Goal: Task Accomplishment & Management: Complete application form

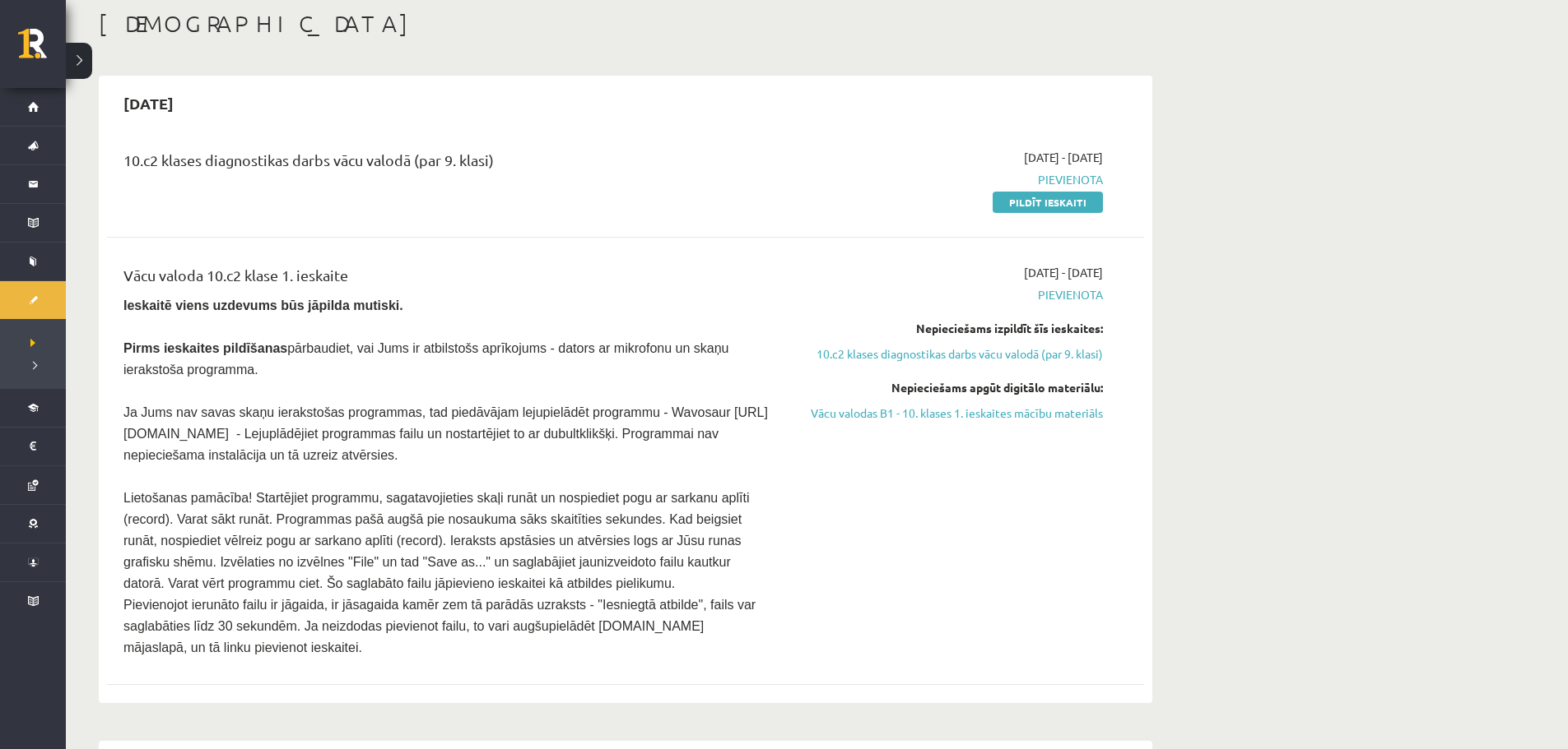
scroll to position [82, 0]
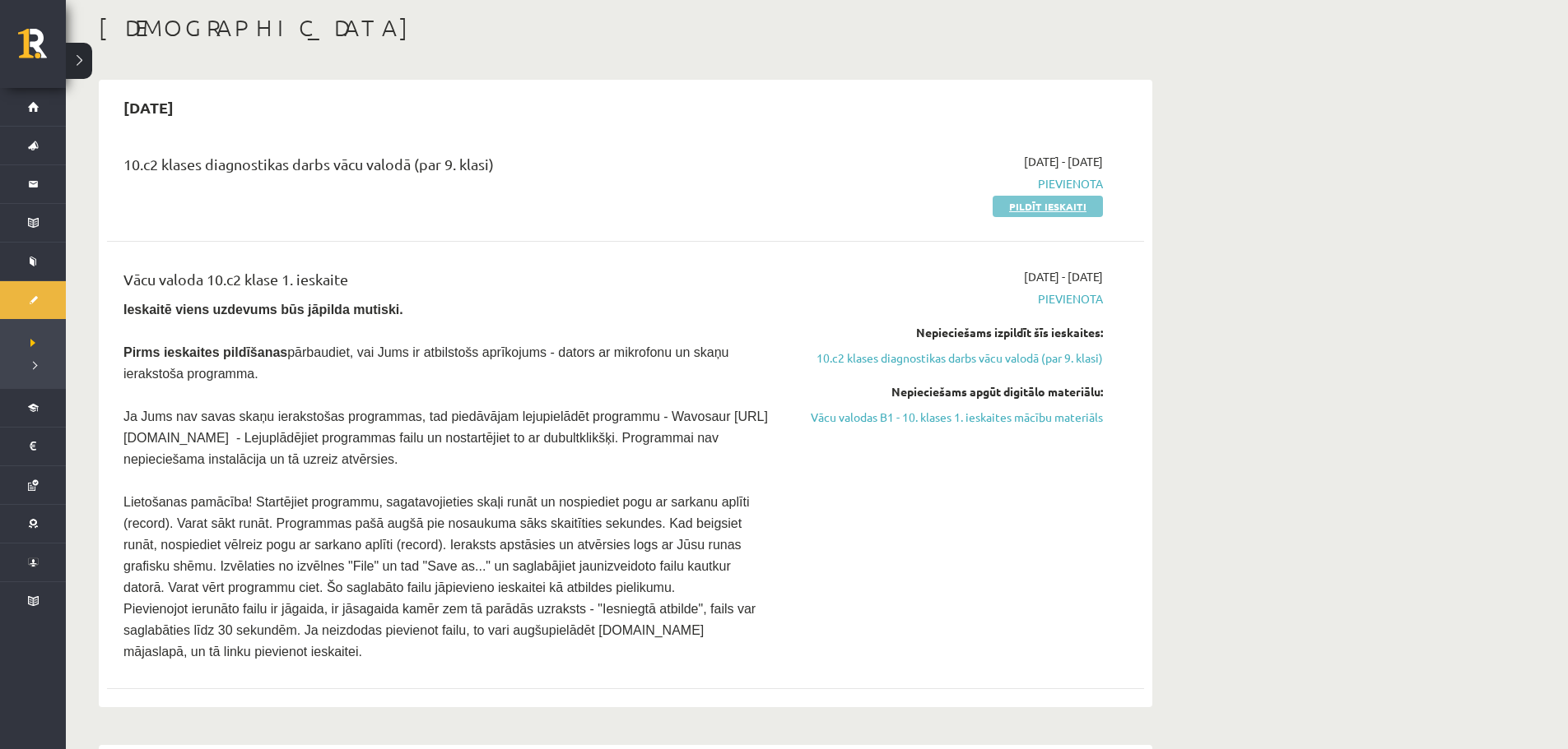
click at [1016, 209] on link "Pildīt ieskaiti" at bounding box center [1047, 206] width 110 height 21
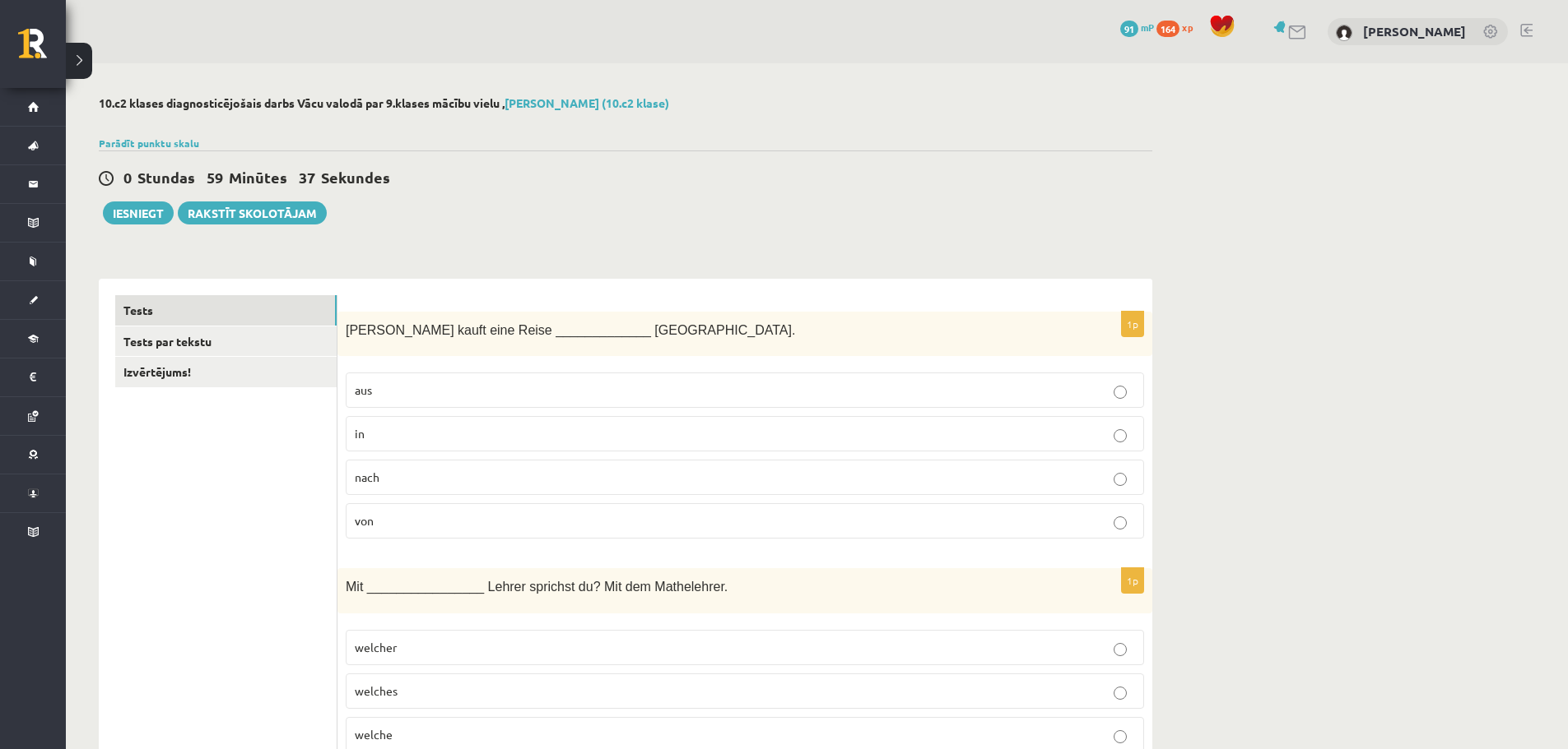
click at [573, 395] on p "aus" at bounding box center [744, 390] width 780 height 17
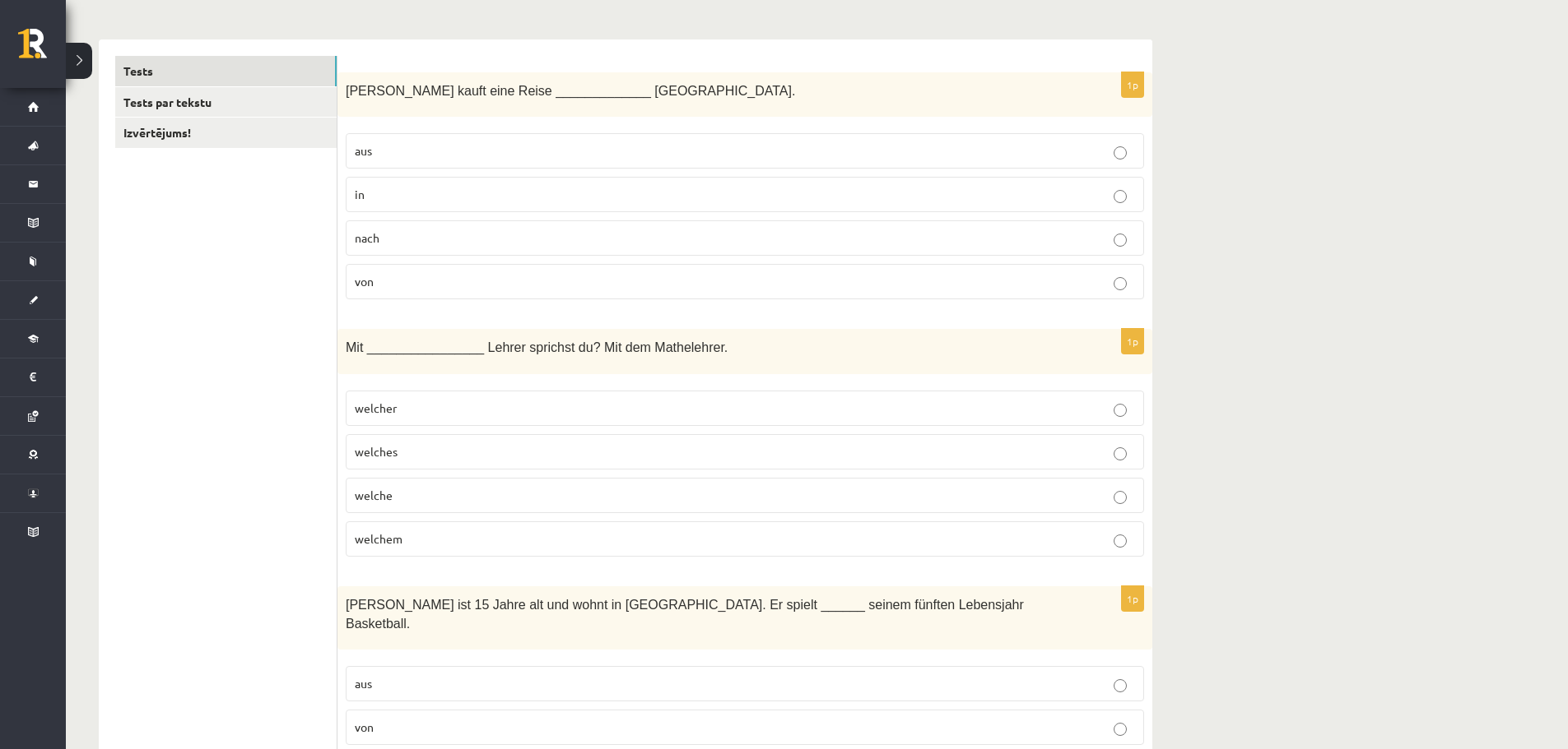
scroll to position [247, 0]
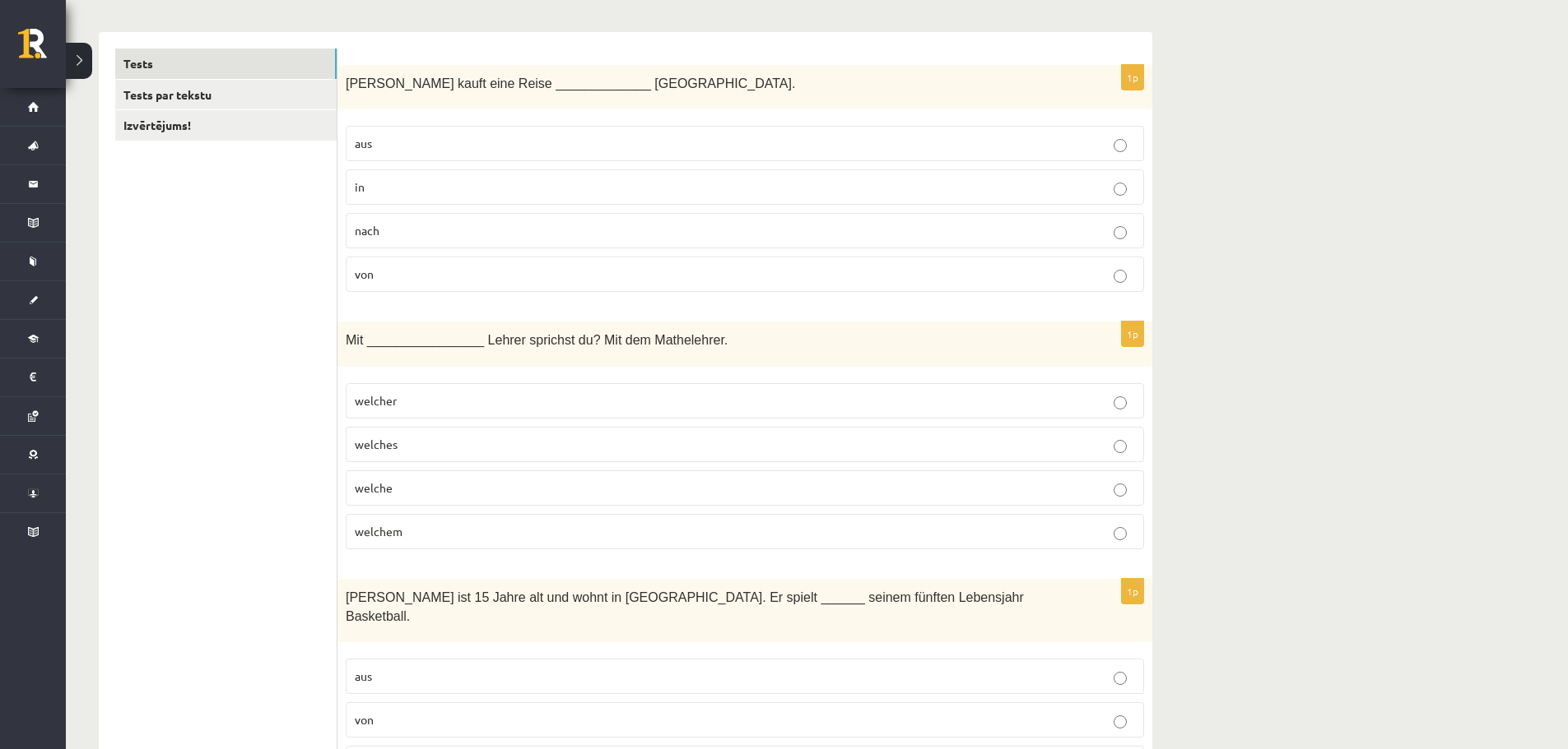
click at [589, 397] on p "welcher" at bounding box center [744, 401] width 780 height 17
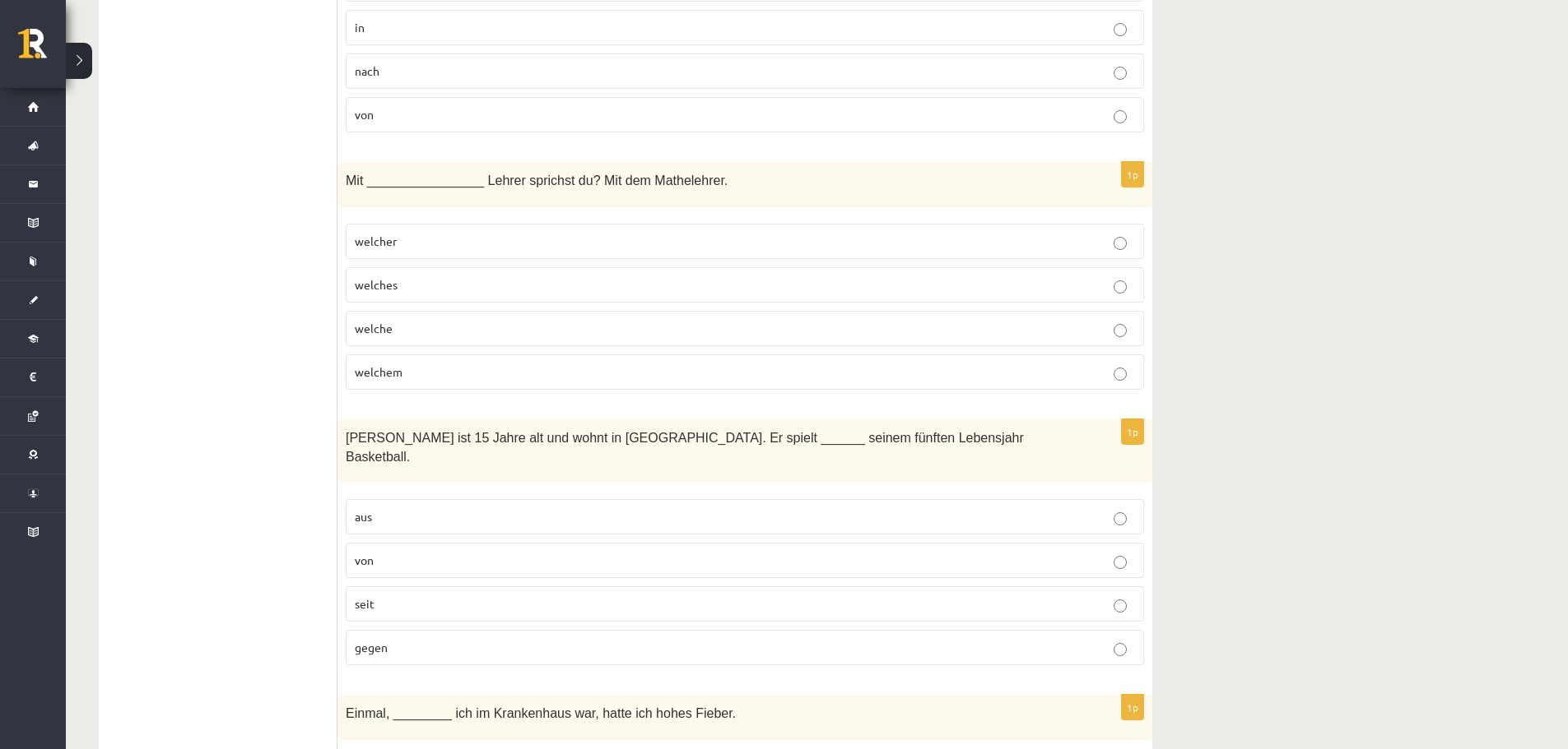
scroll to position [411, 0]
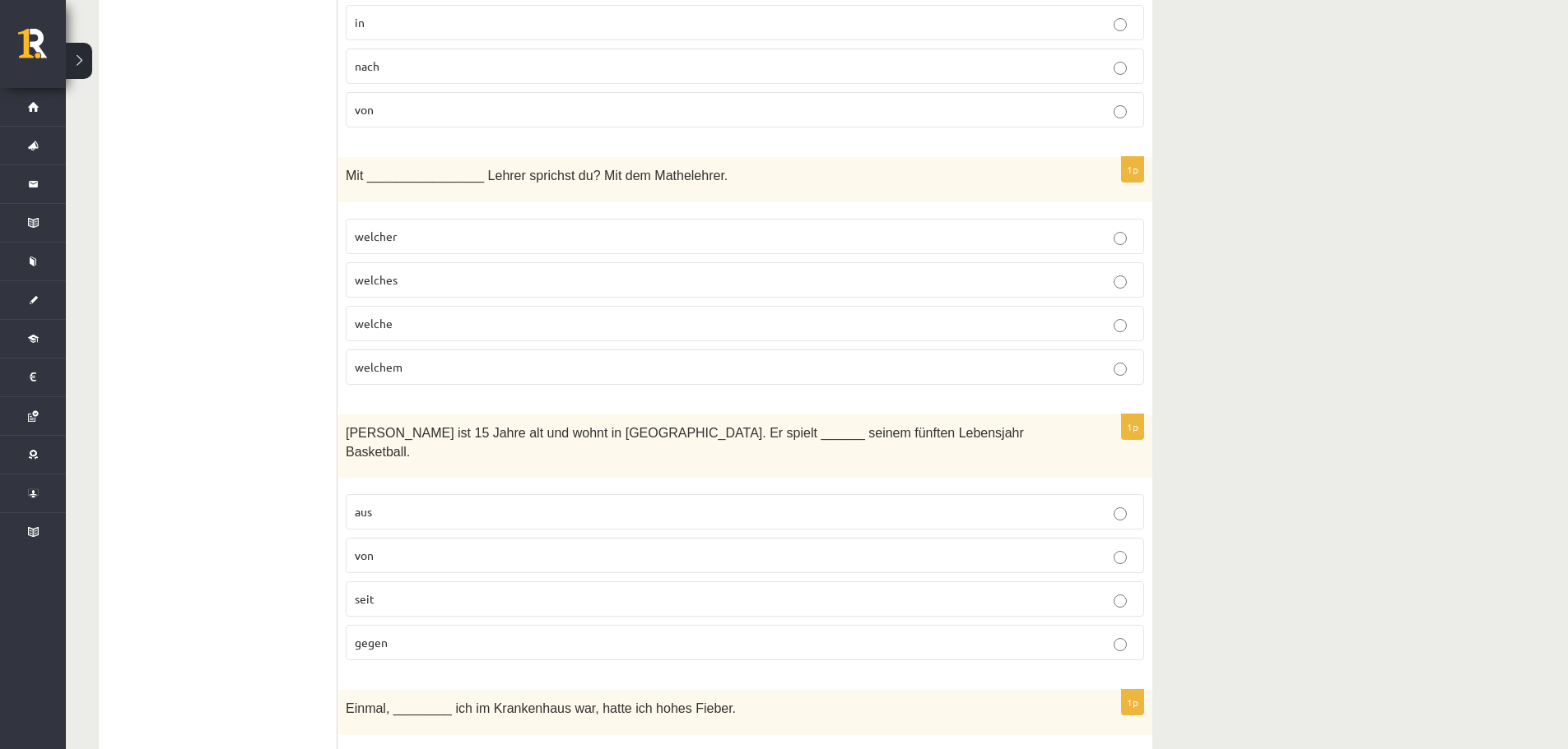
click at [414, 547] on p "von" at bounding box center [744, 556] width 780 height 17
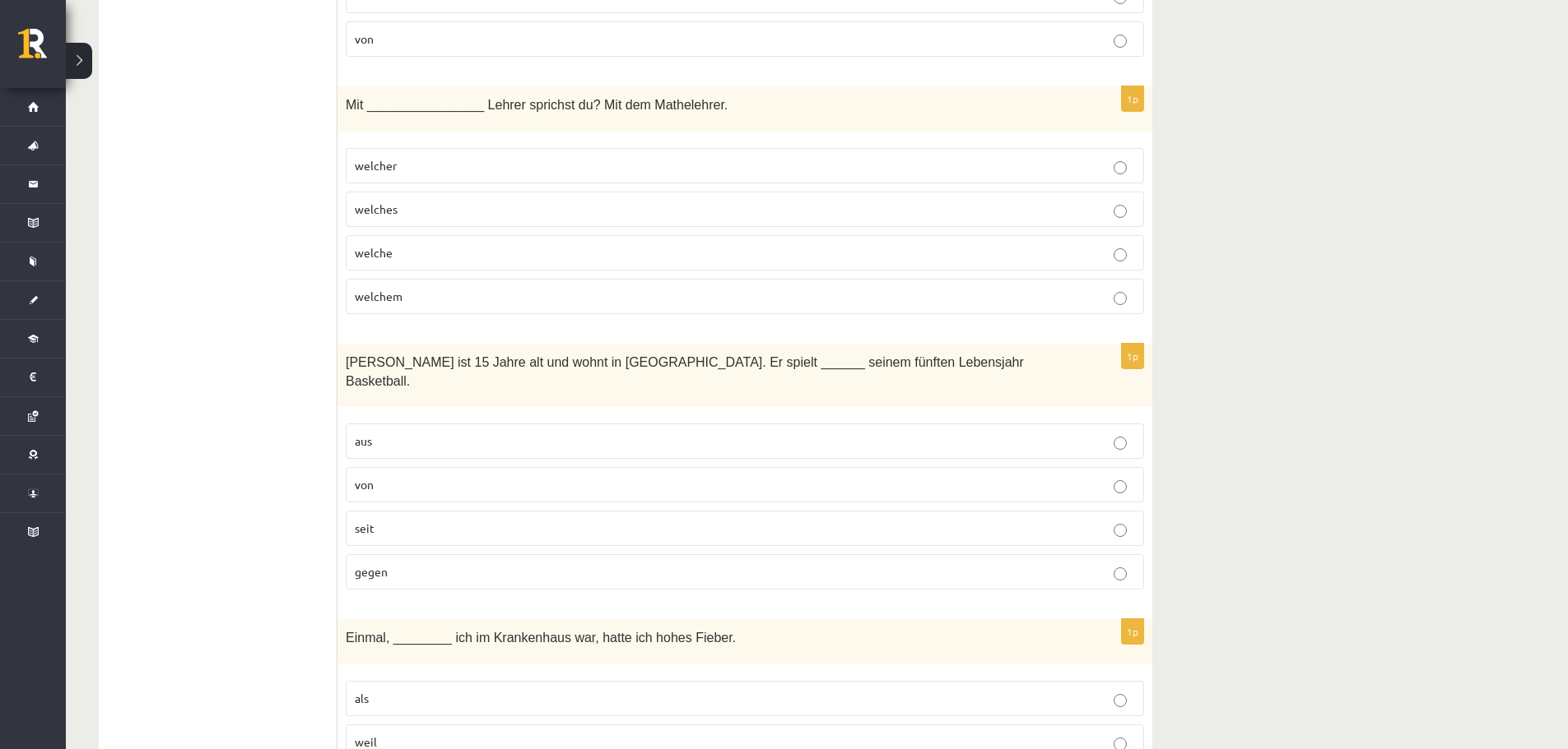
scroll to position [823, 0]
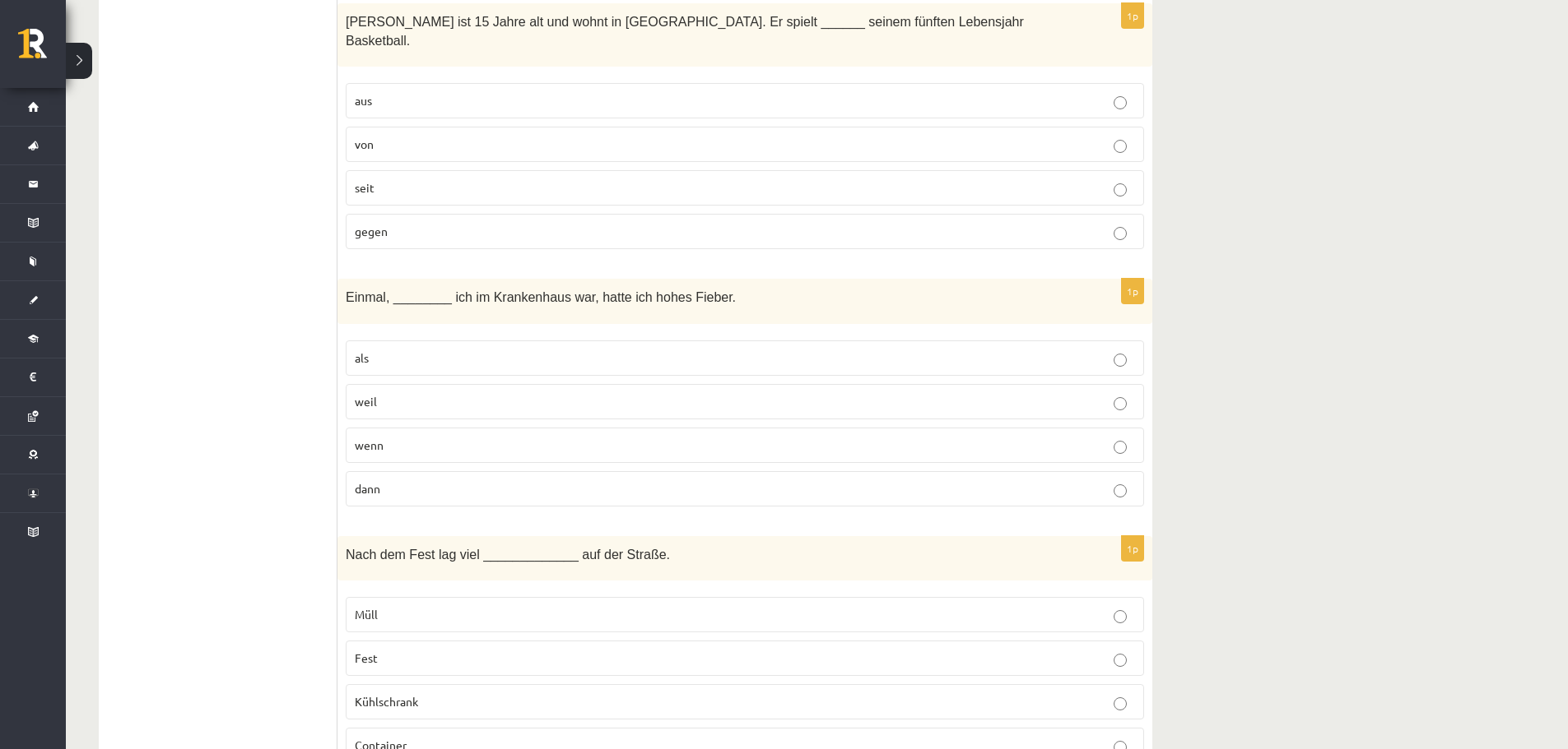
click at [371, 437] on span "wenn" at bounding box center [369, 444] width 29 height 15
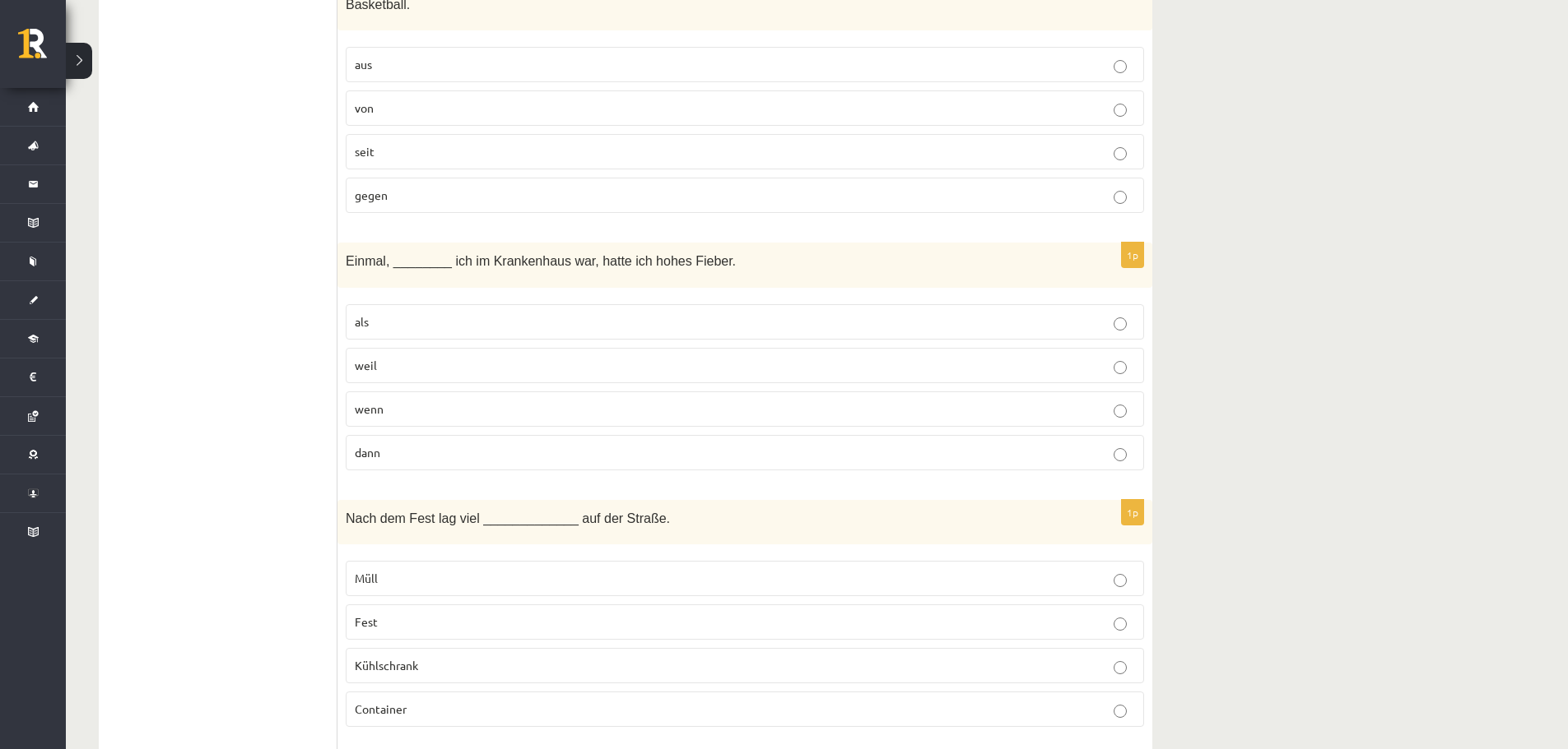
scroll to position [1069, 0]
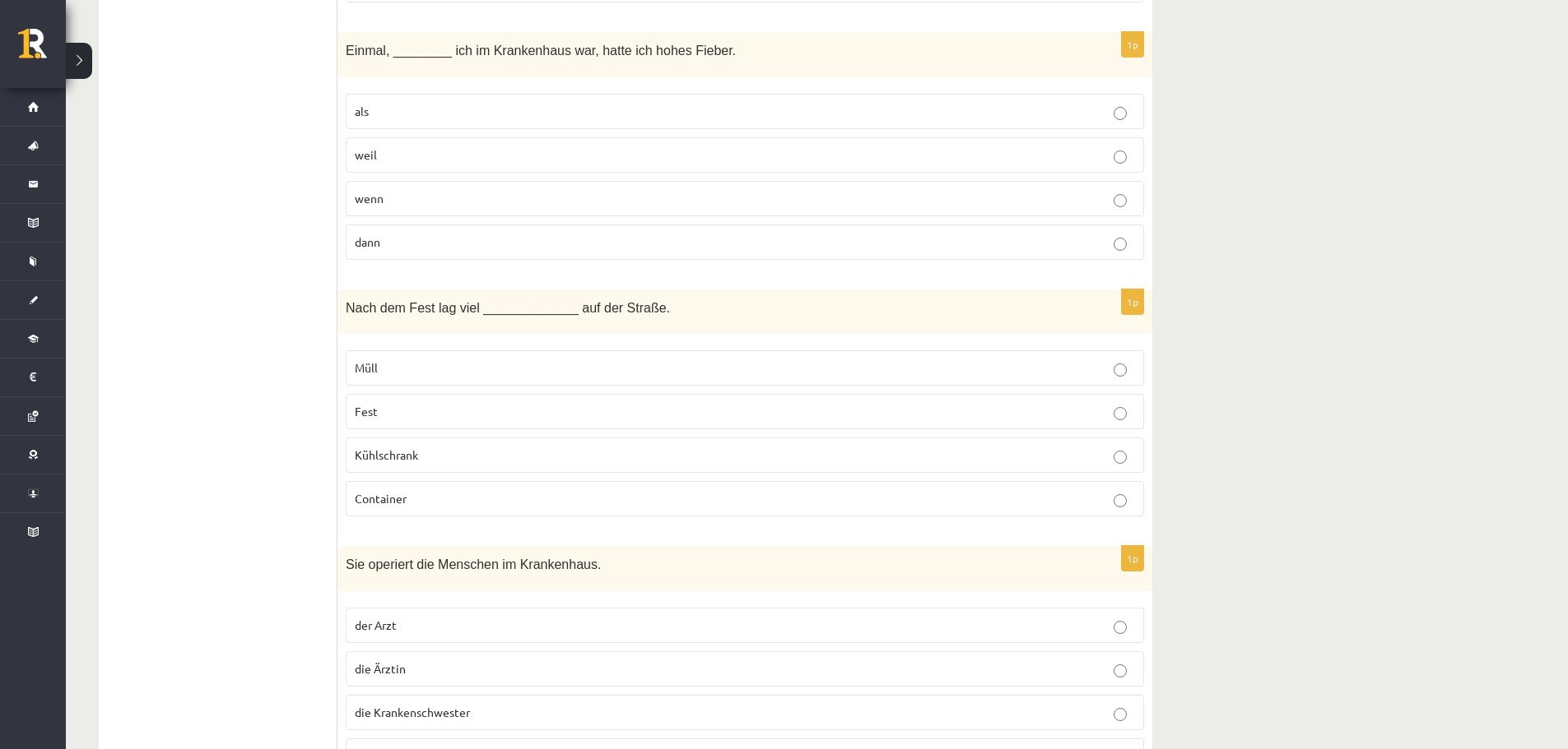
click at [408, 447] on p "Kühlschrank" at bounding box center [744, 455] width 780 height 17
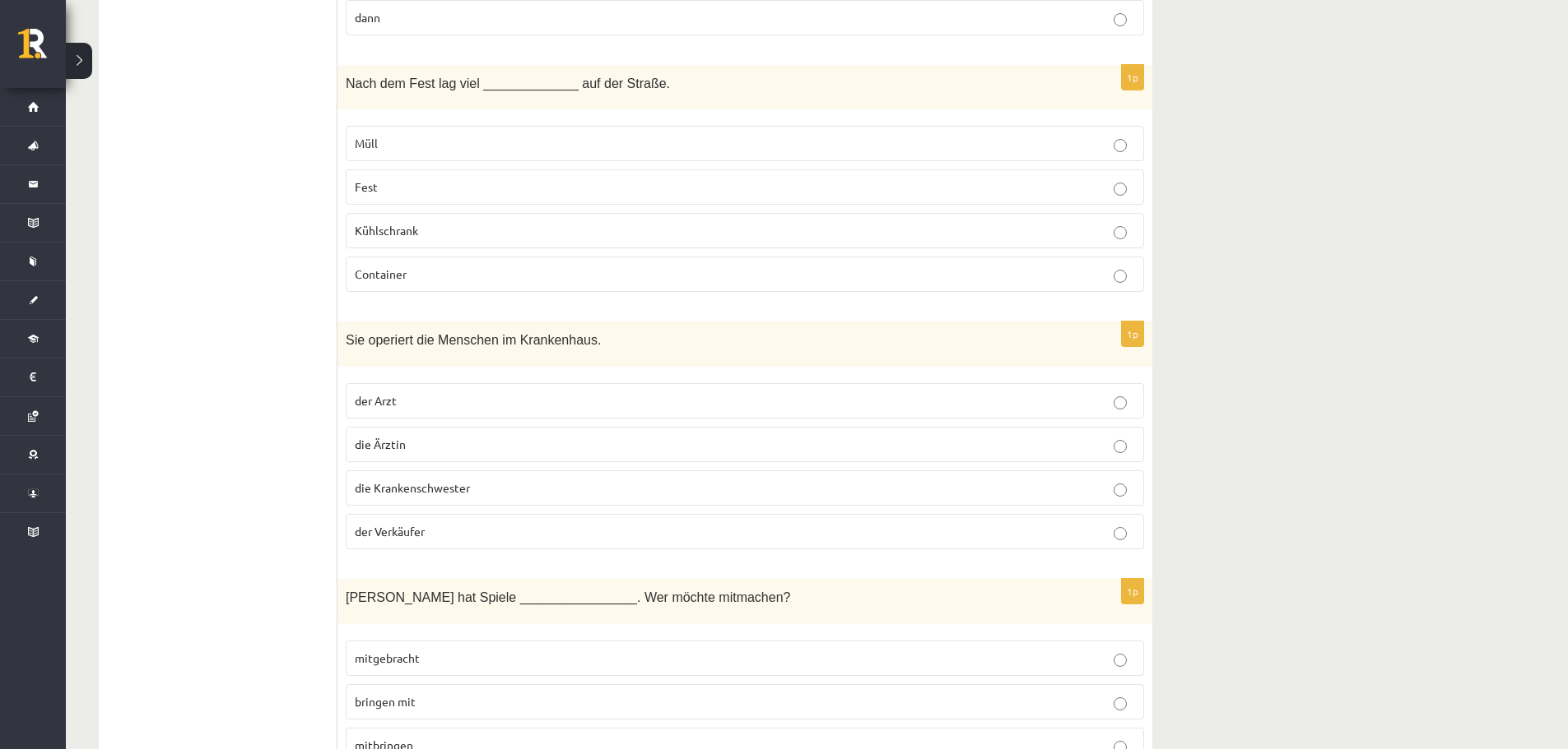
scroll to position [1288, 0]
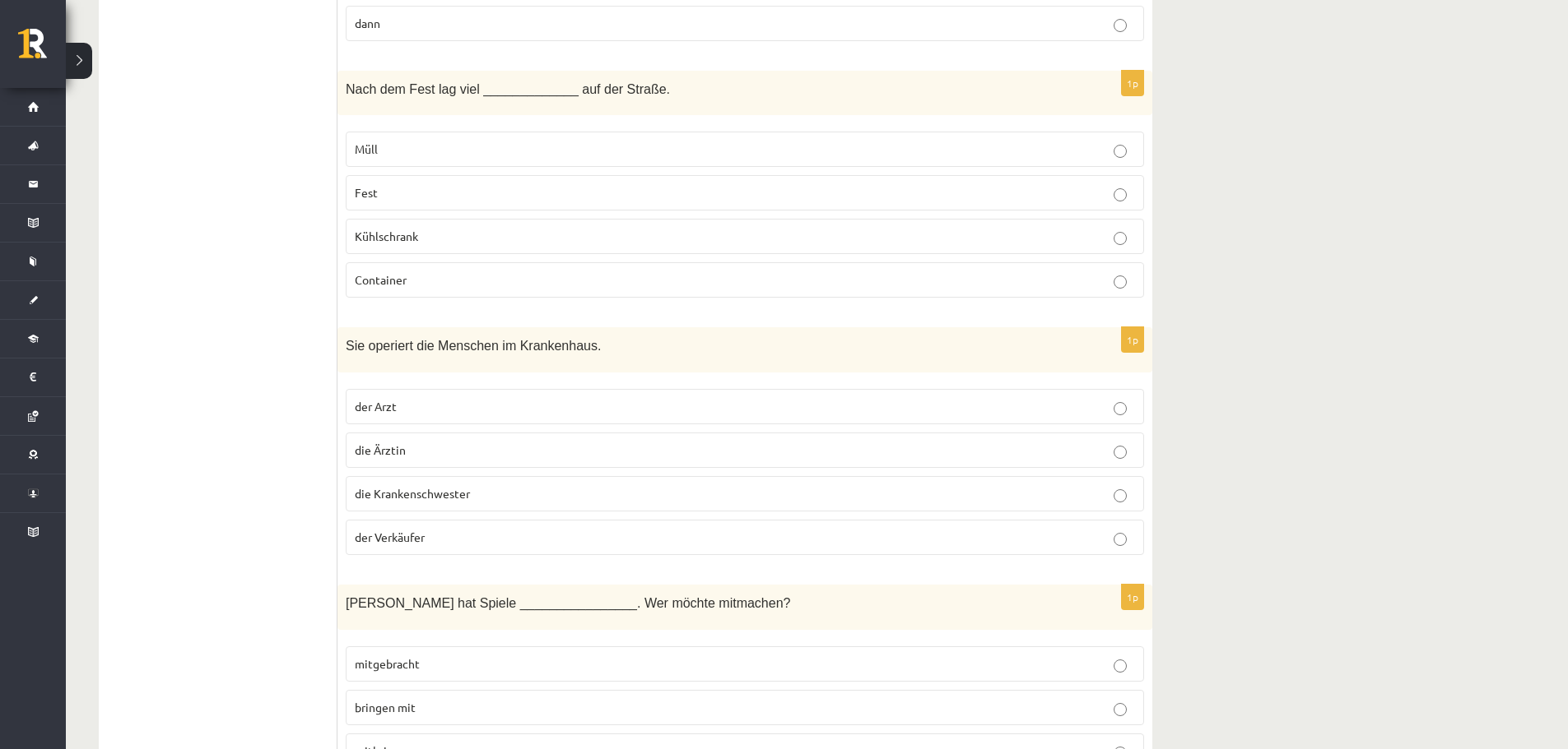
click at [388, 486] on span "die Krankenschwester" at bounding box center [412, 493] width 116 height 15
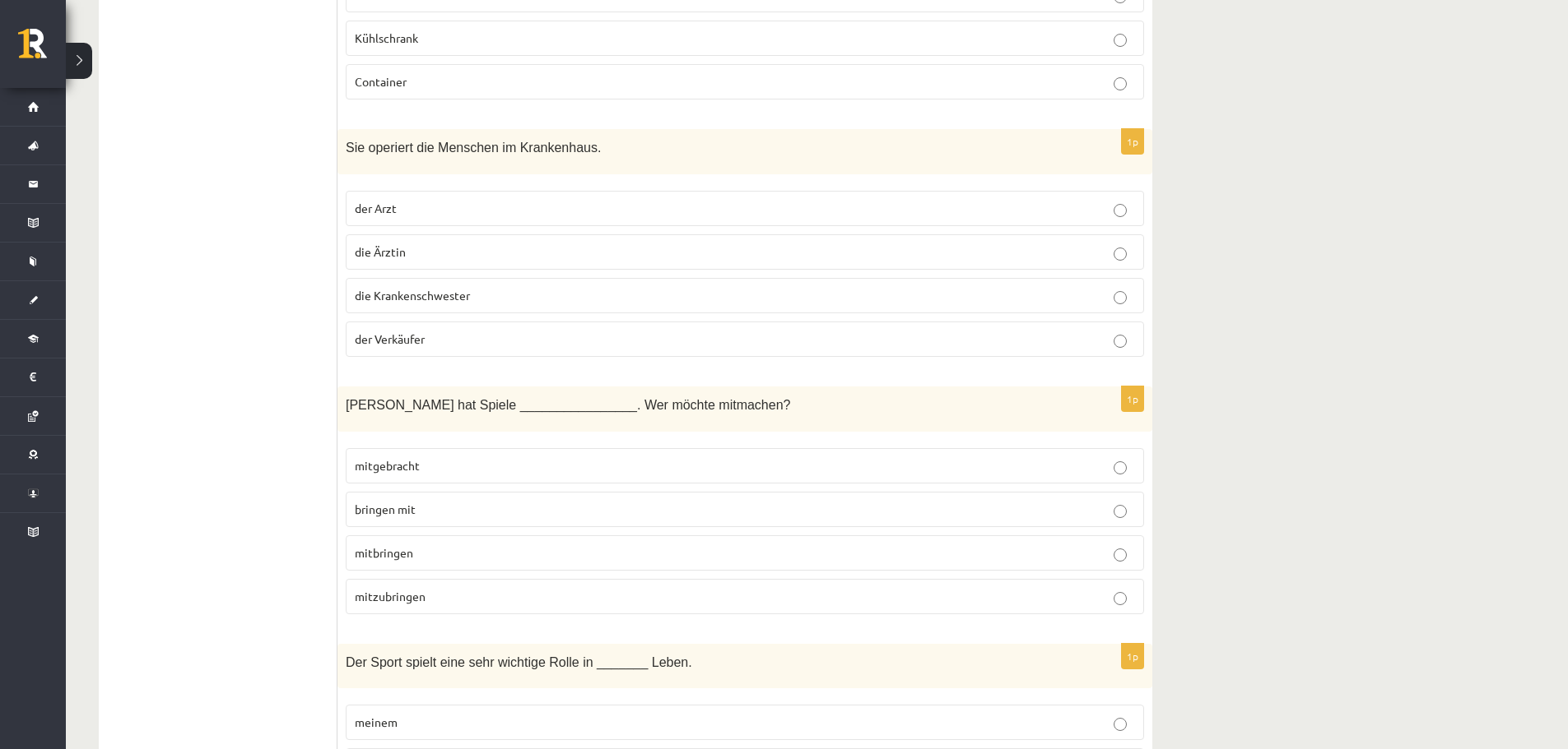
scroll to position [1535, 0]
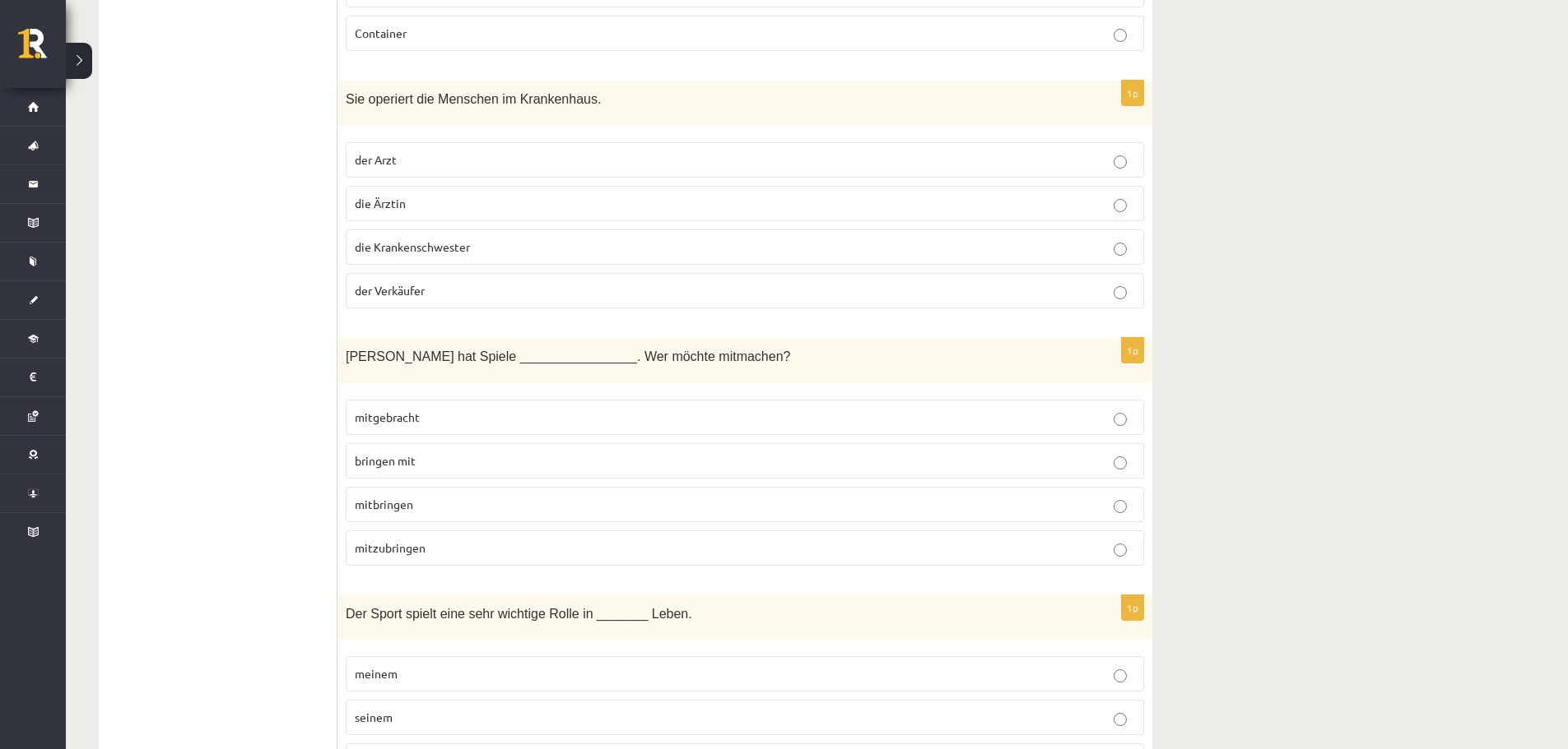
drag, startPoint x: 397, startPoint y: 490, endPoint x: 388, endPoint y: 489, distance: 9.1
click at [394, 496] on span "mitbringen" at bounding box center [384, 503] width 58 height 15
click at [468, 496] on p "mitbringen" at bounding box center [744, 504] width 780 height 17
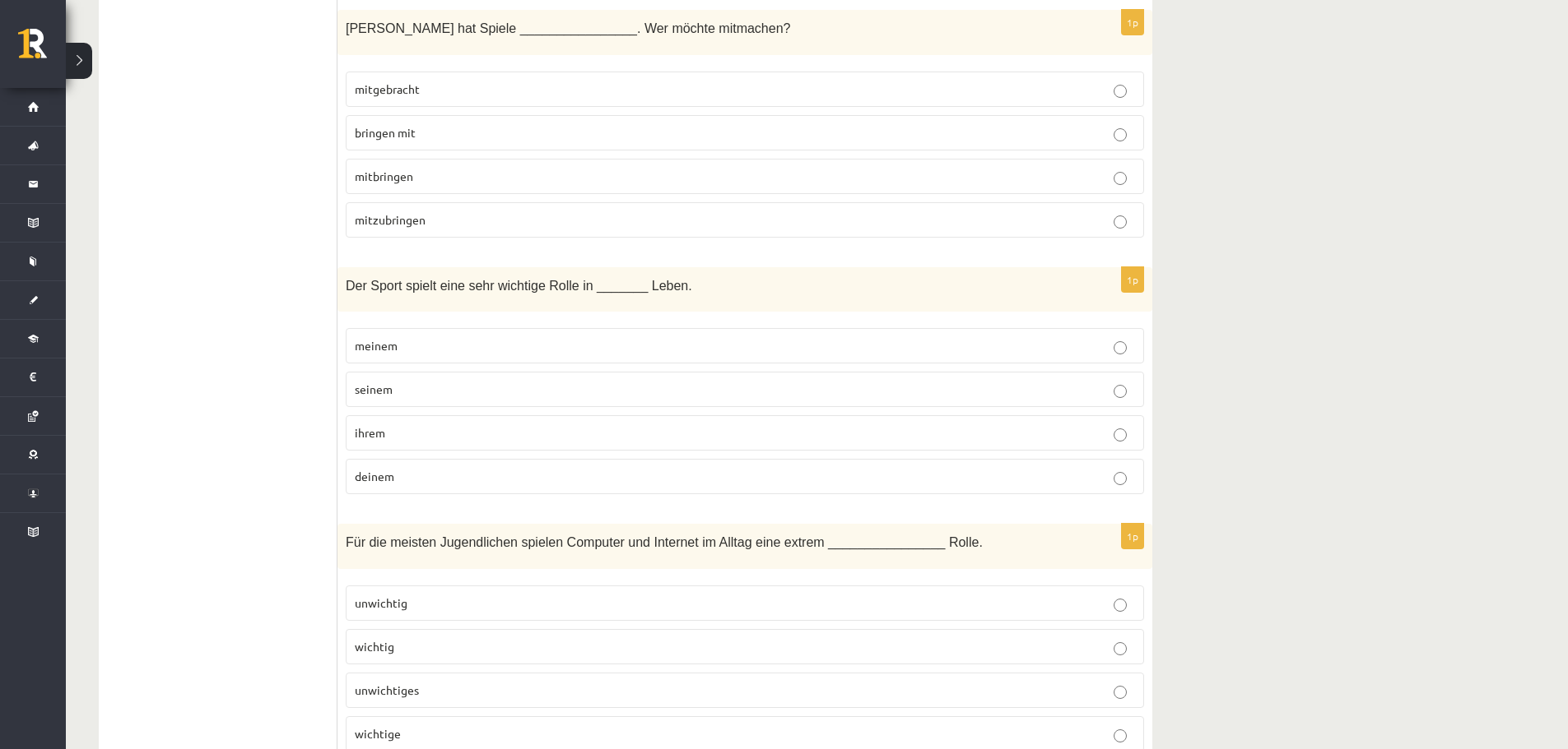
scroll to position [1947, 0]
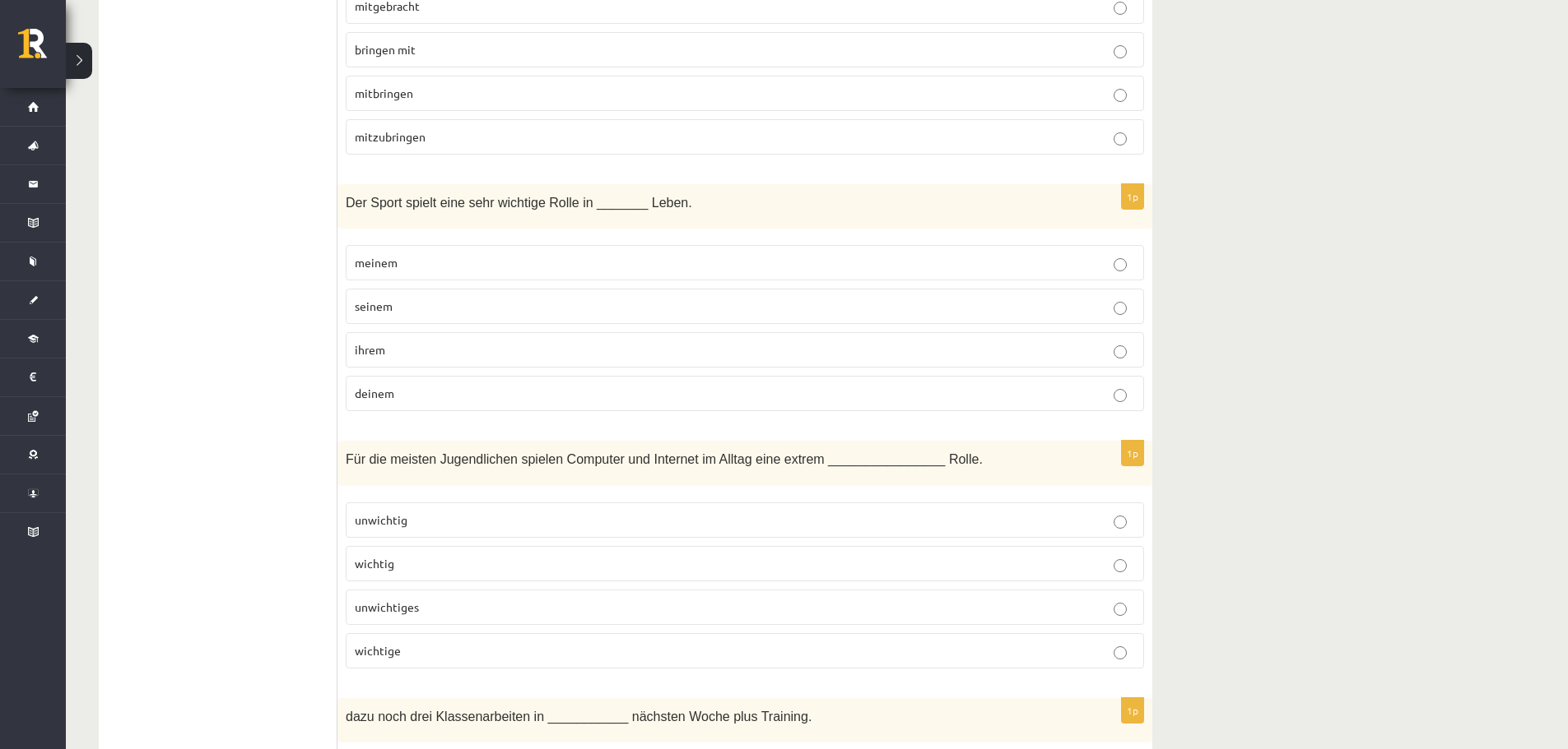
click at [402, 298] on p "seinem" at bounding box center [744, 306] width 780 height 17
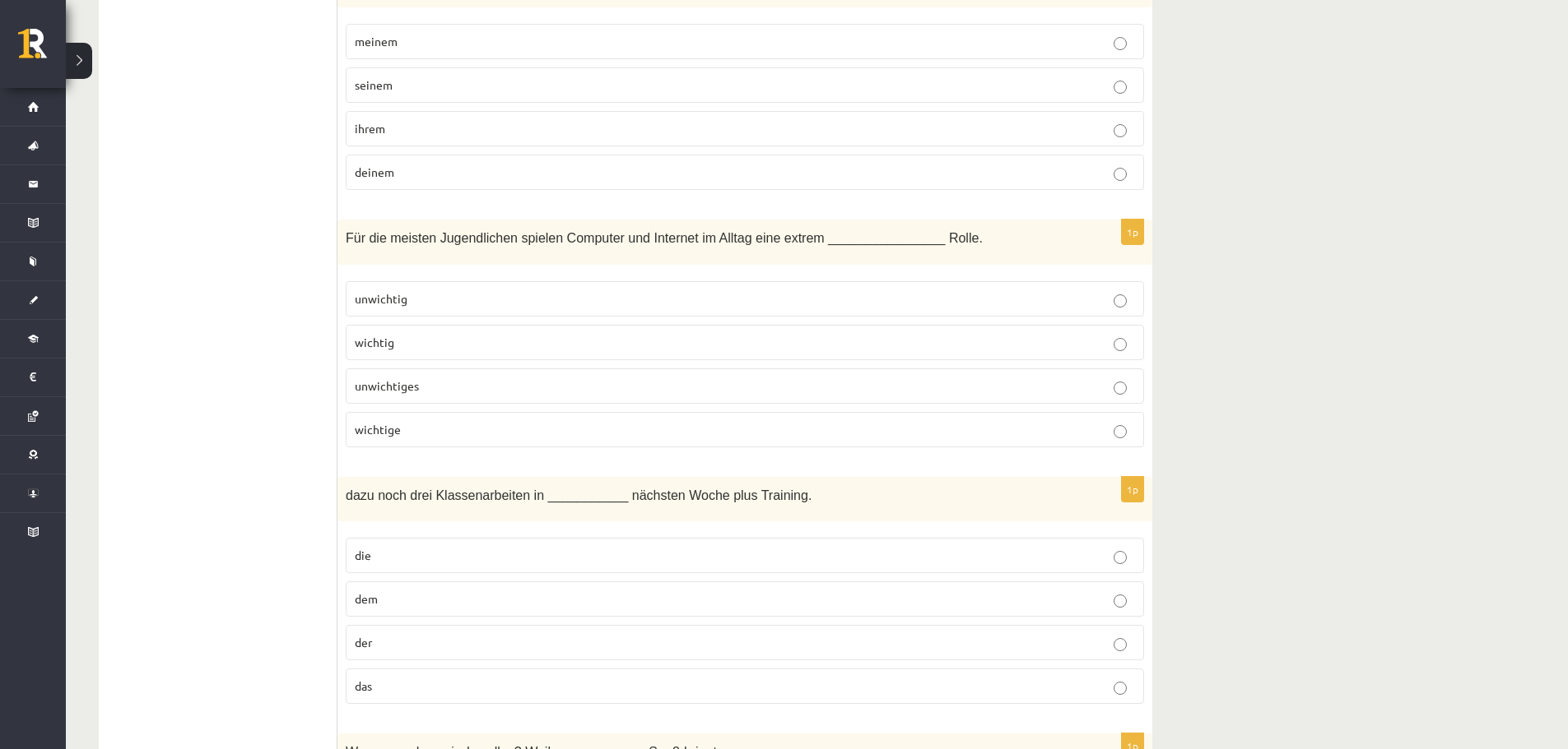
scroll to position [2221, 0]
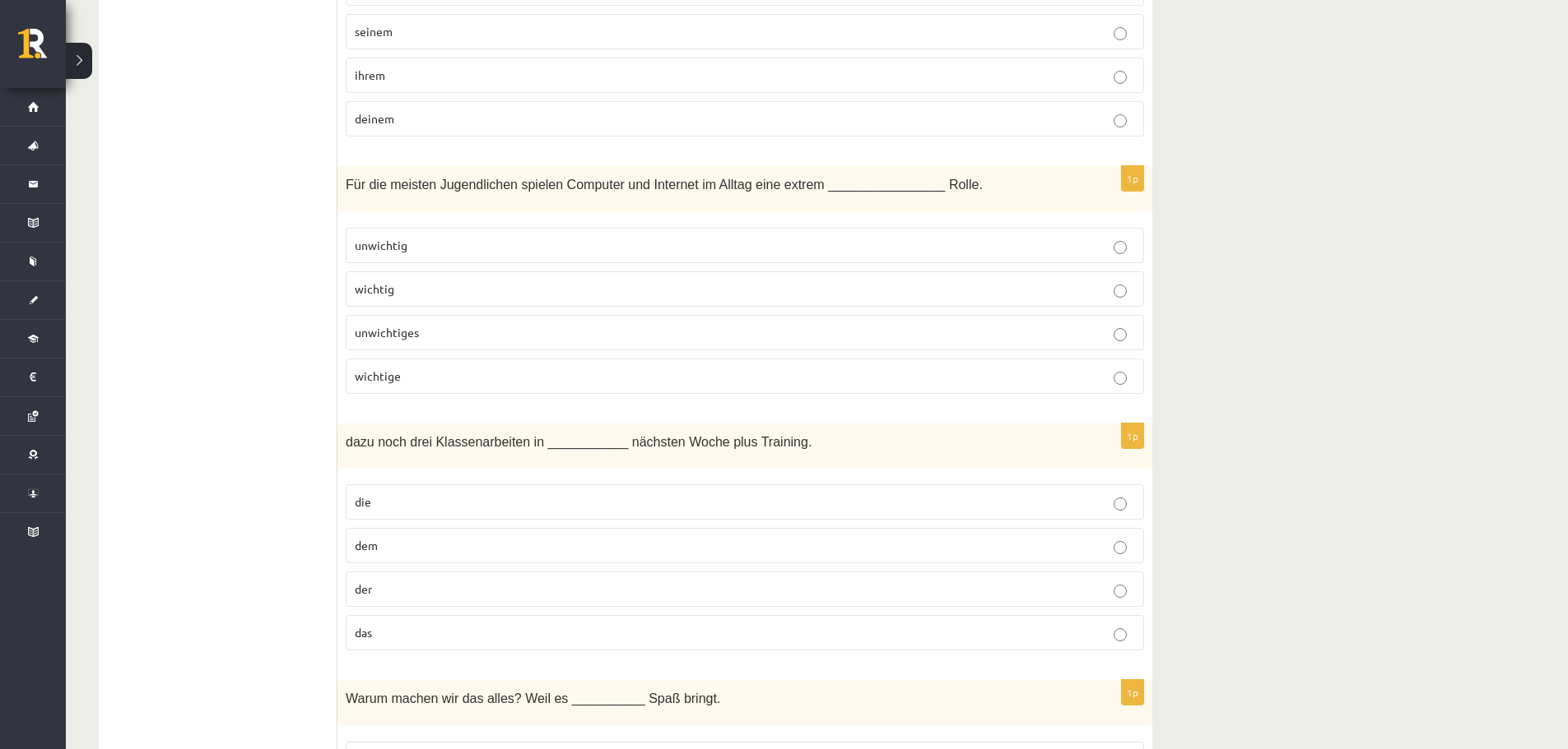
click at [455, 281] on p "wichtig" at bounding box center [744, 289] width 780 height 17
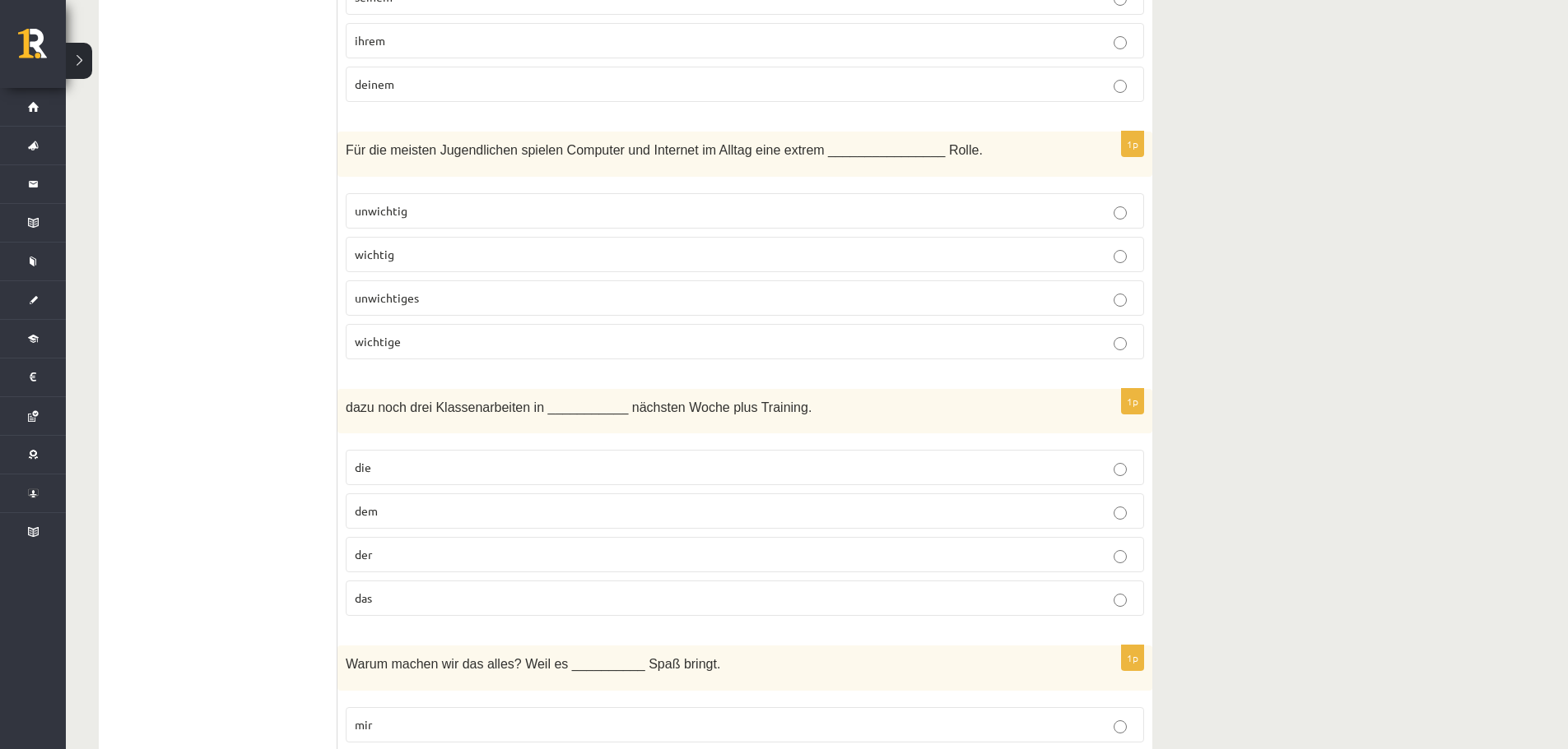
scroll to position [2386, 0]
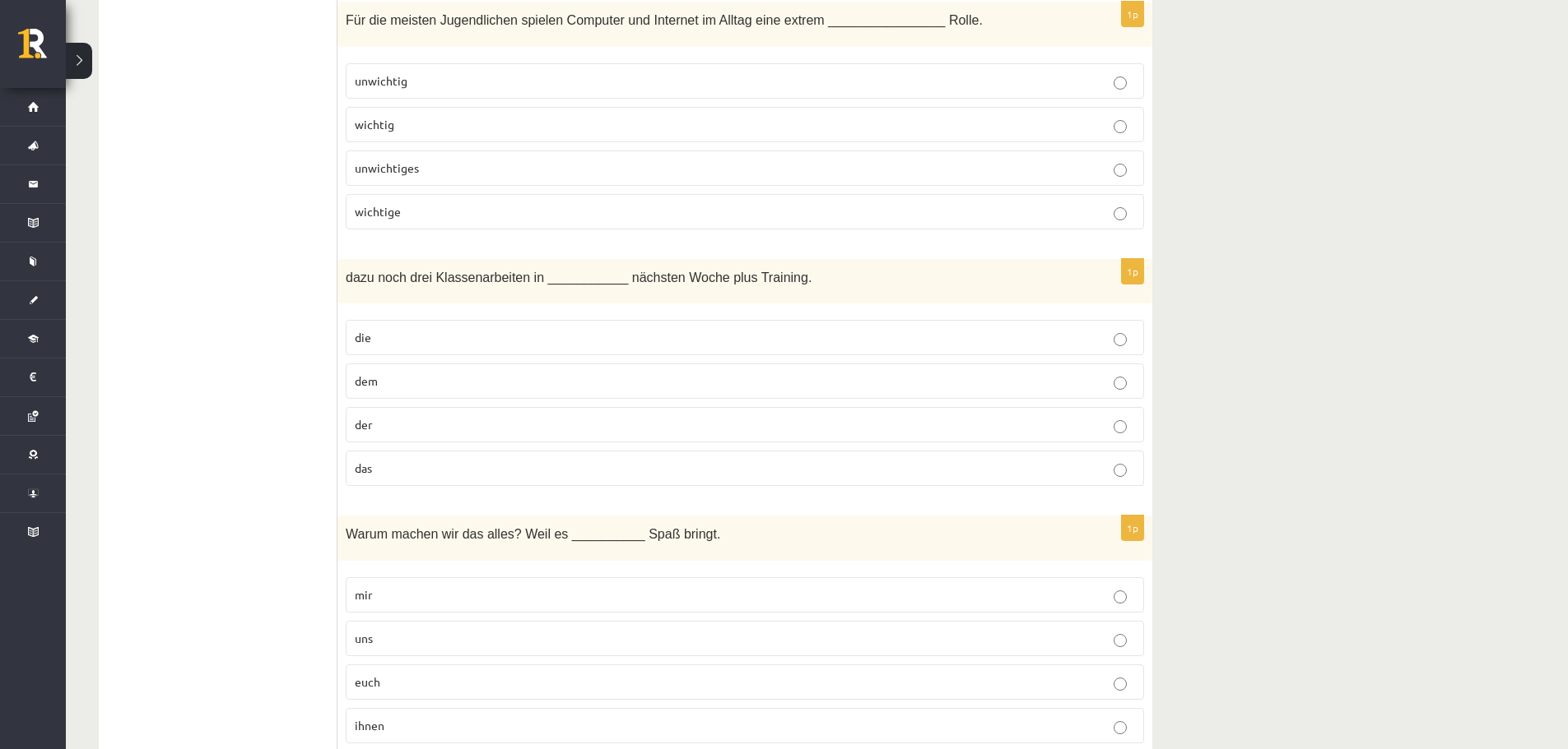
click at [410, 329] on p "die" at bounding box center [744, 337] width 780 height 17
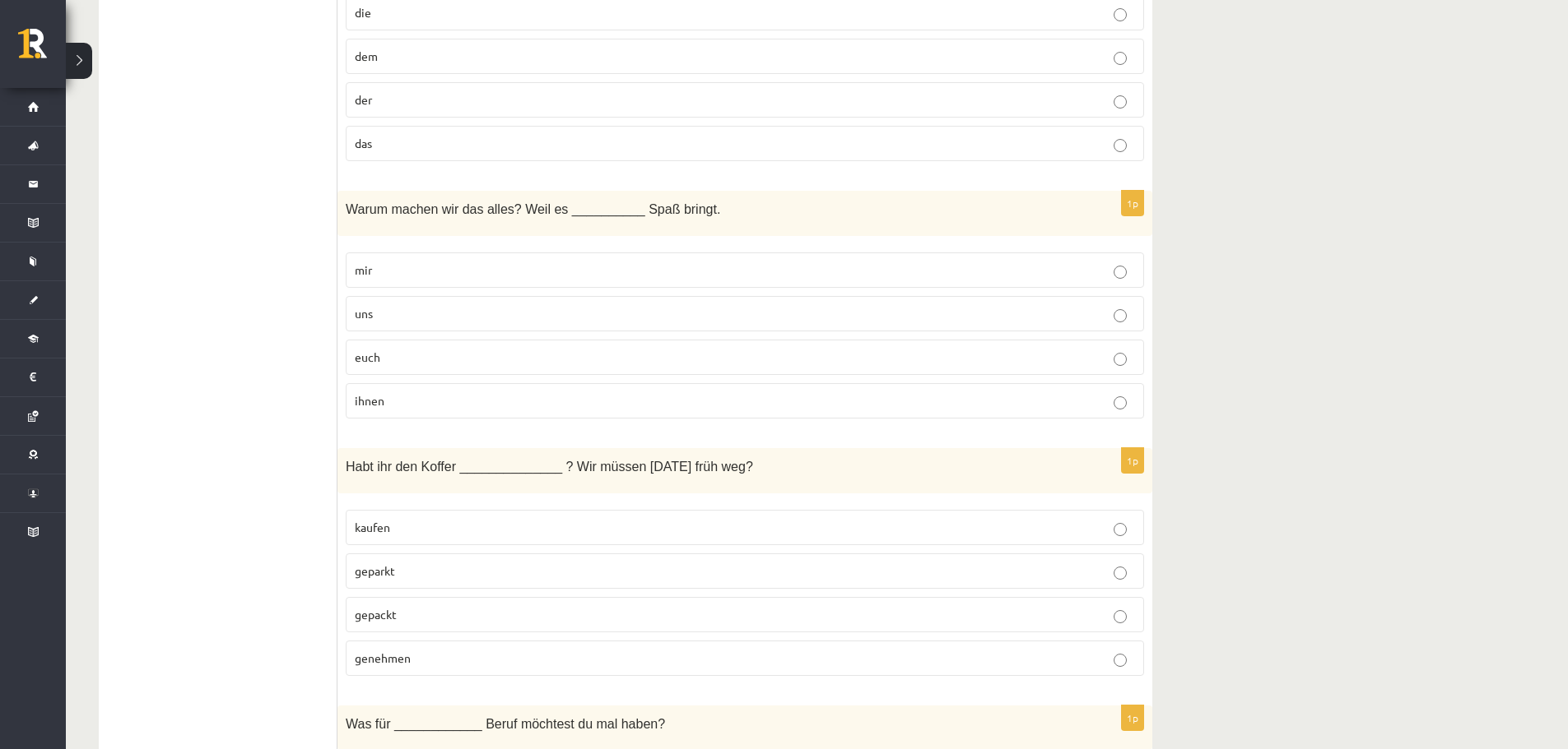
scroll to position [2714, 0]
click at [428, 301] on label "uns" at bounding box center [745, 309] width 798 height 35
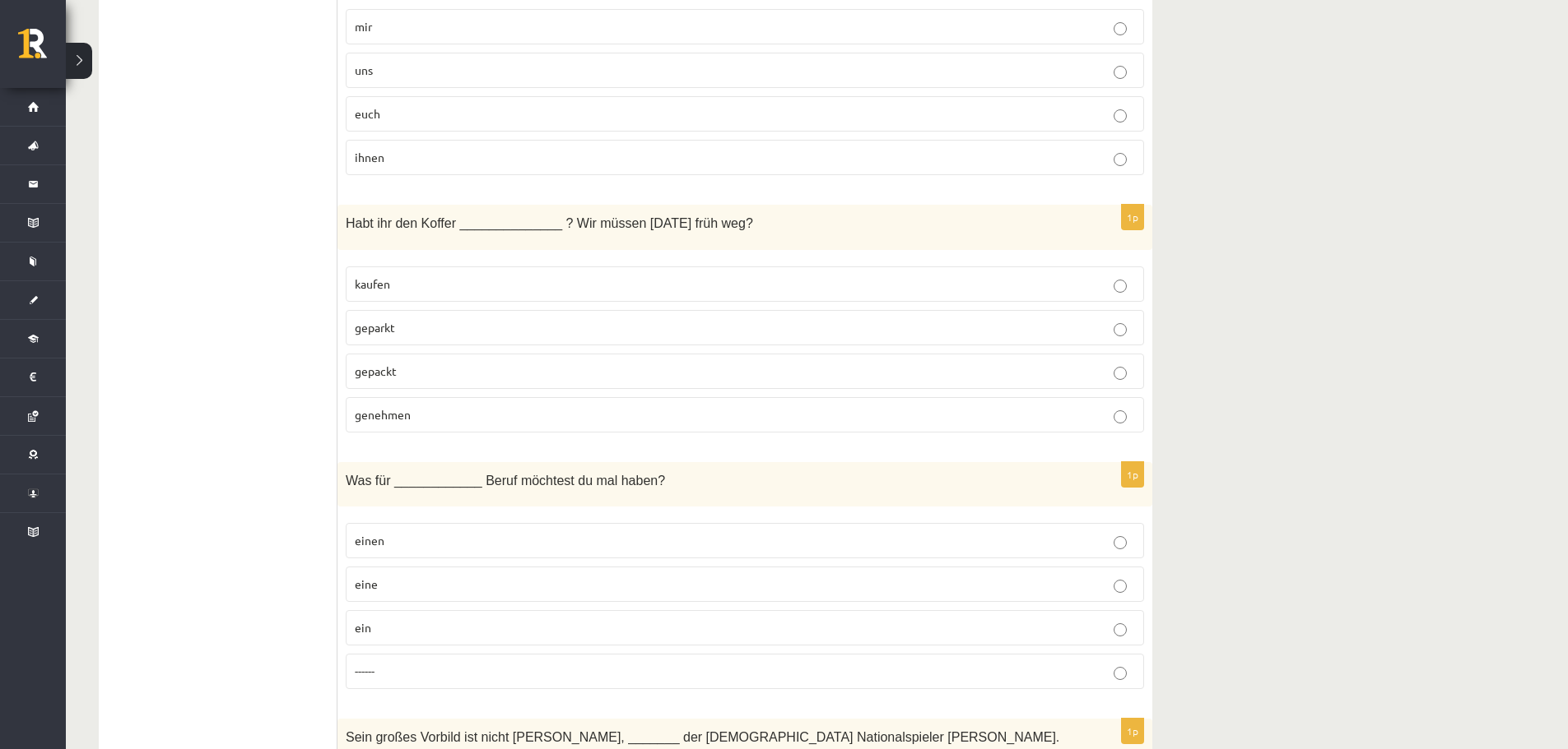
scroll to position [2962, 0]
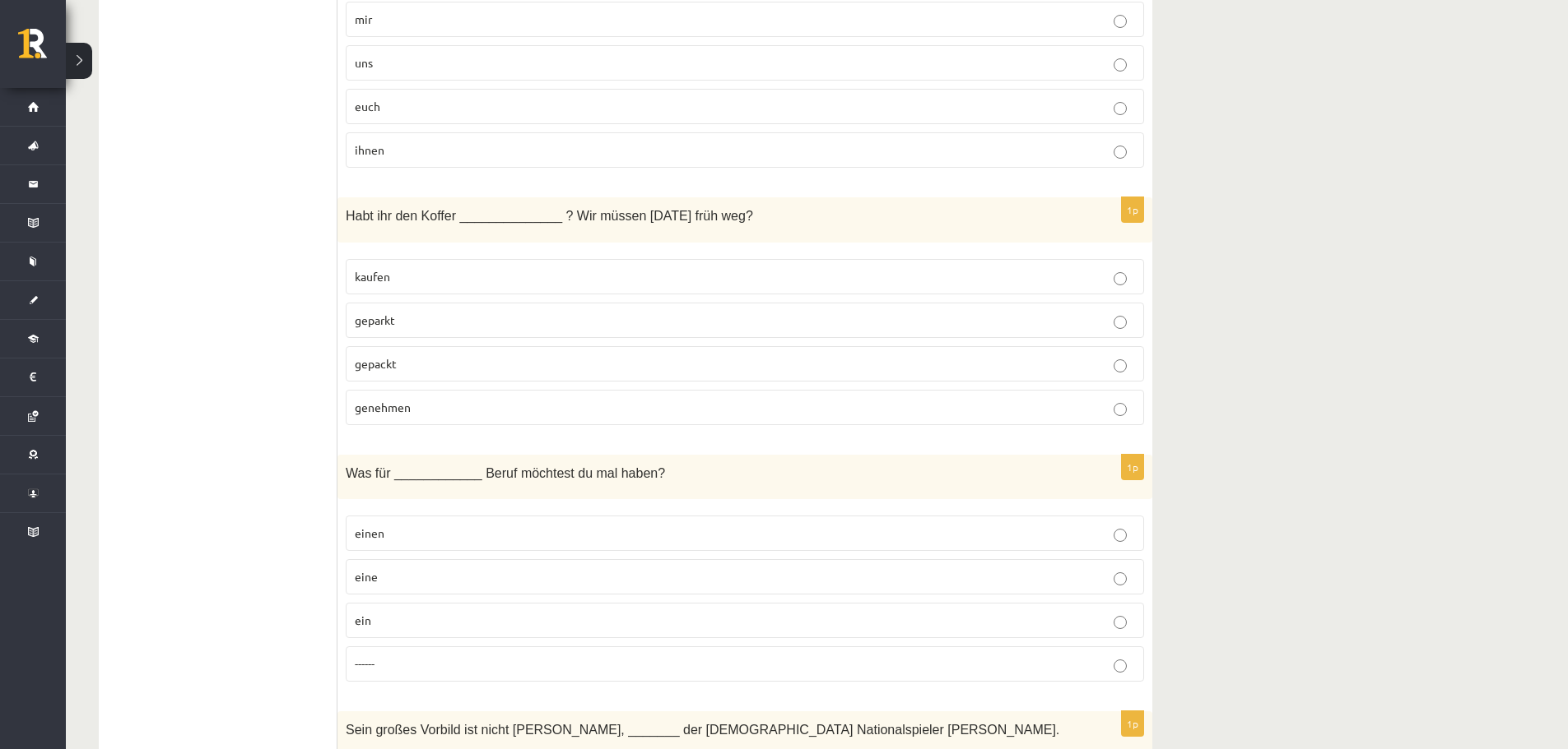
click at [444, 268] on p "kaufen" at bounding box center [744, 276] width 780 height 17
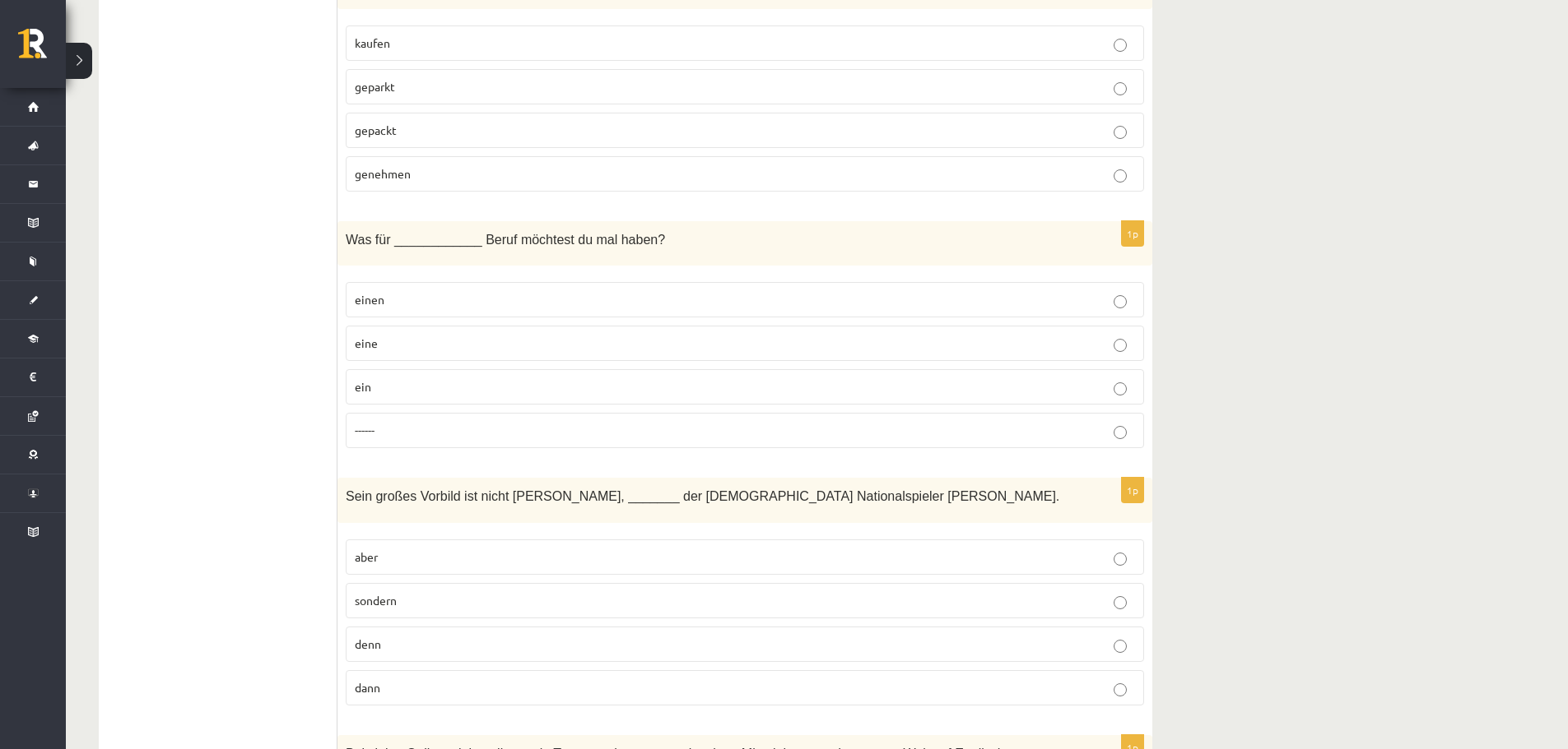
scroll to position [3126, 0]
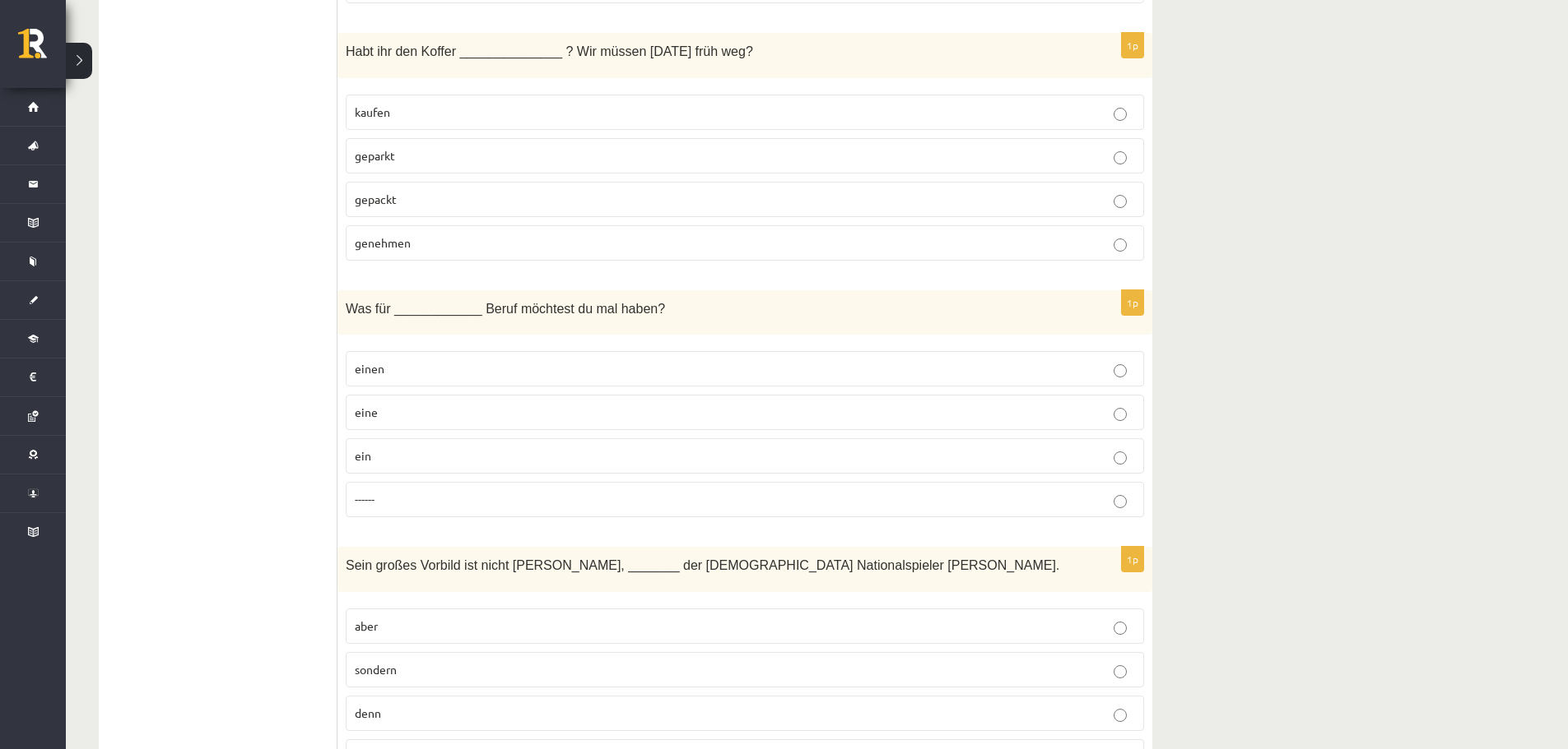
click at [382, 448] on p "ein" at bounding box center [744, 456] width 780 height 17
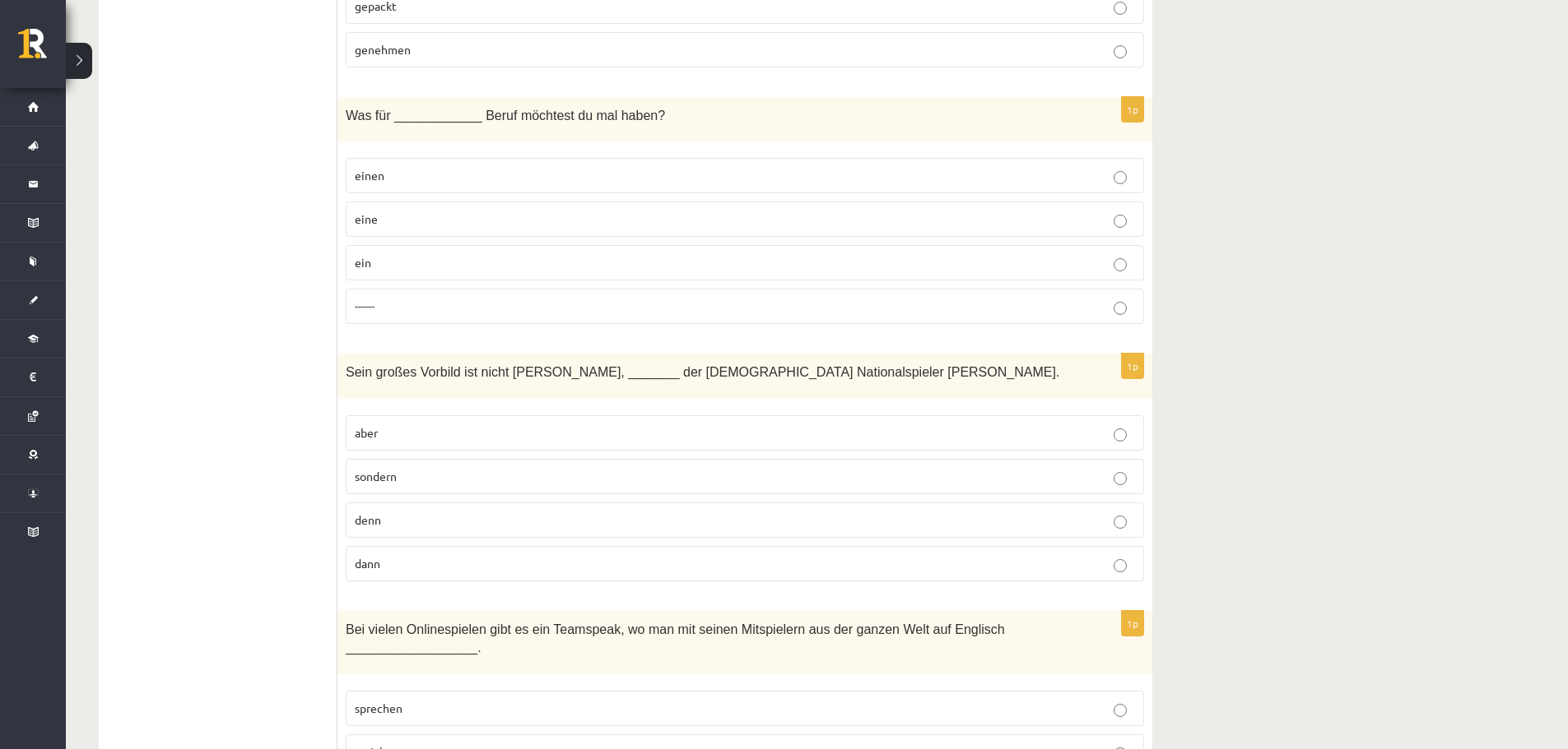
scroll to position [3373, 0]
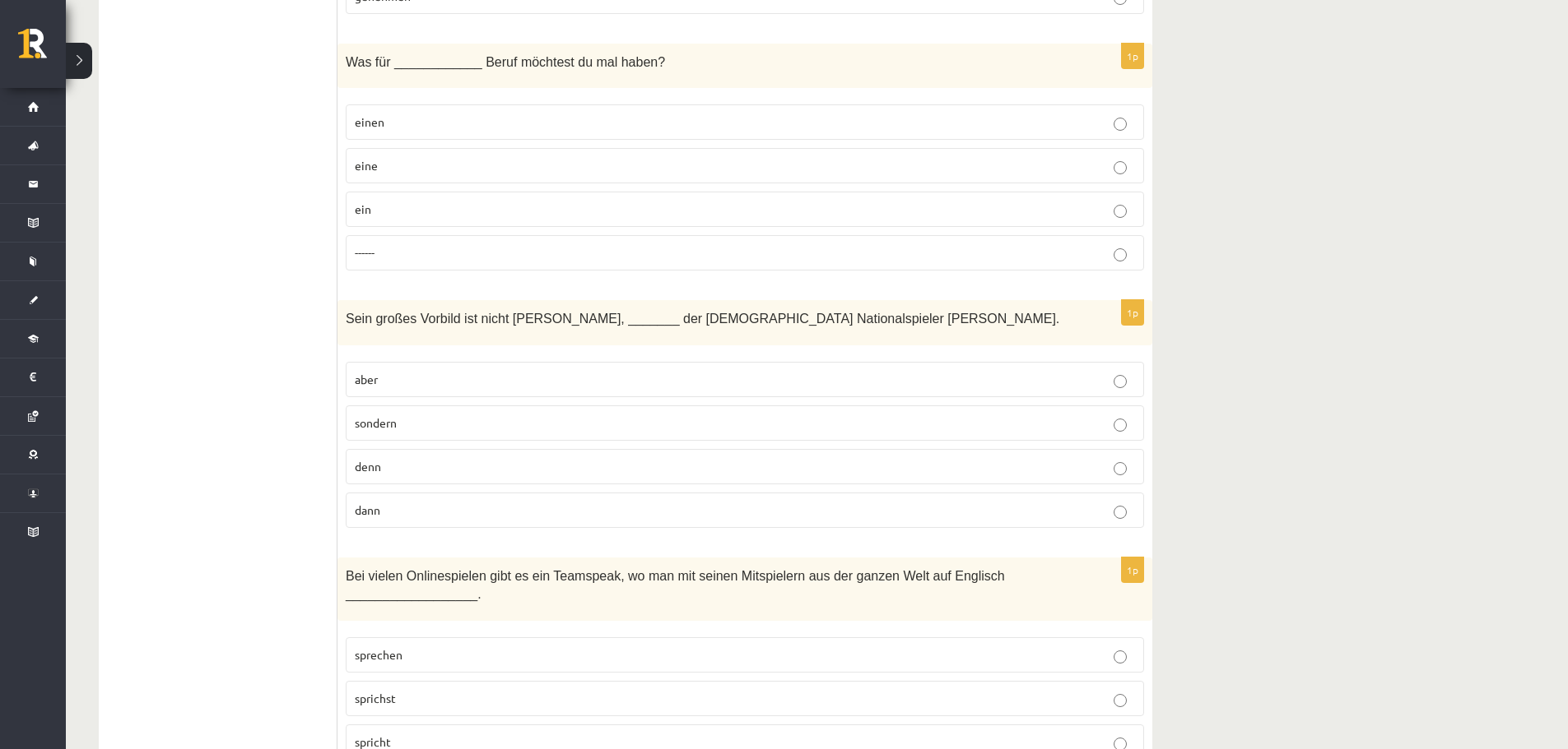
click at [369, 372] on span "aber" at bounding box center [366, 378] width 23 height 15
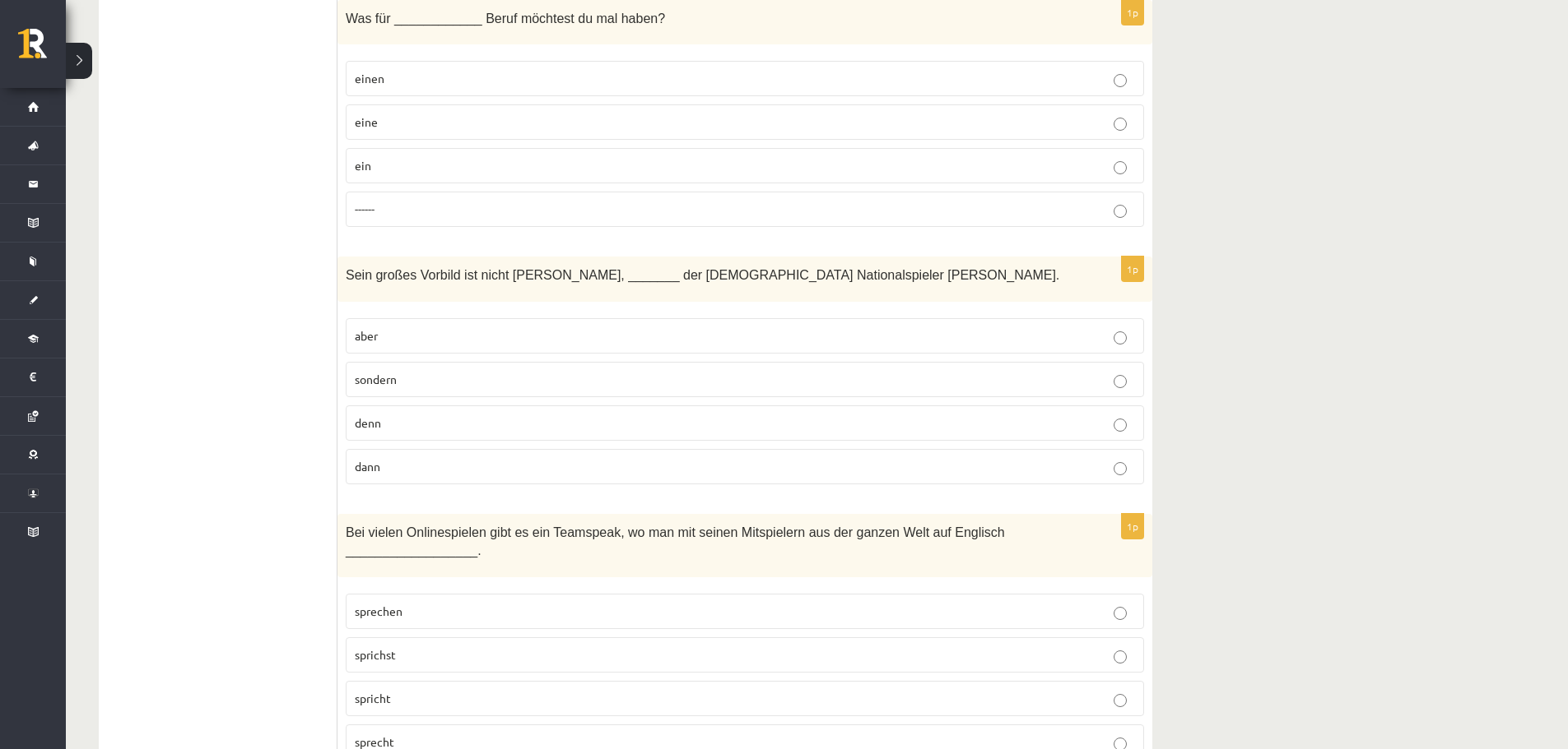
scroll to position [3619, 0]
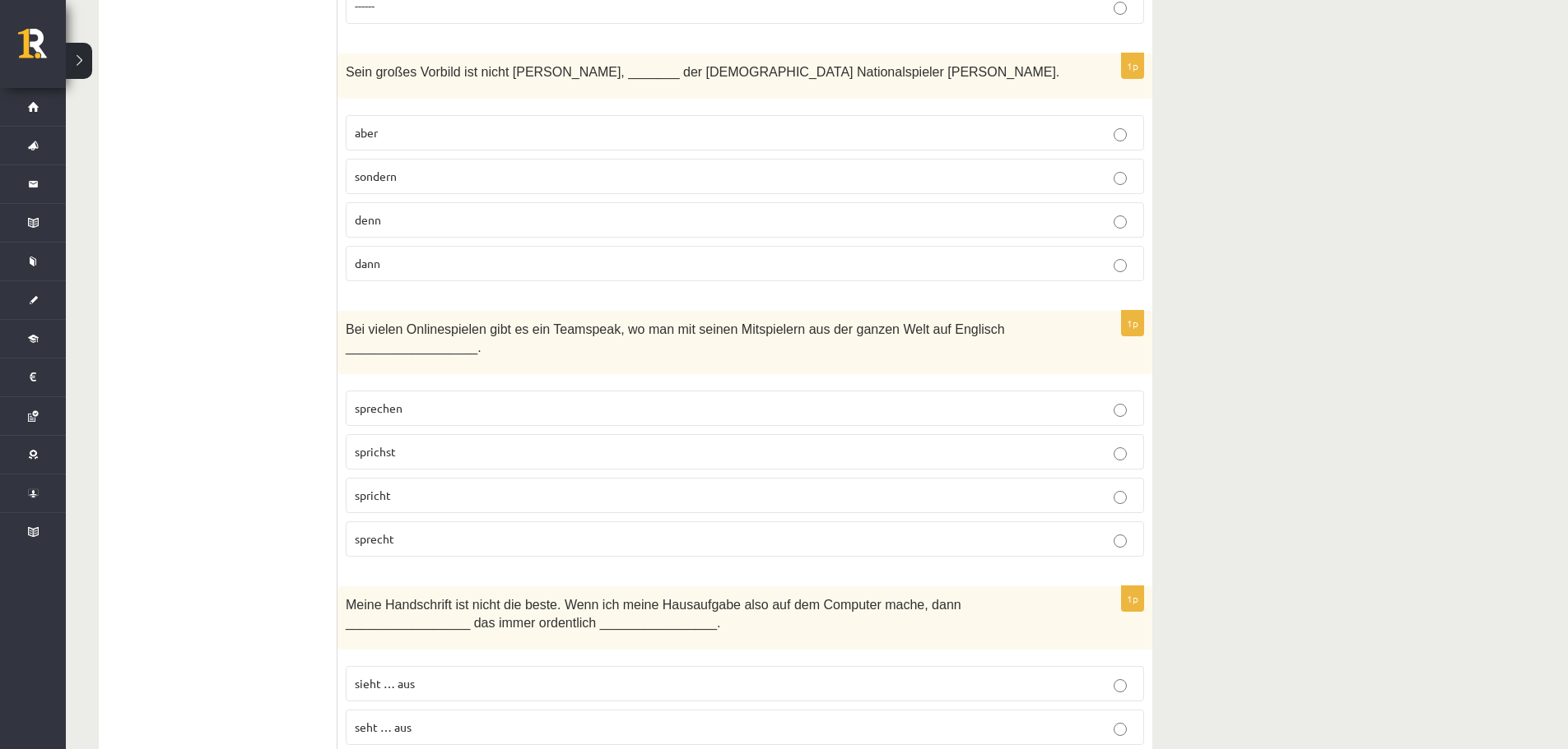
click at [438, 400] on p "sprechen" at bounding box center [744, 408] width 780 height 17
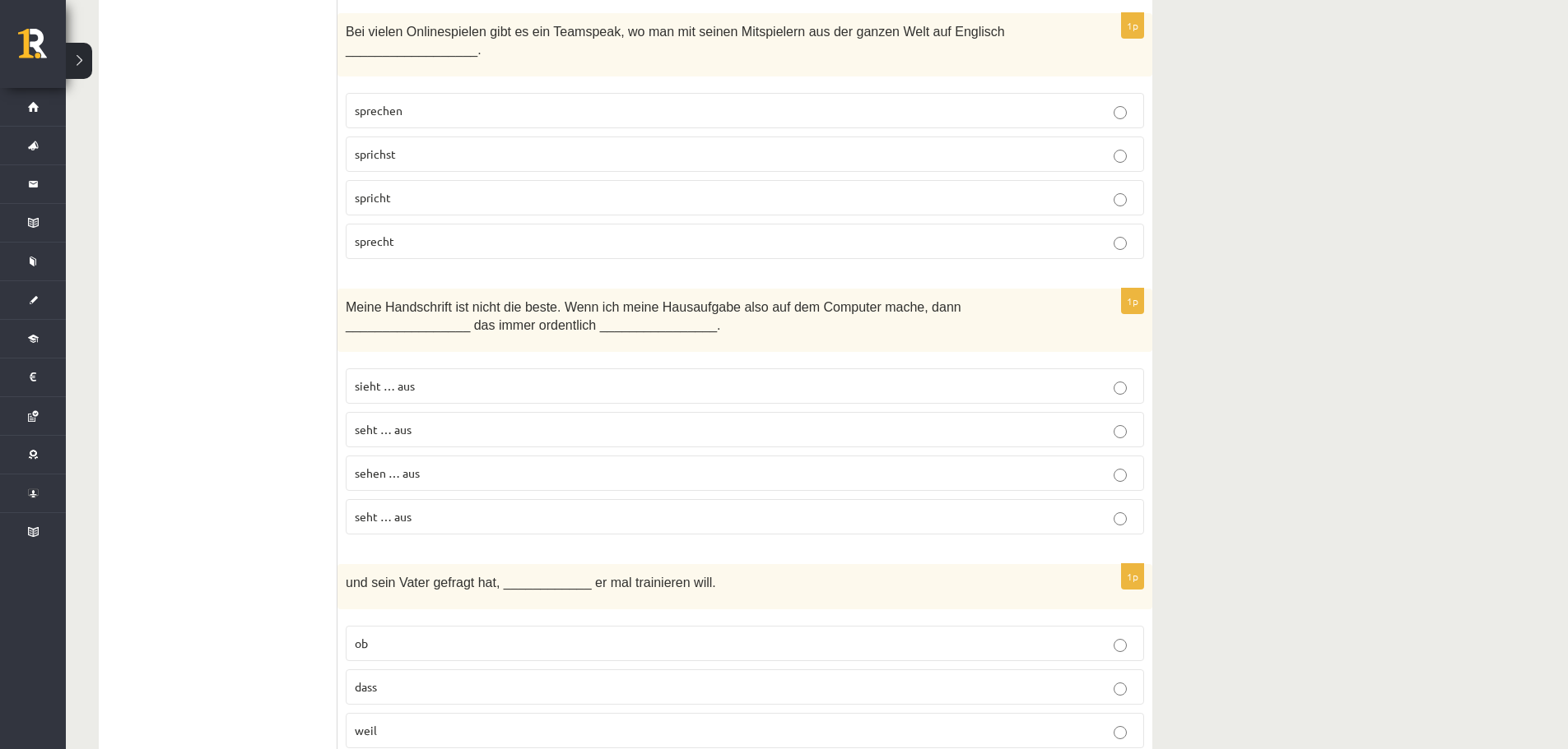
scroll to position [3867, 0]
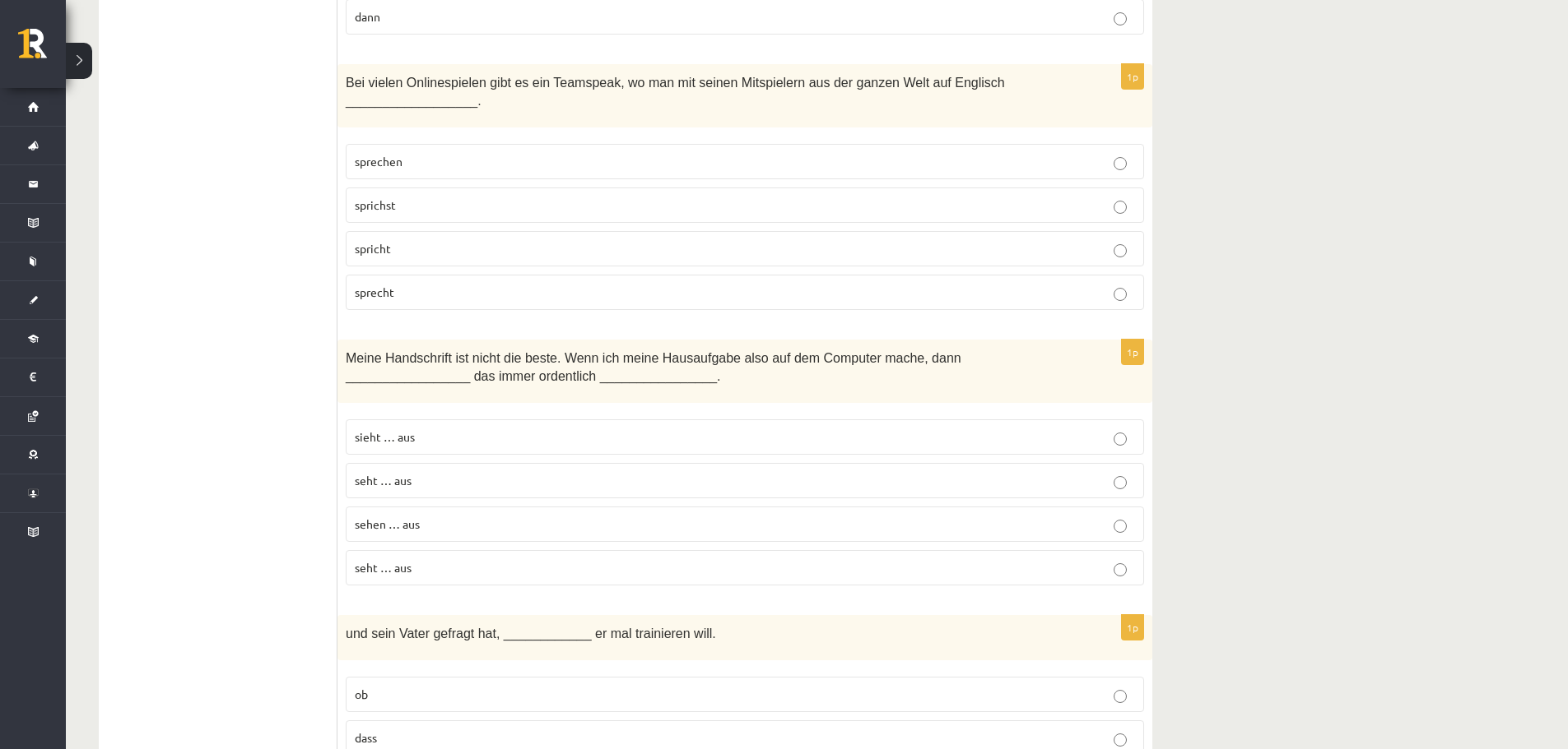
click at [408, 473] on span "seht … aus" at bounding box center [383, 480] width 57 height 15
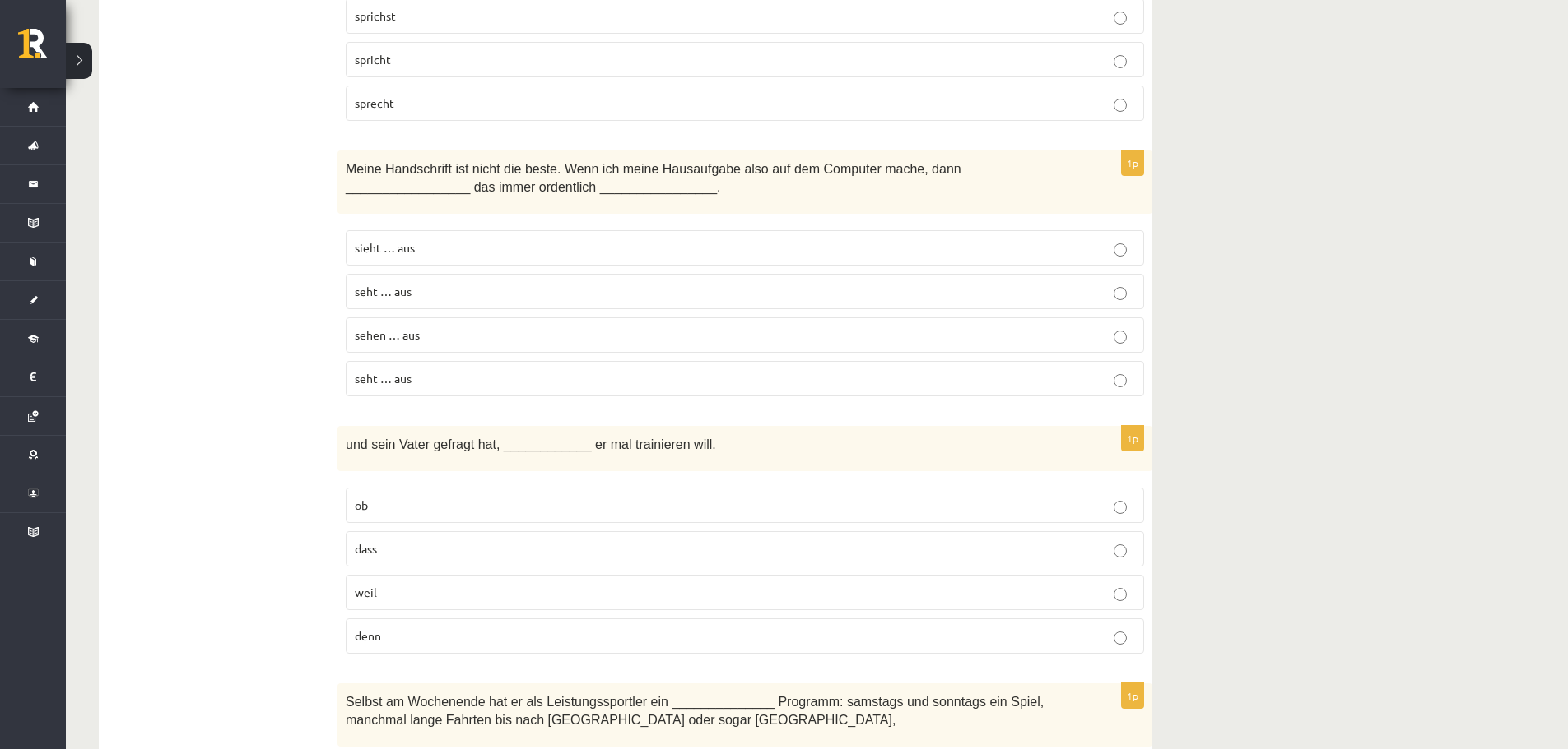
scroll to position [4113, 0]
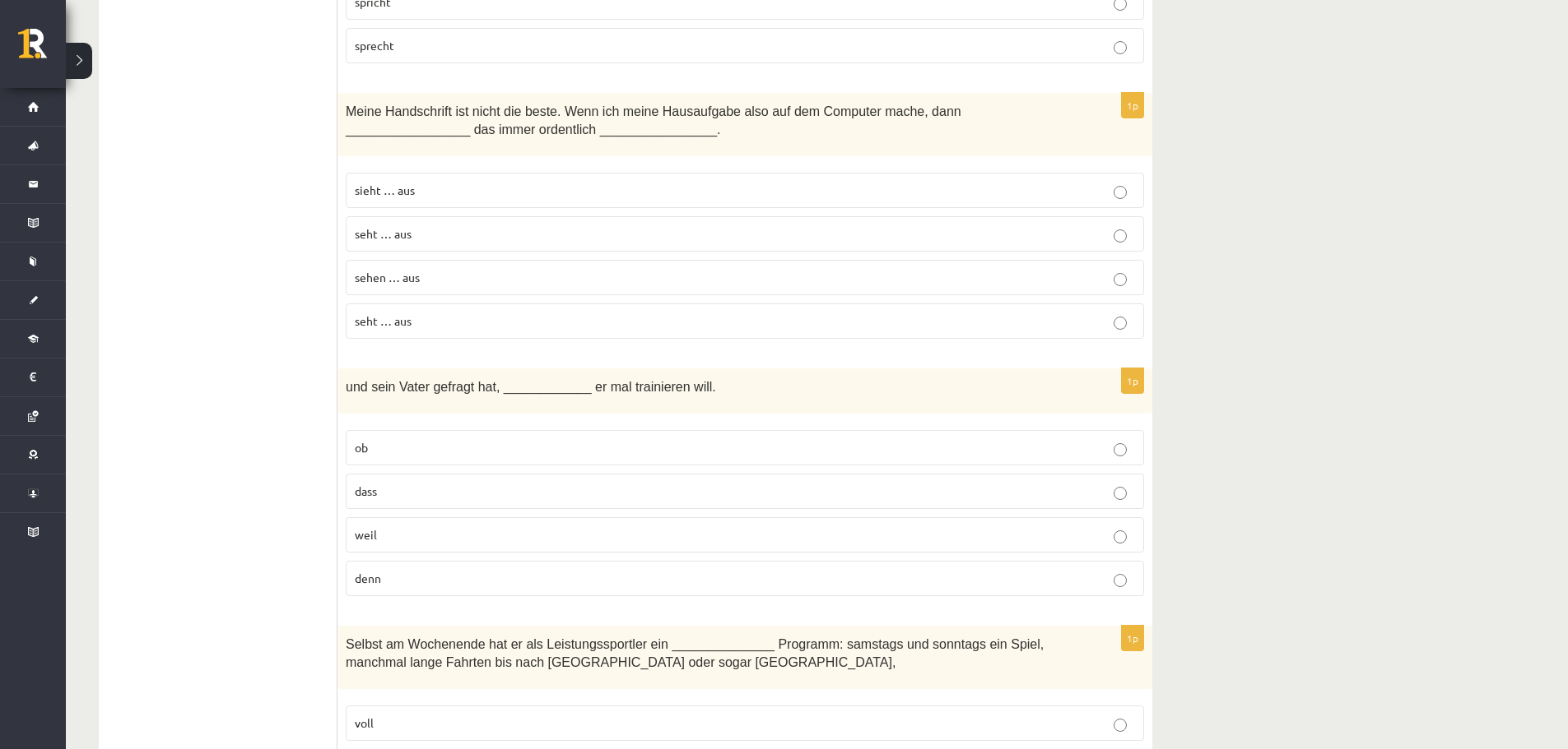
click at [351, 479] on label "dass" at bounding box center [745, 491] width 798 height 35
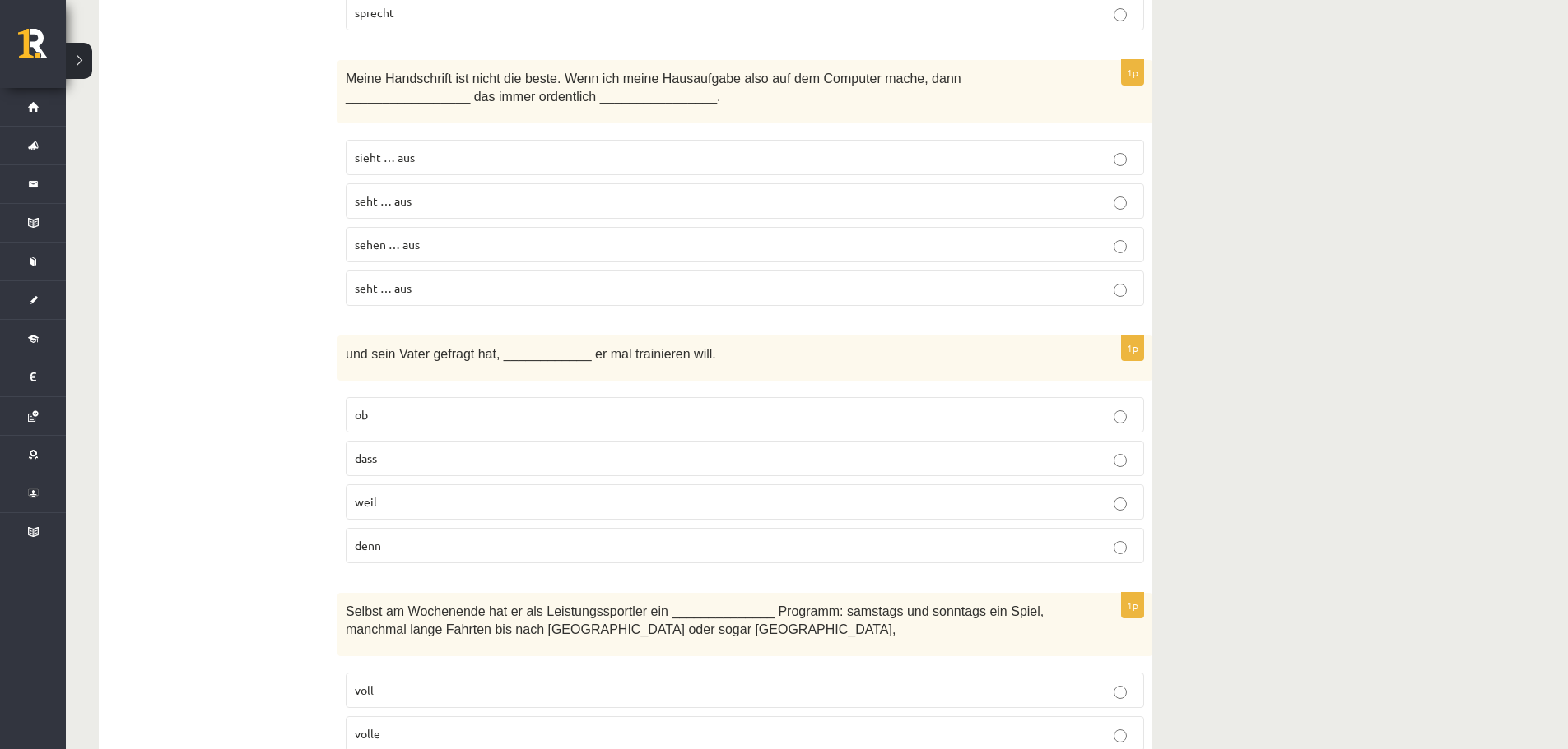
scroll to position [4360, 0]
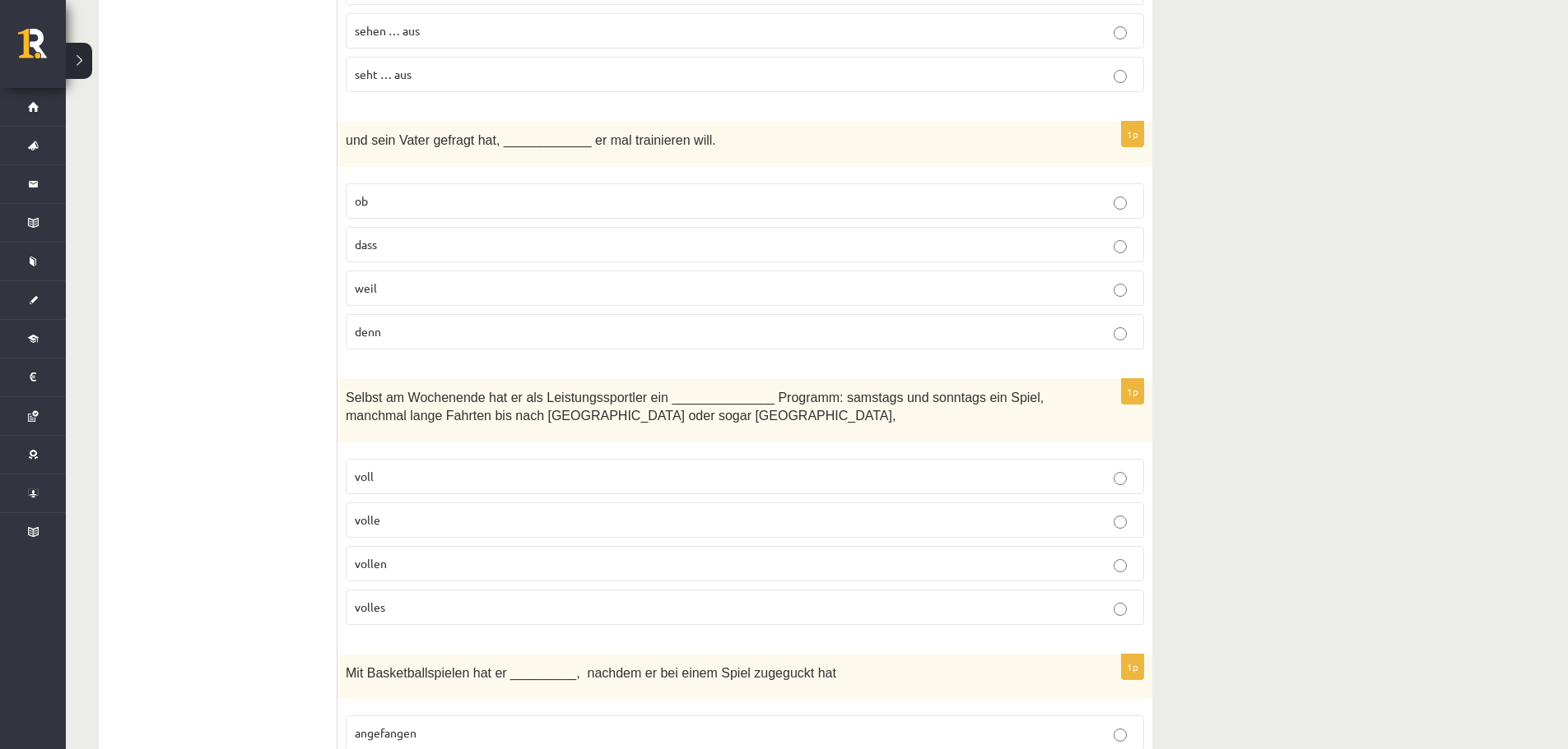
click at [373, 513] on span "volle" at bounding box center [367, 520] width 26 height 15
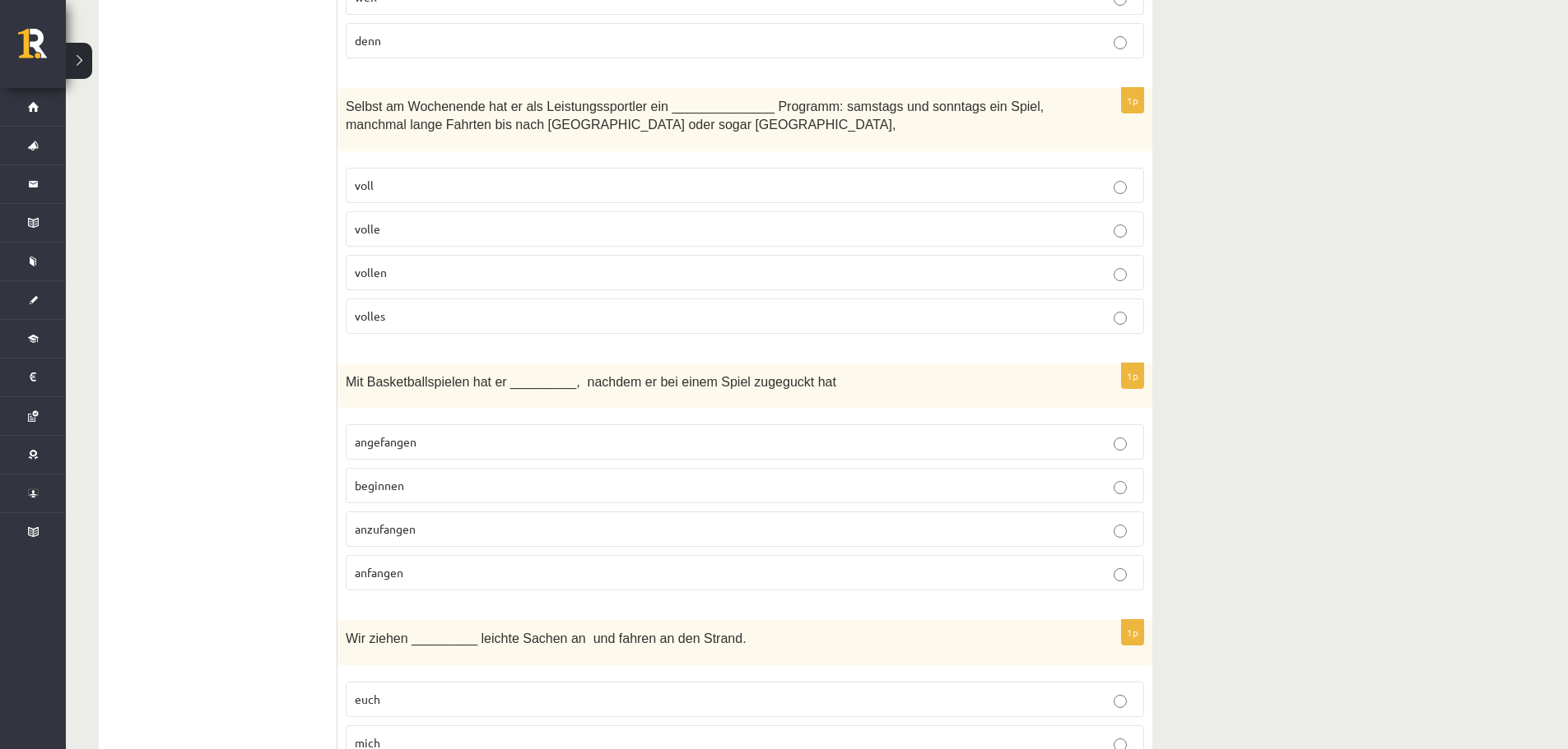
scroll to position [4689, 0]
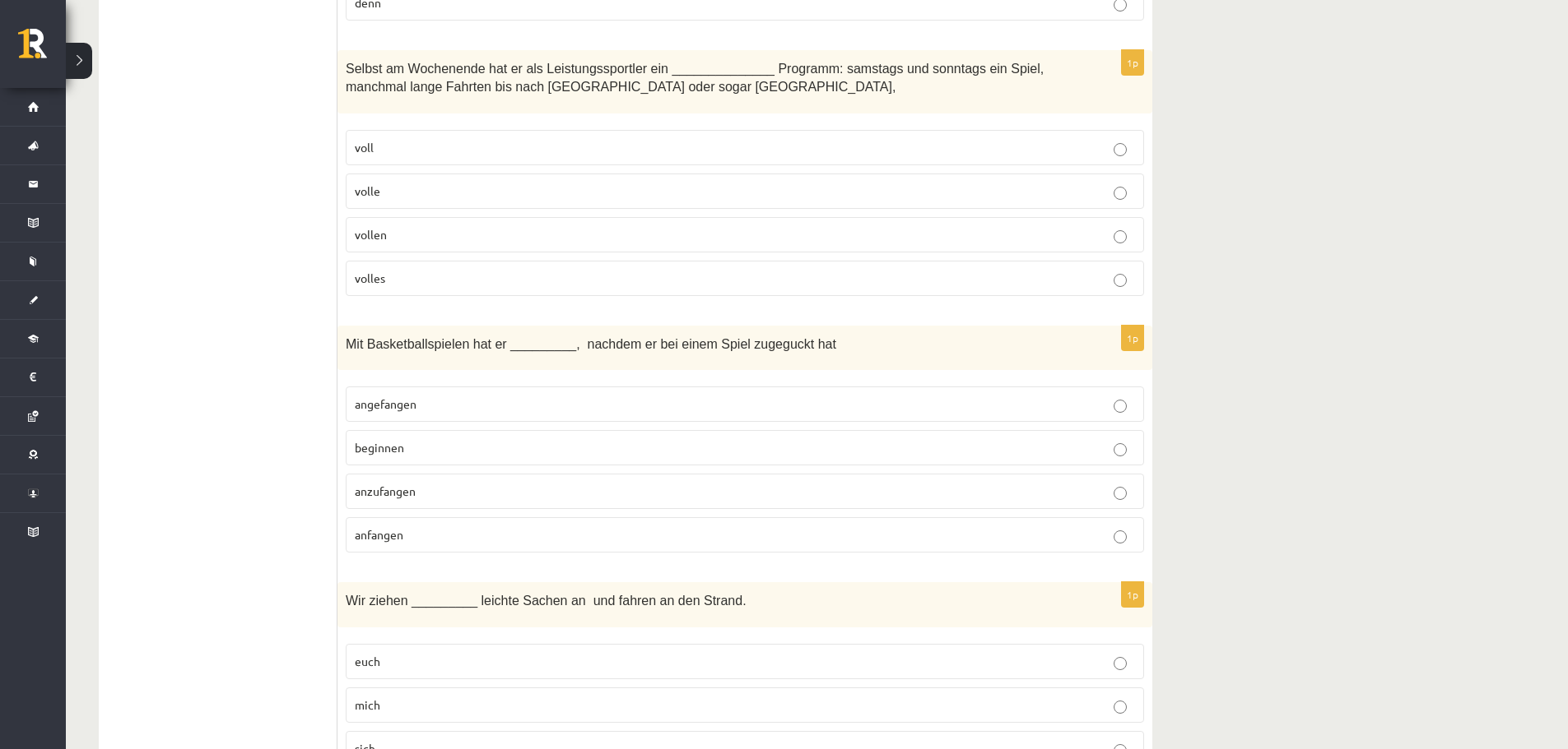
click at [379, 527] on label "anfangen" at bounding box center [745, 534] width 798 height 35
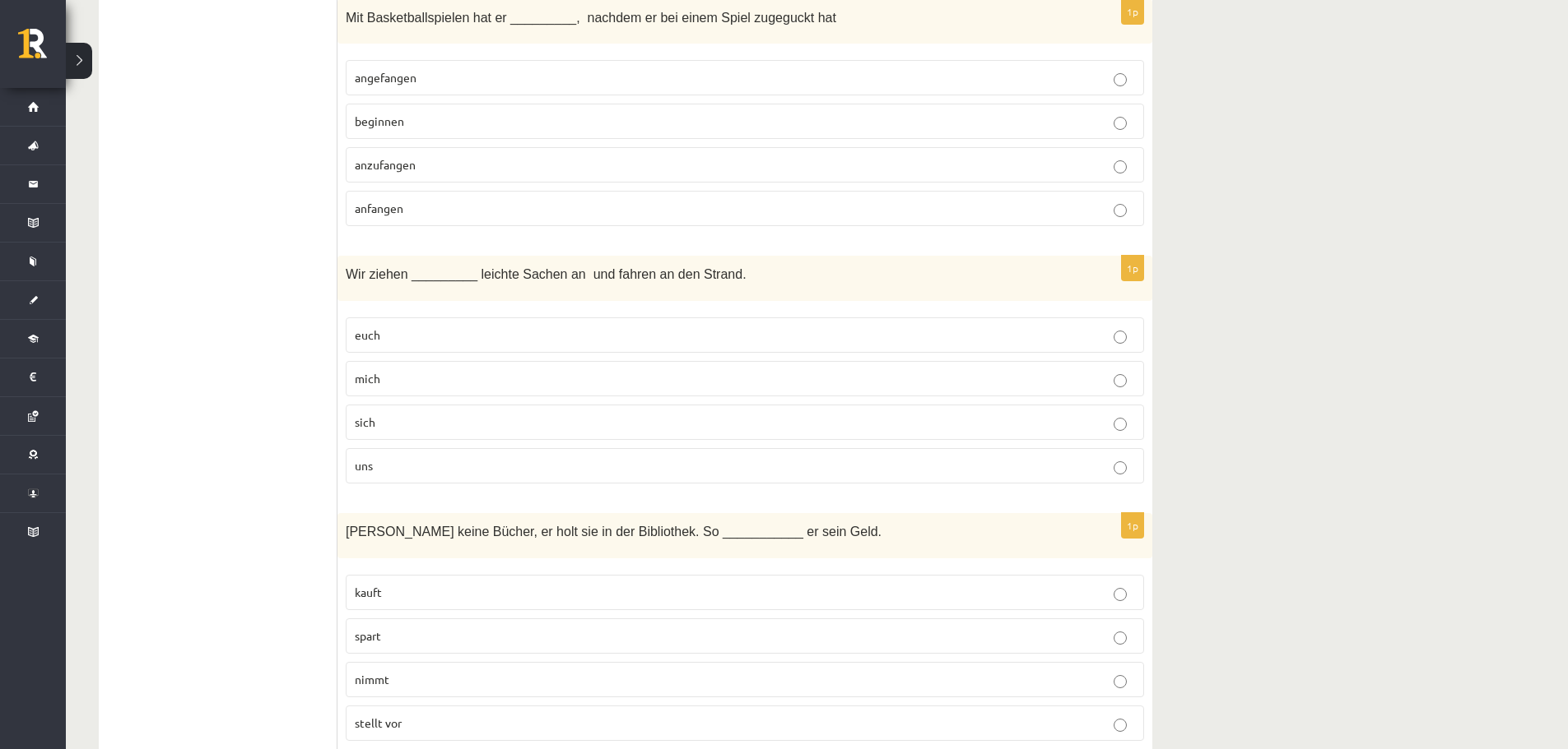
scroll to position [5018, 0]
click at [408, 368] on p "mich" at bounding box center [744, 377] width 780 height 17
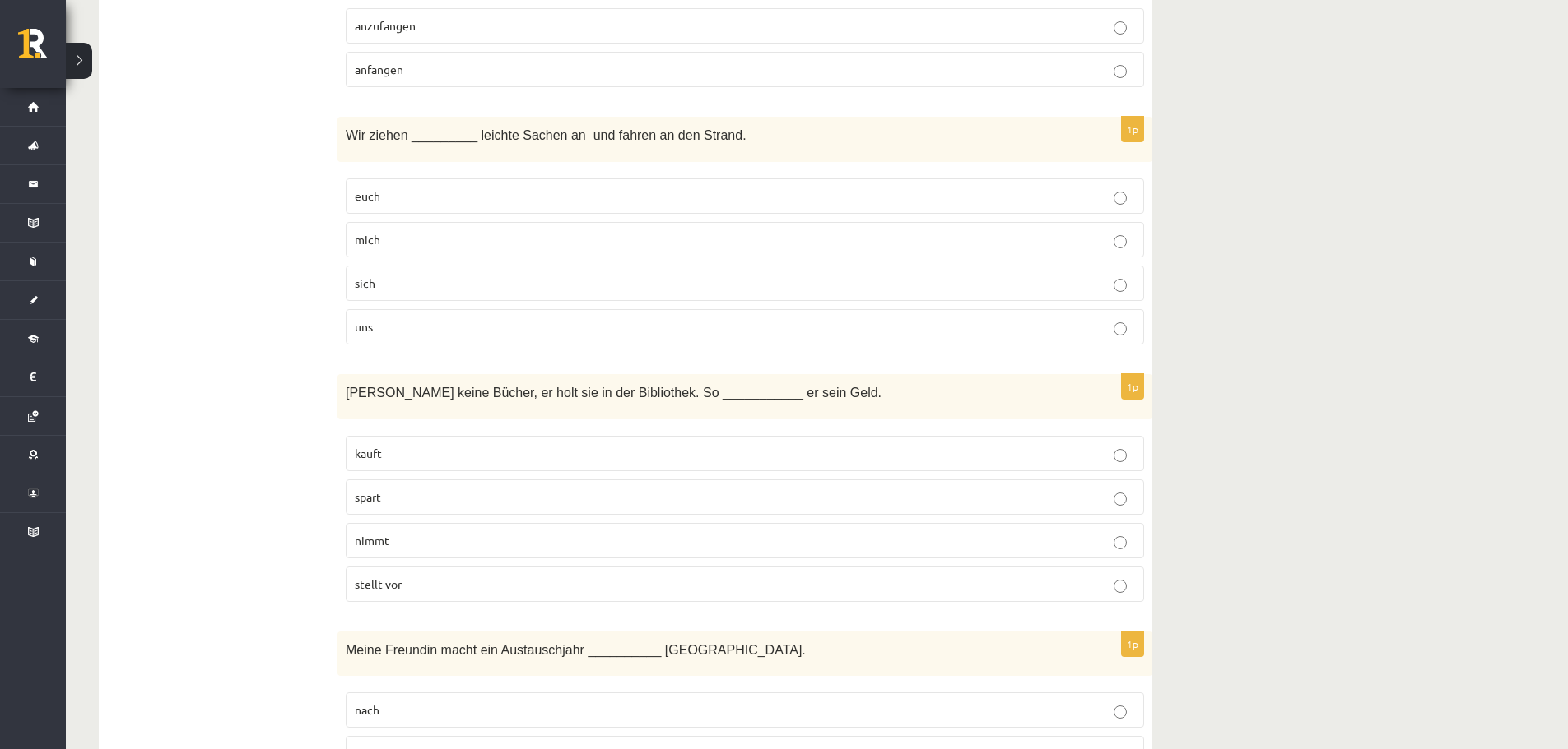
scroll to position [5182, 0]
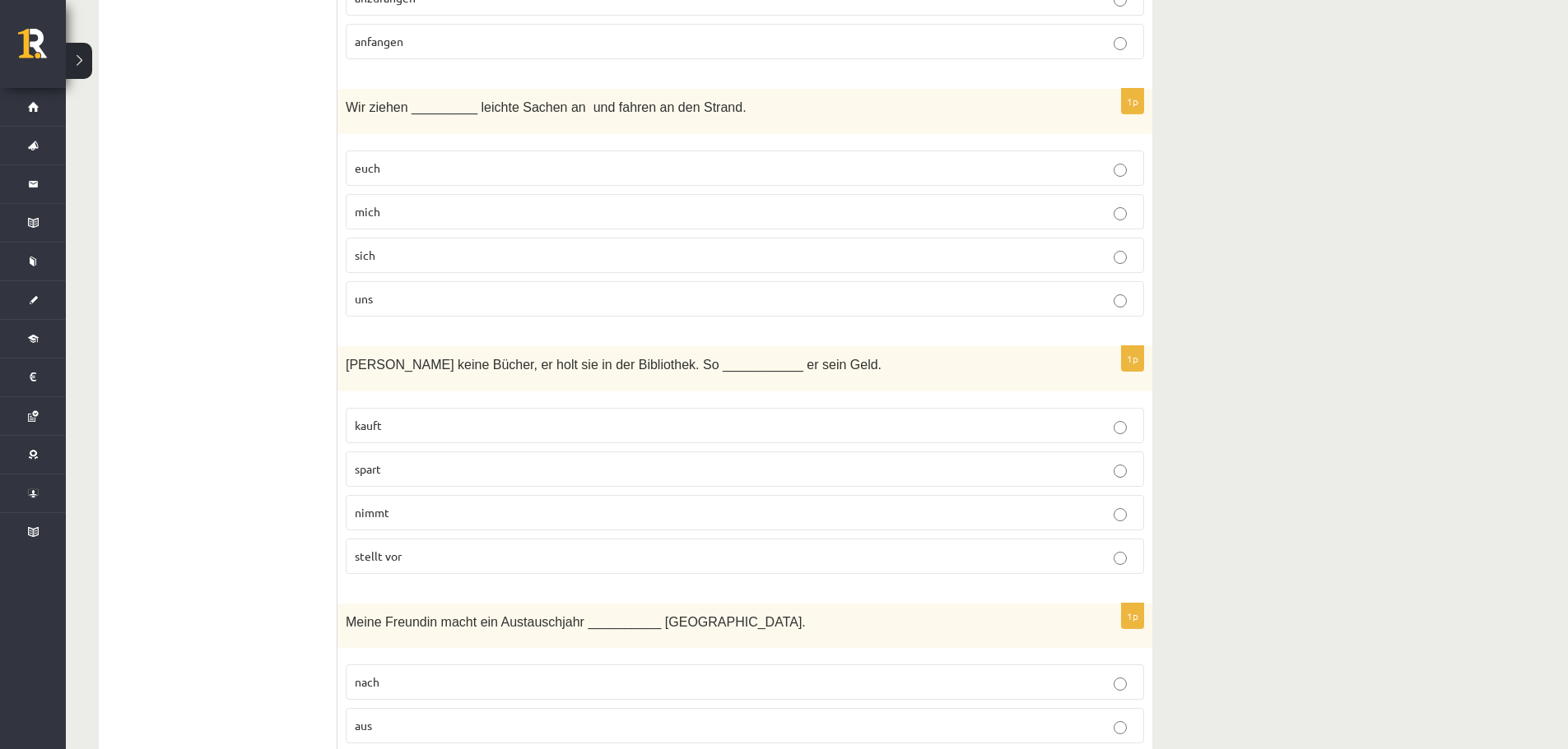
click at [391, 504] on label "nimmt" at bounding box center [745, 513] width 798 height 35
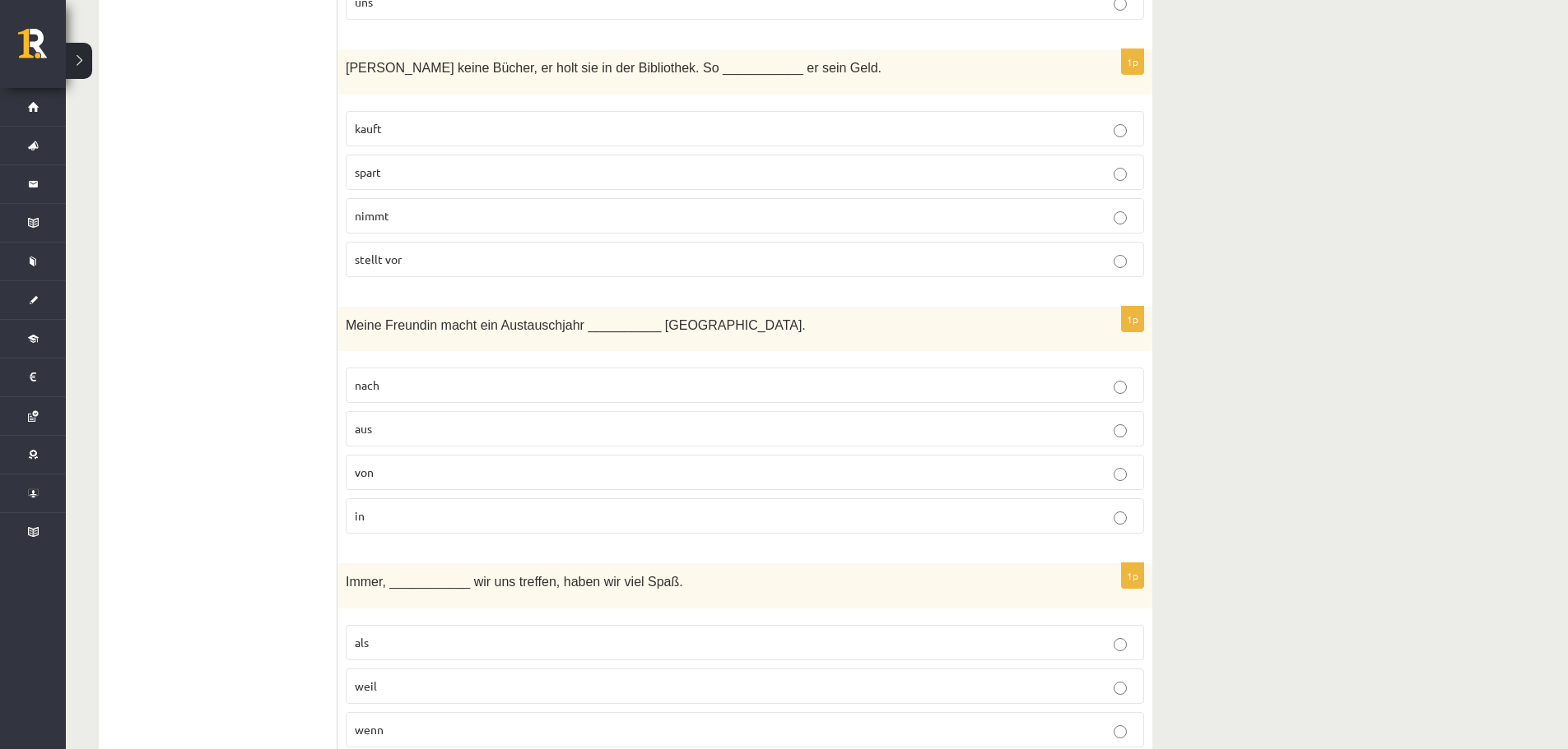
scroll to position [5512, 0]
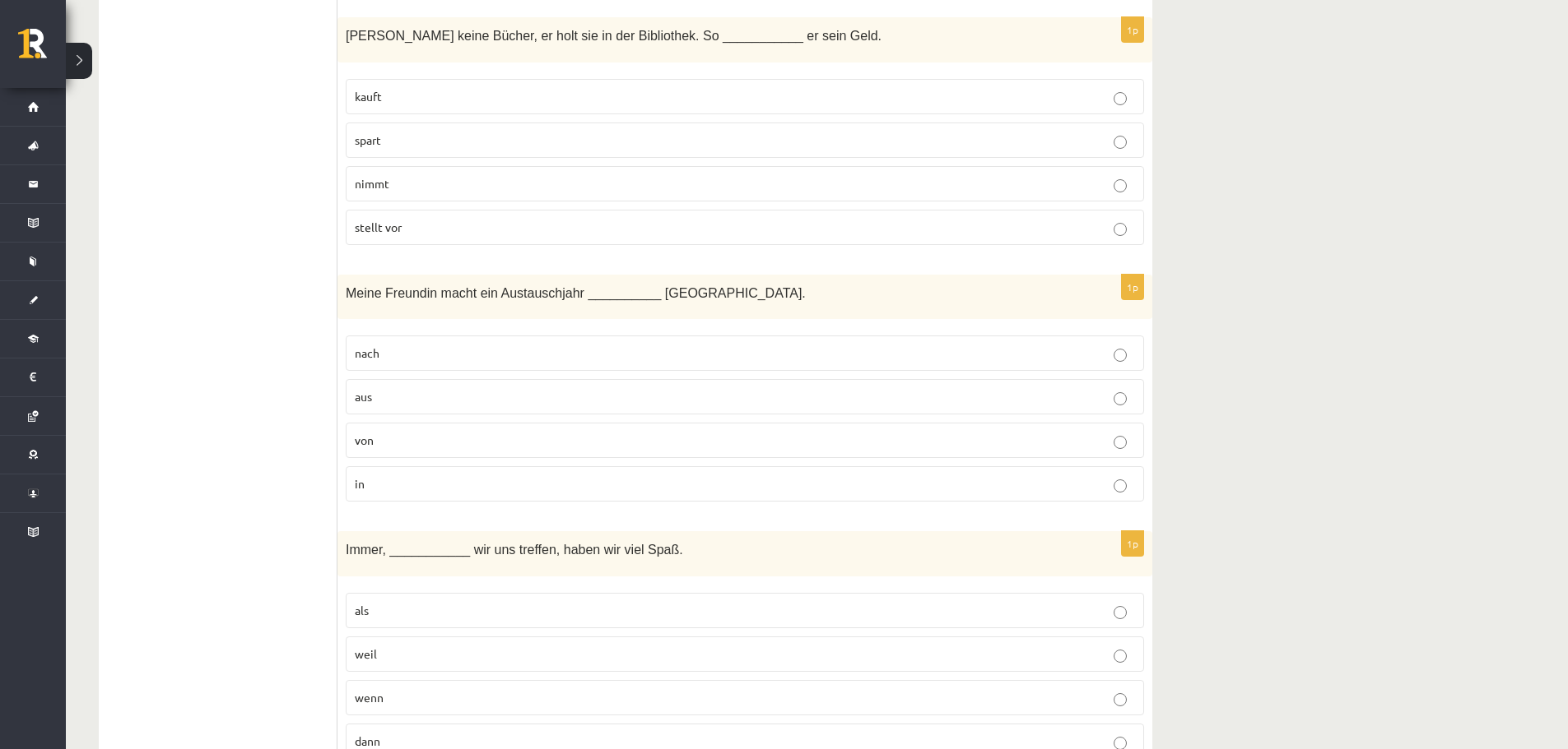
click at [402, 389] on label "aus" at bounding box center [745, 396] width 798 height 35
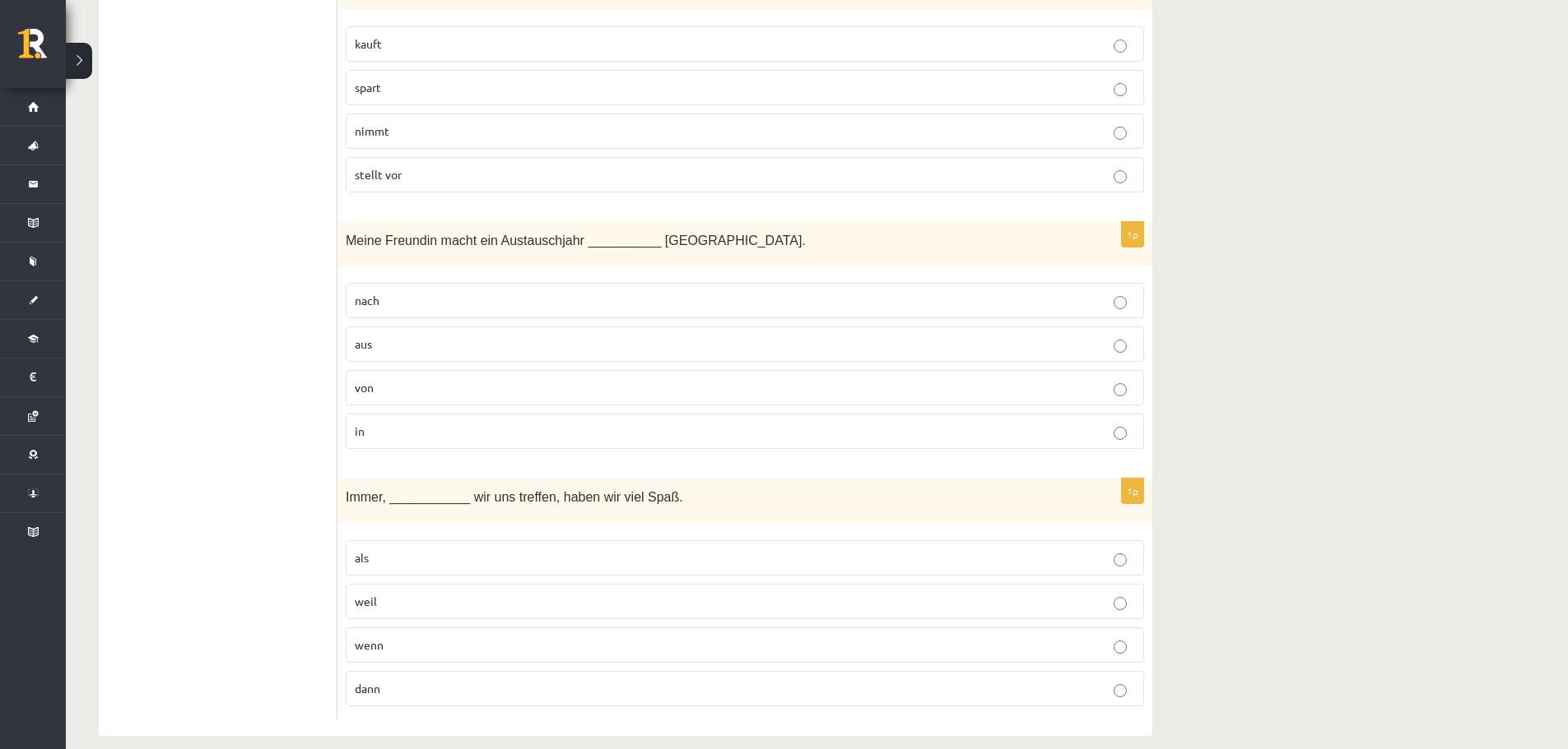
scroll to position [5566, 0]
click at [379, 591] on p "weil" at bounding box center [744, 600] width 780 height 17
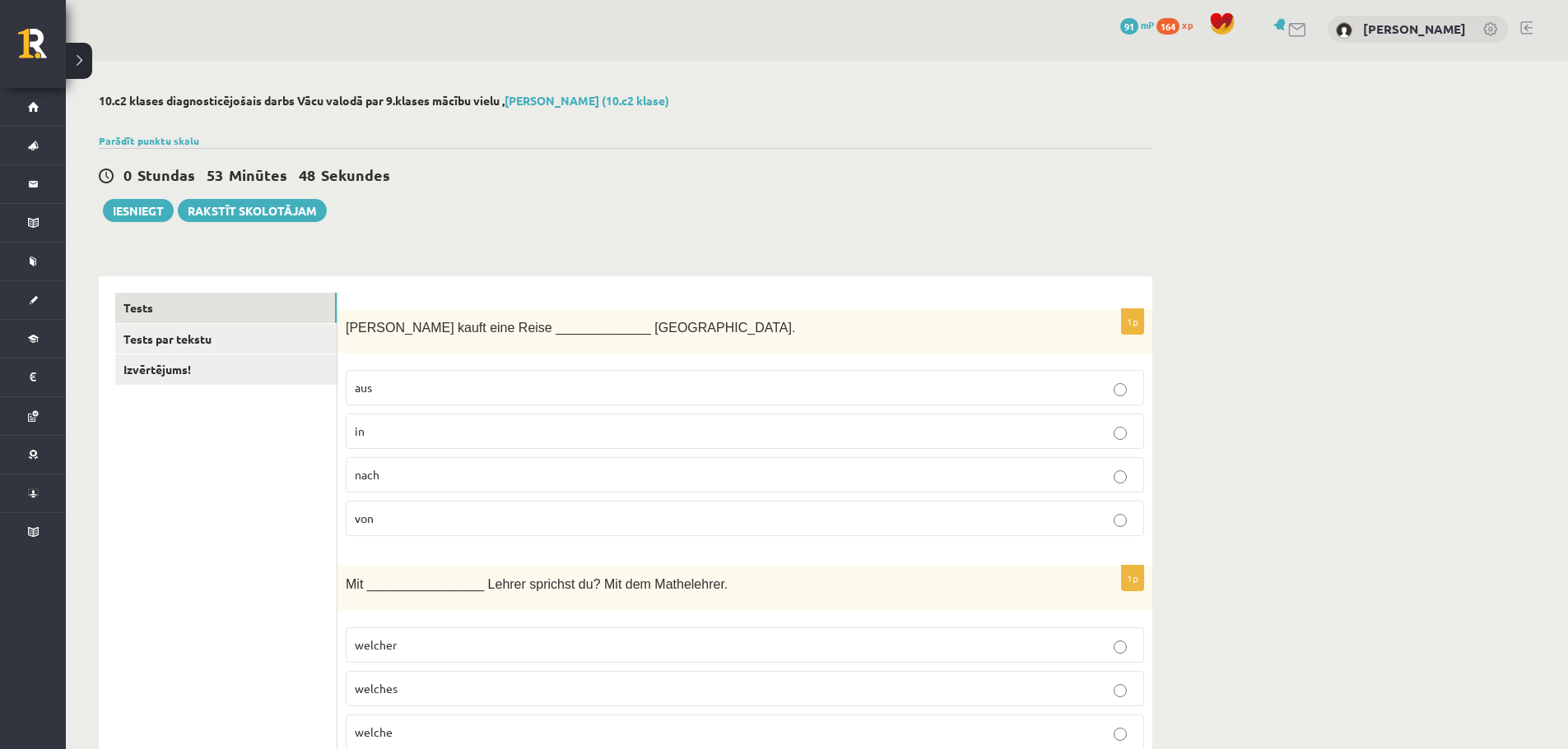
scroll to position [0, 0]
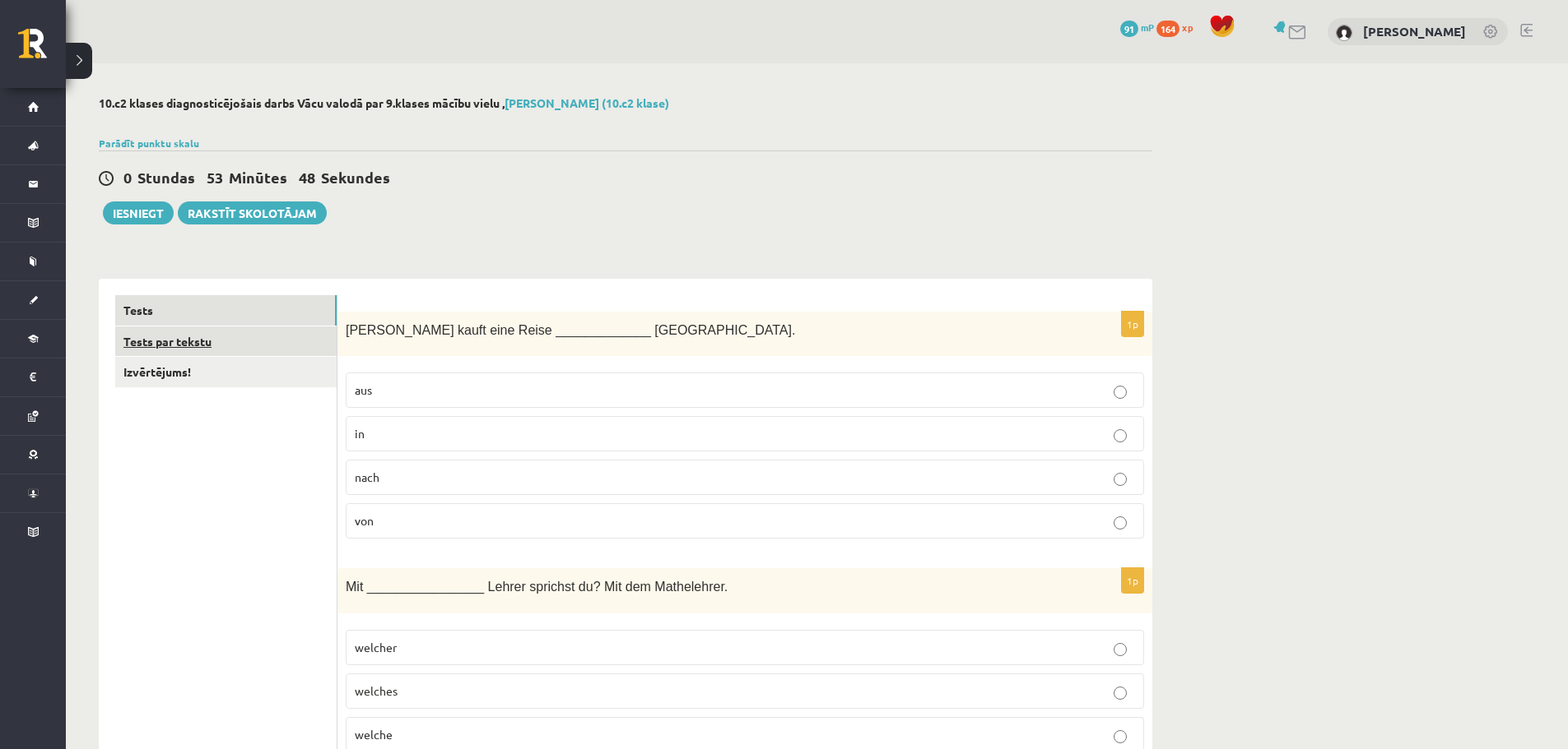
click at [240, 330] on link "Tests par tekstu" at bounding box center [226, 342] width 222 height 31
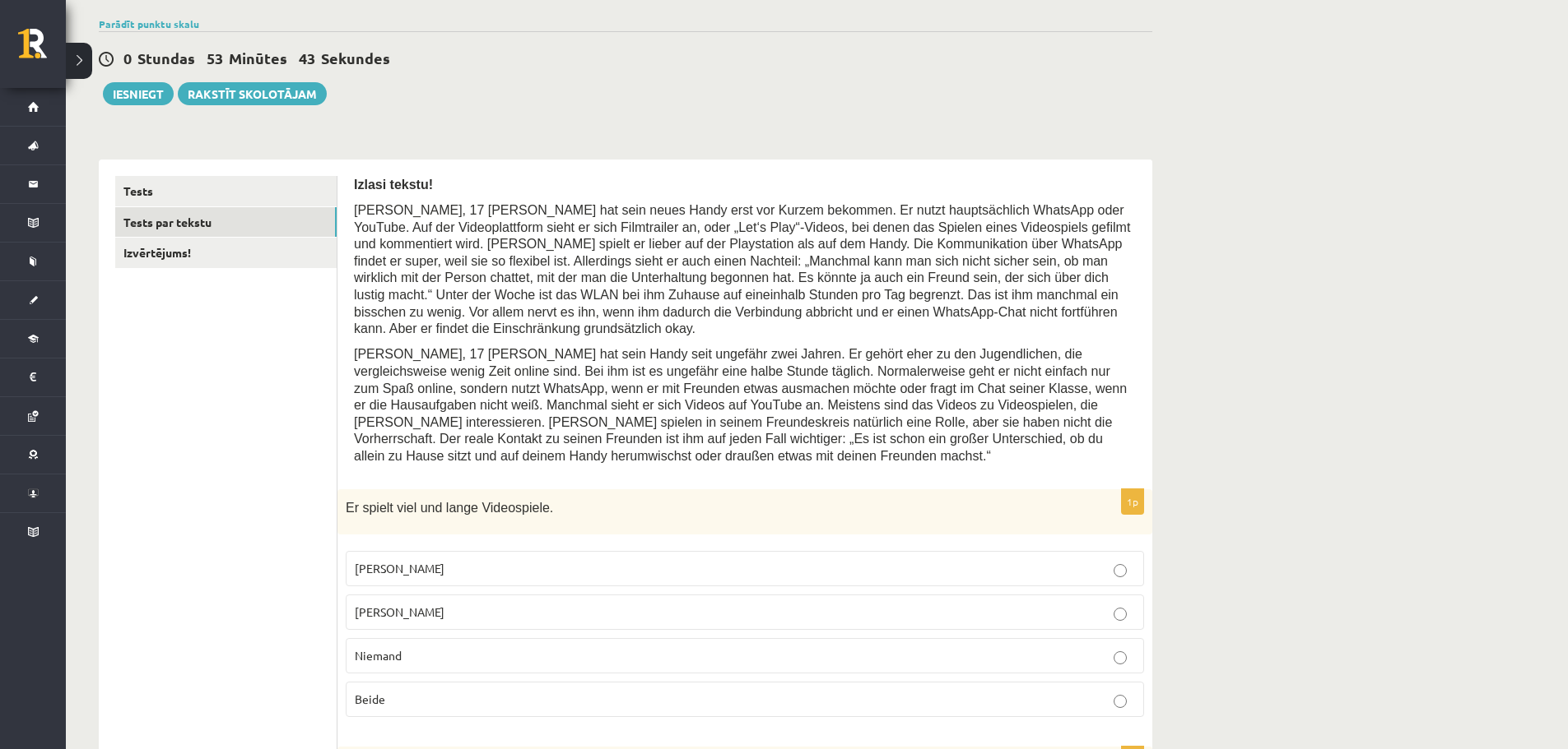
scroll to position [164, 0]
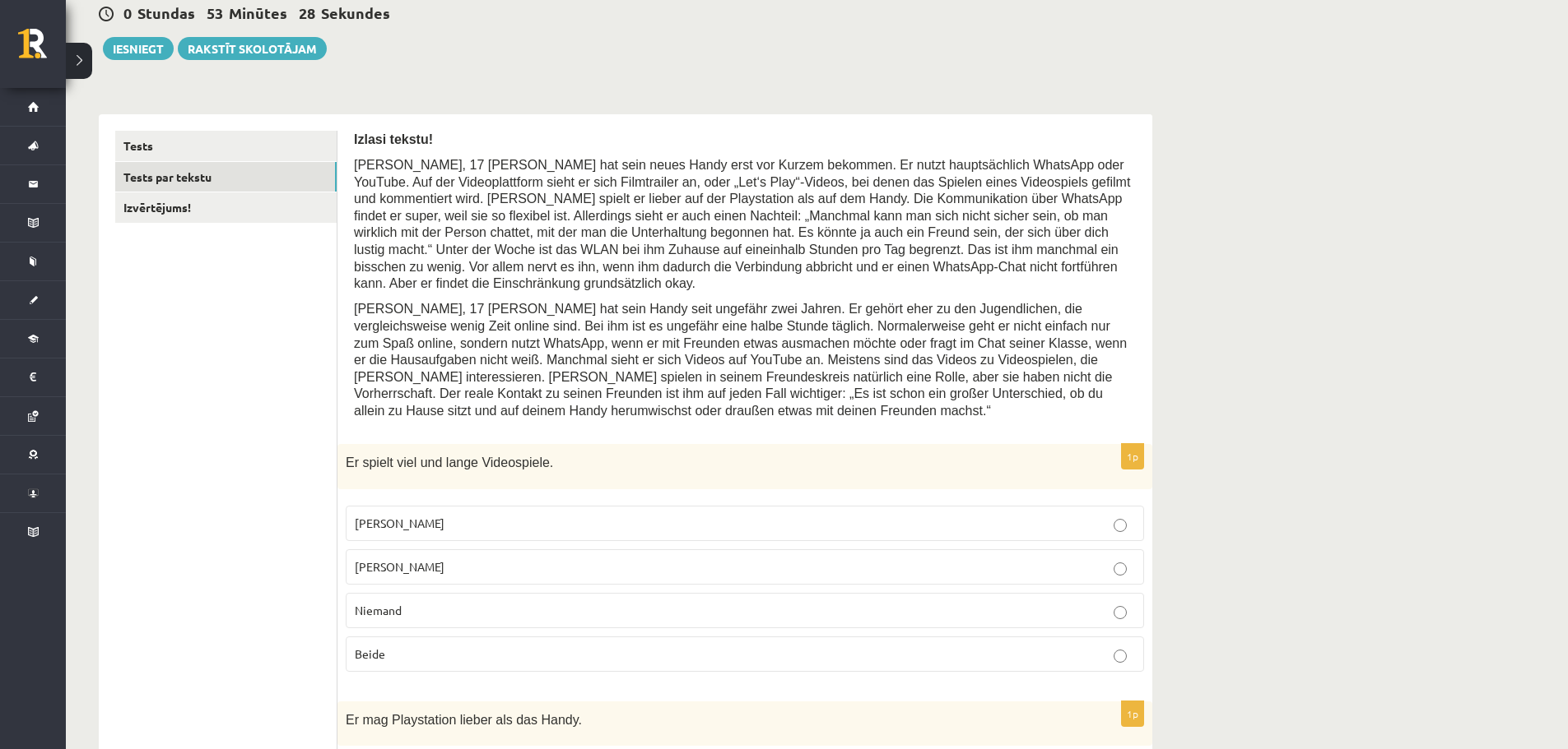
click at [383, 506] on label "Jacob" at bounding box center [745, 523] width 798 height 35
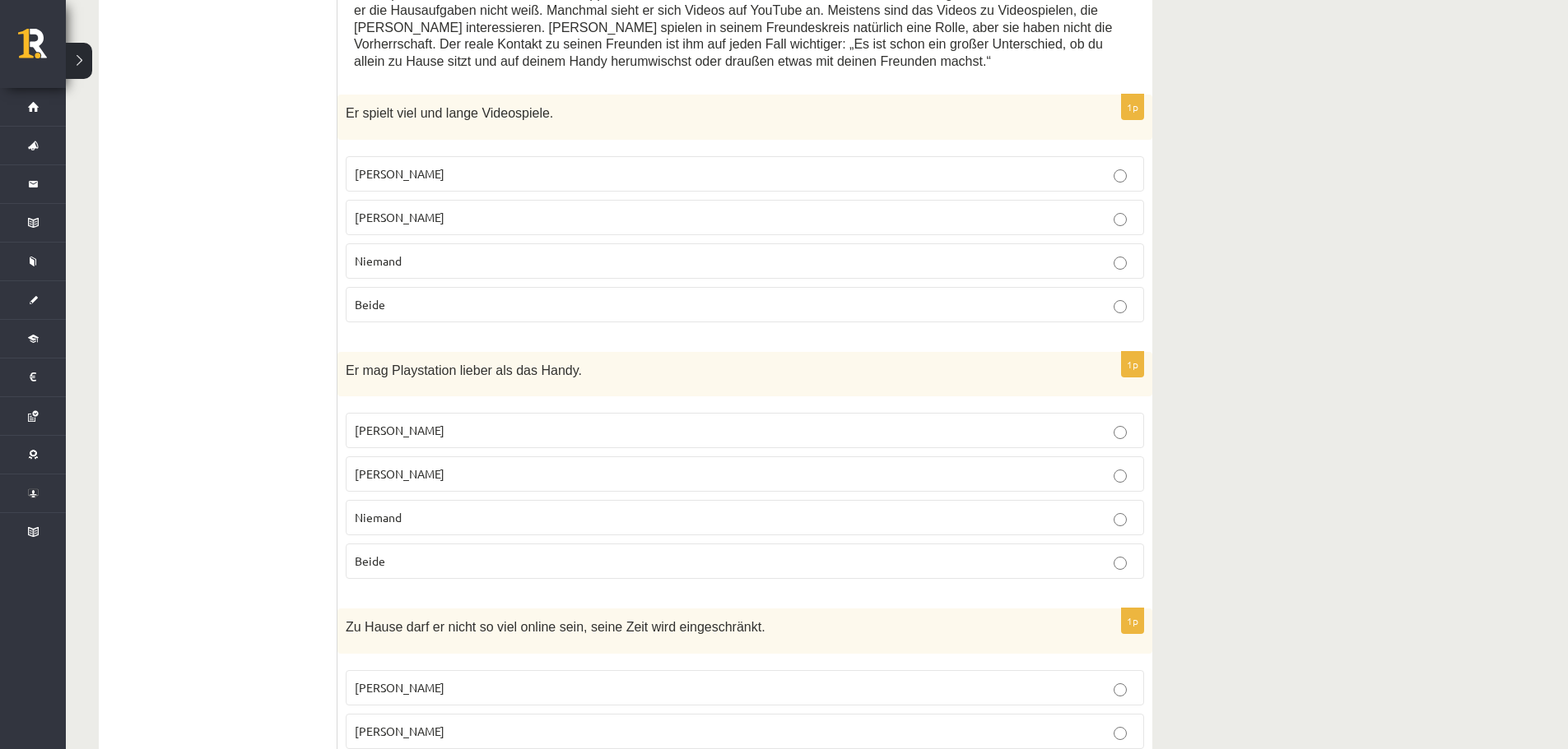
scroll to position [576, 0]
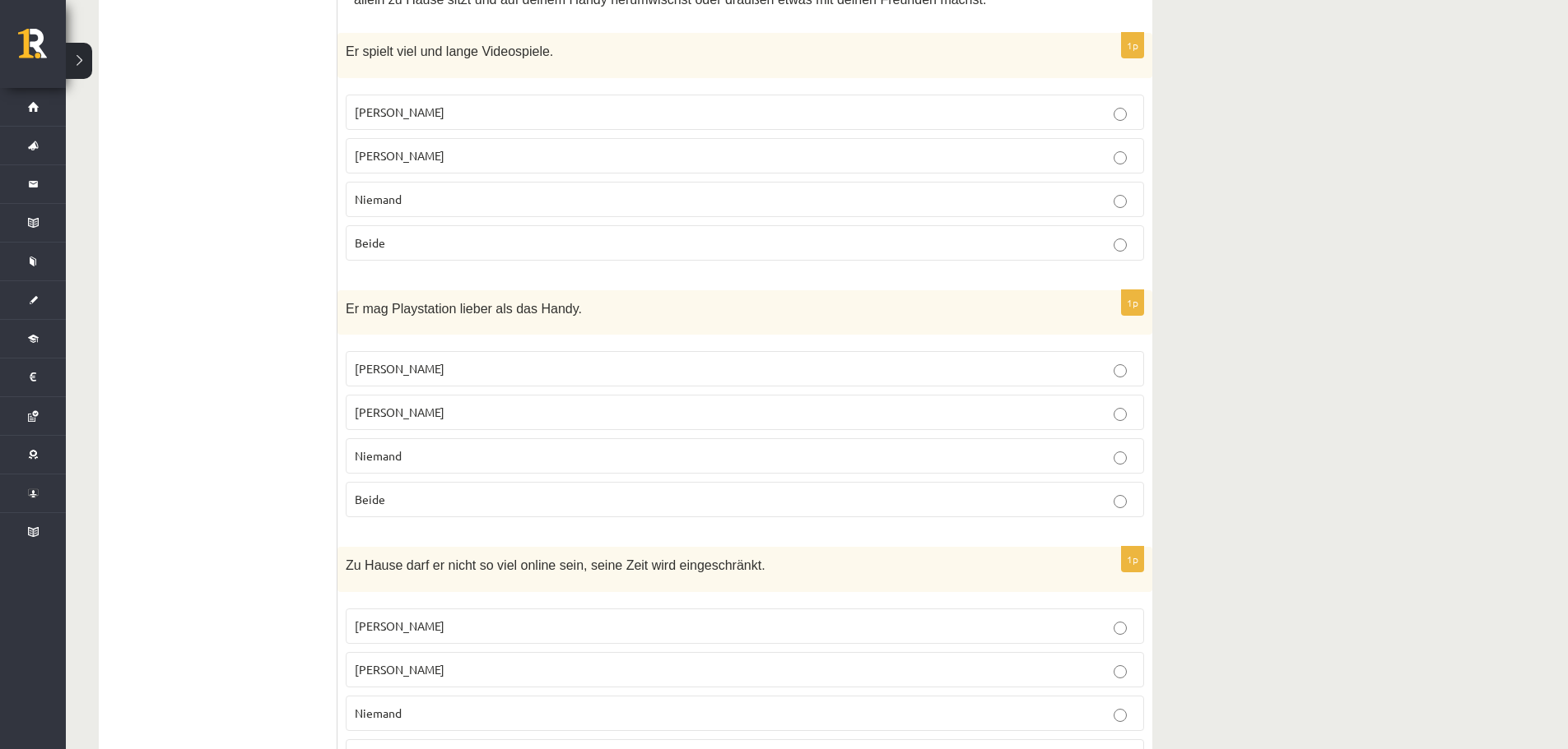
click at [514, 360] on p "Jacob" at bounding box center [744, 369] width 780 height 17
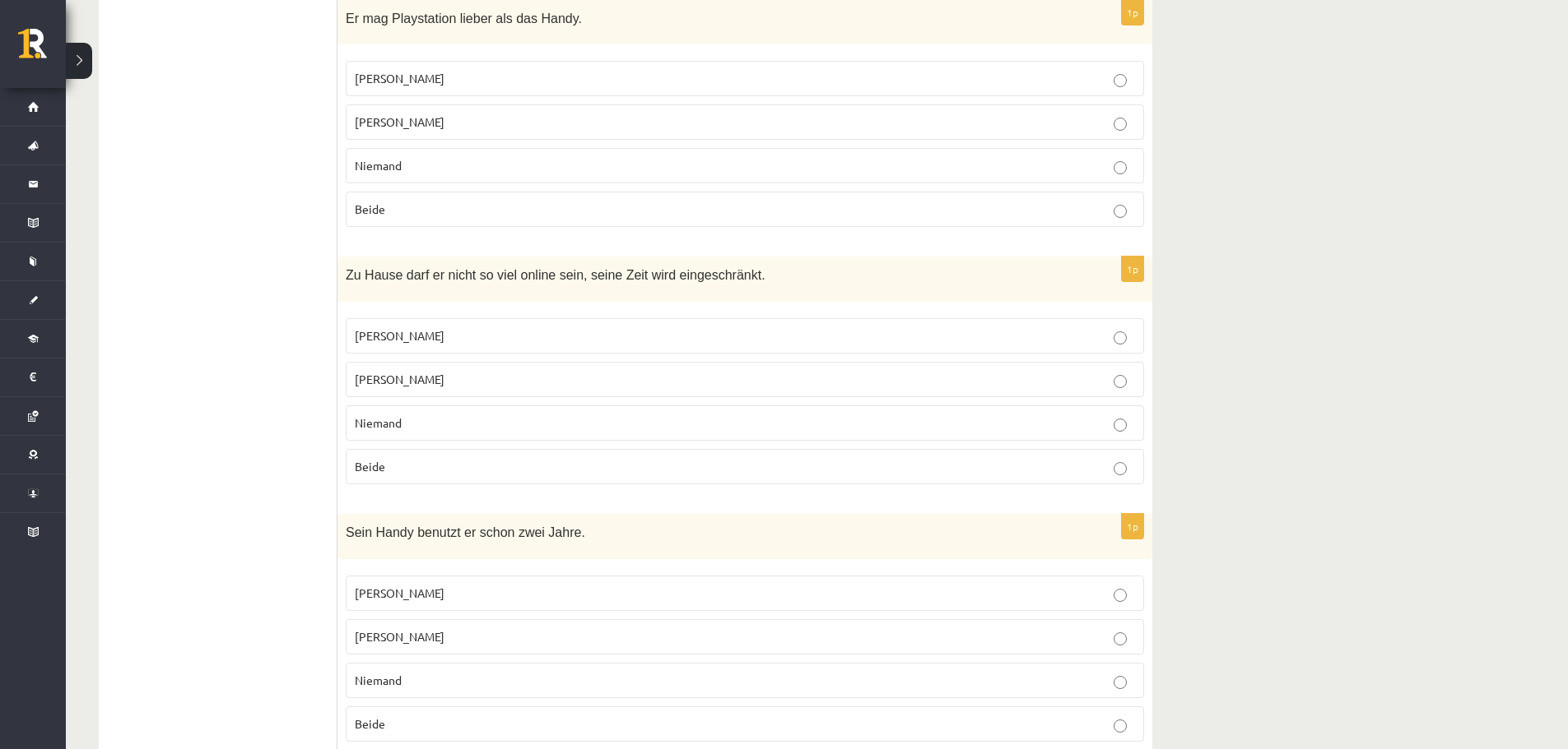
scroll to position [905, 0]
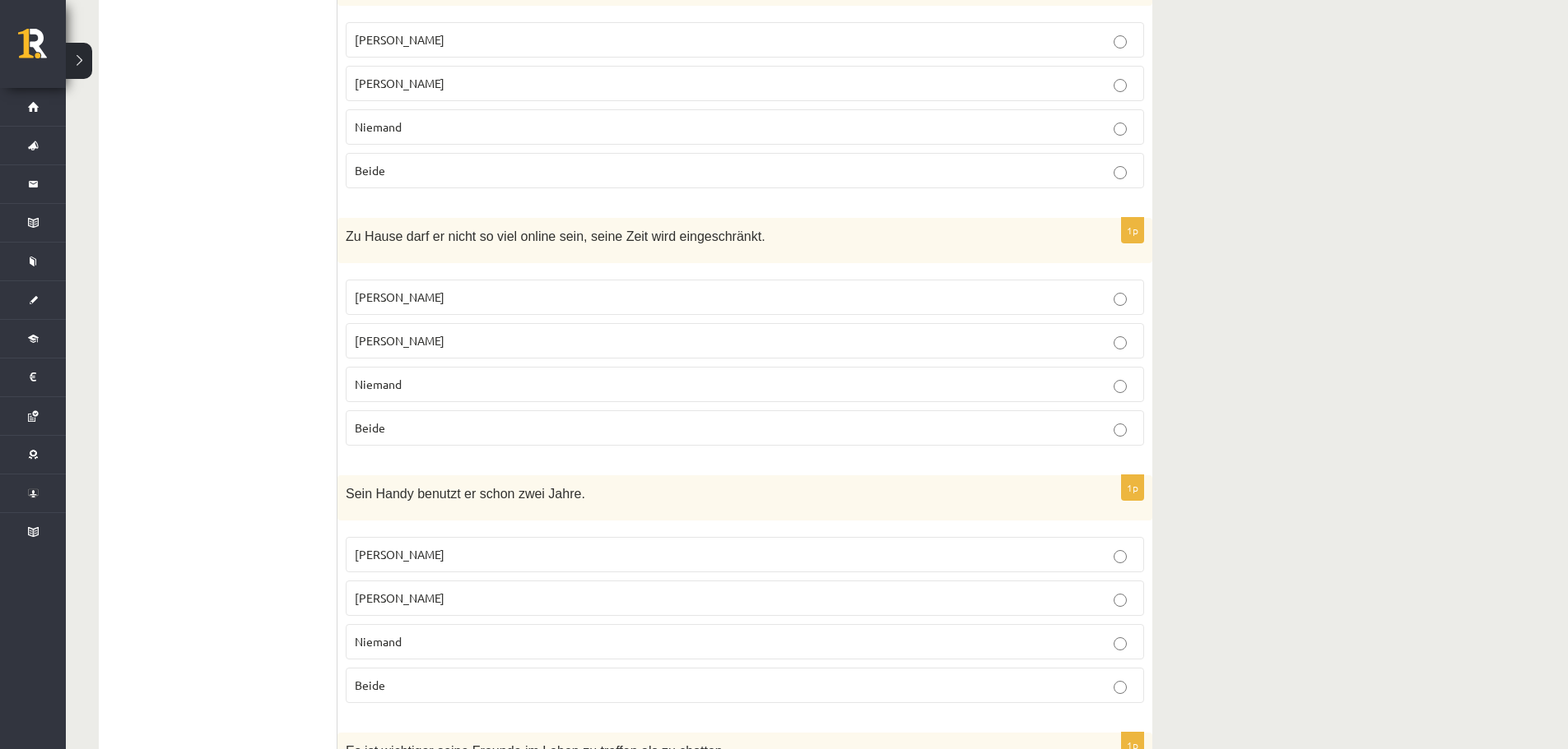
click at [440, 324] on label "Jonathan" at bounding box center [745, 341] width 798 height 35
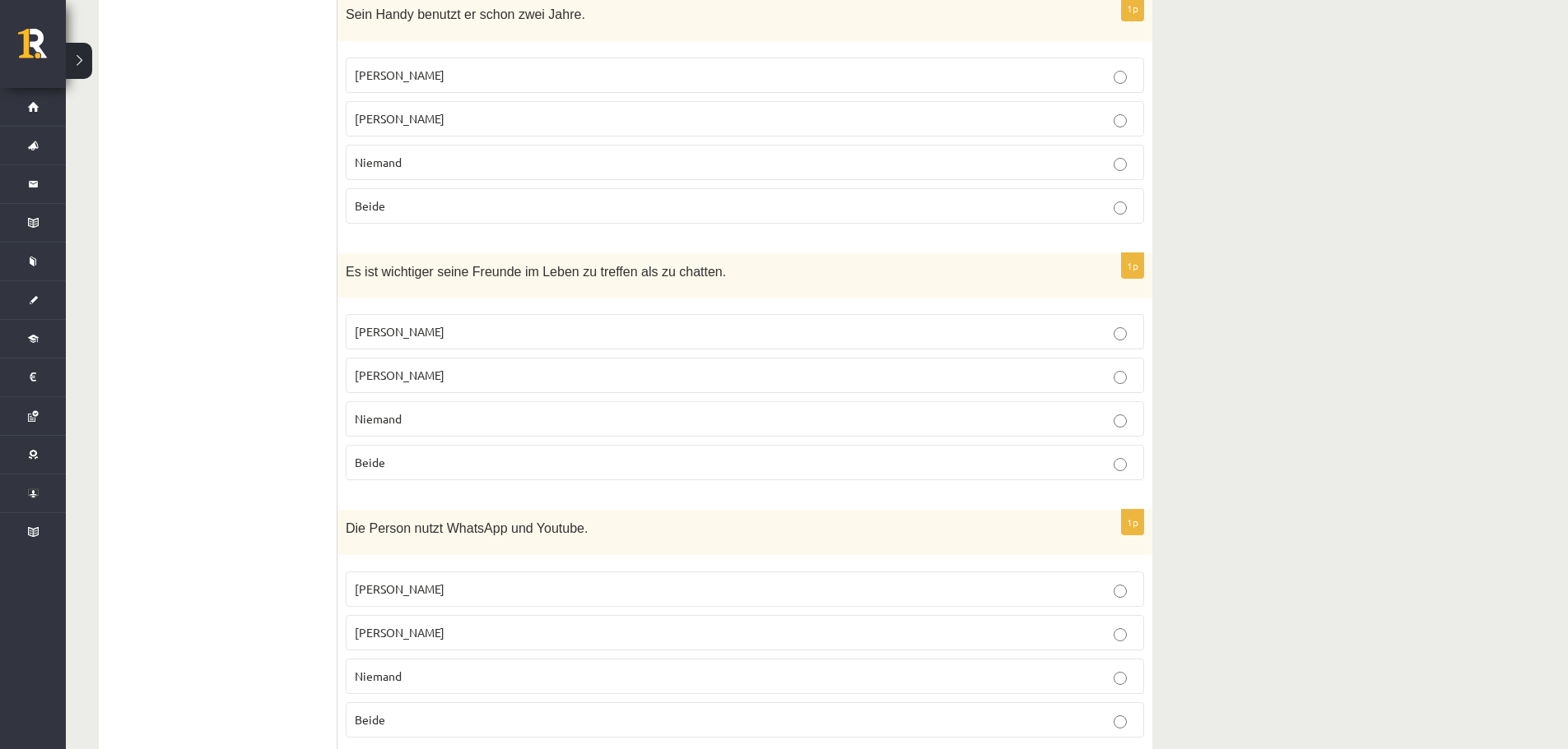
scroll to position [1402, 0]
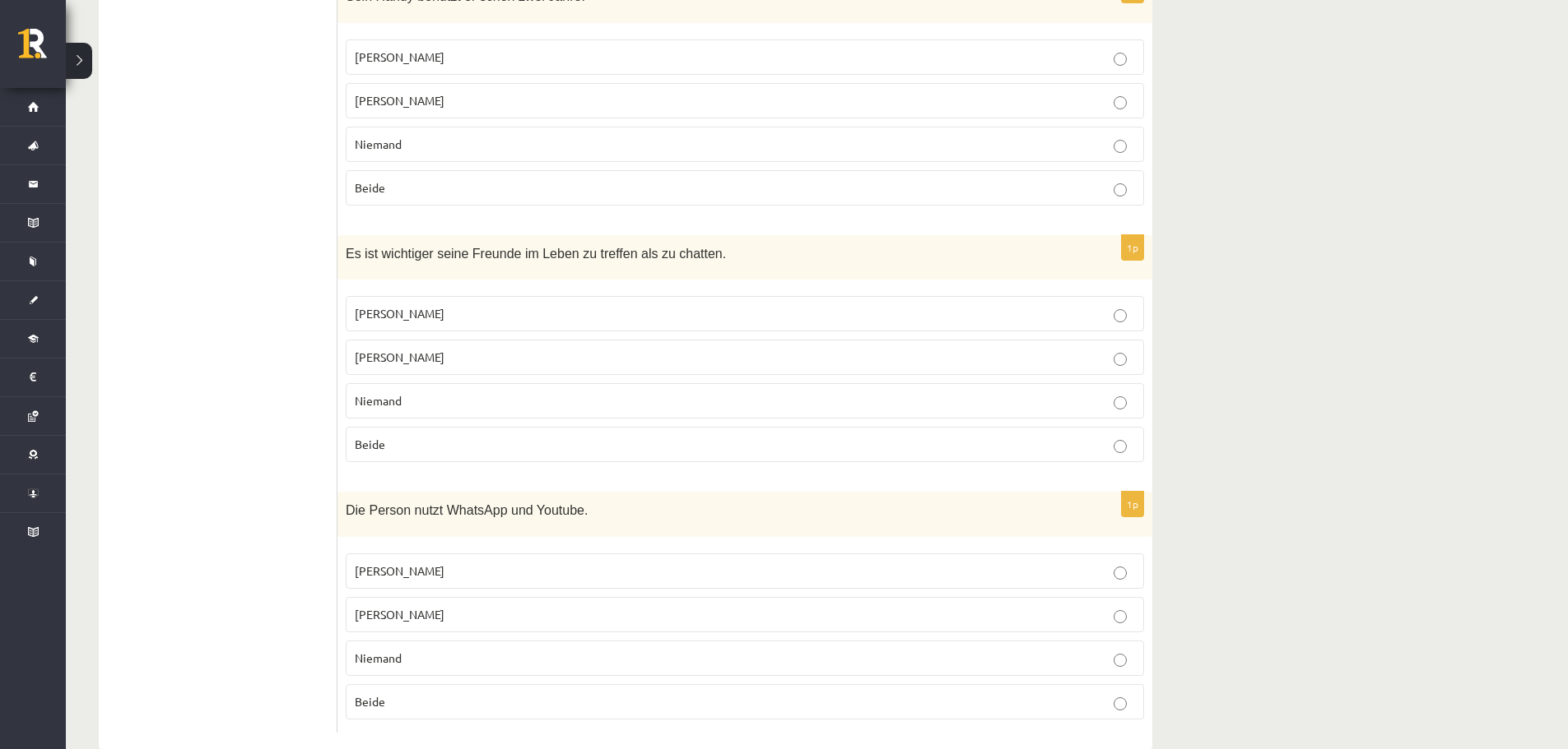
click at [457, 436] on p "Beide" at bounding box center [744, 444] width 780 height 17
click at [1137, 597] on label "Jonathan" at bounding box center [745, 615] width 798 height 35
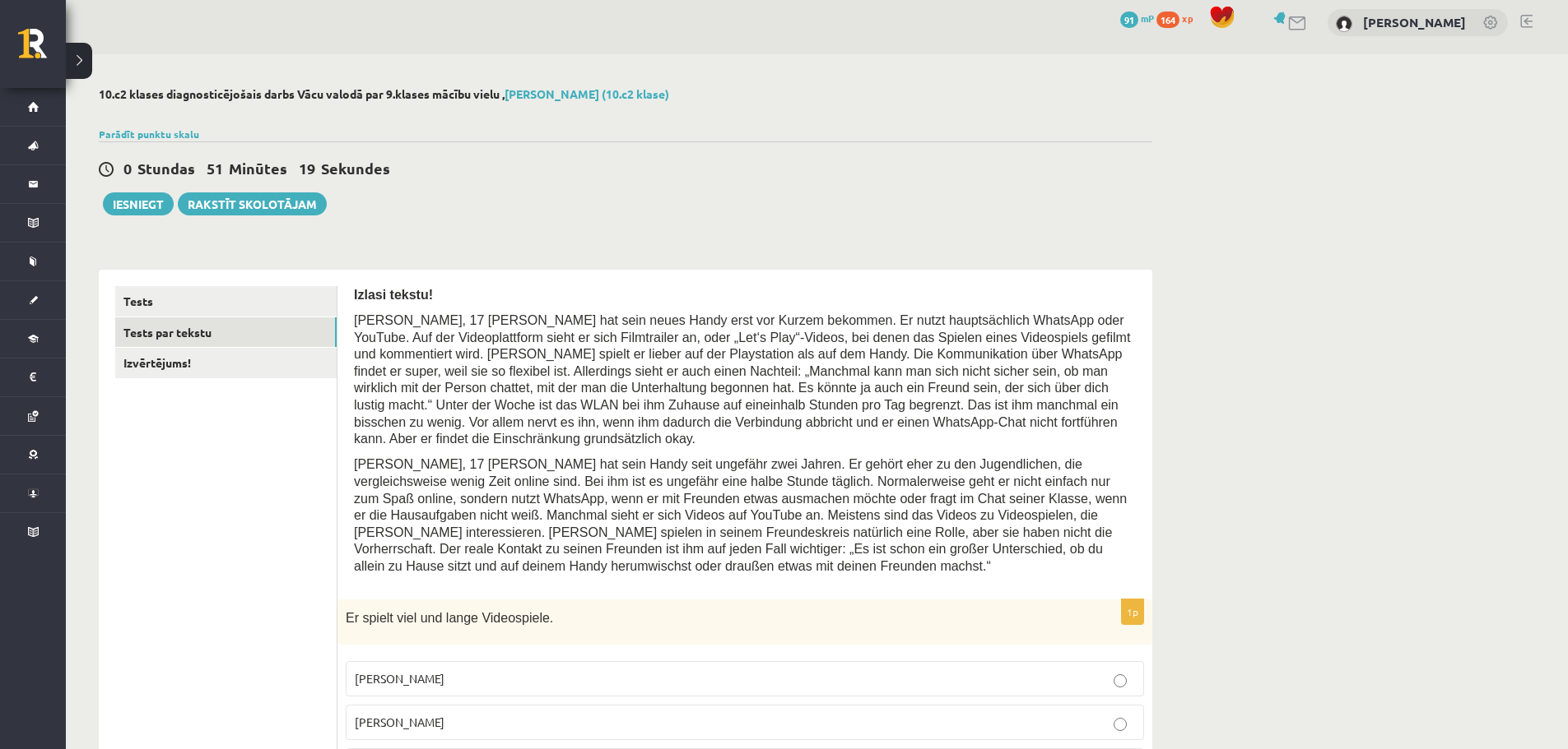
scroll to position [0, 0]
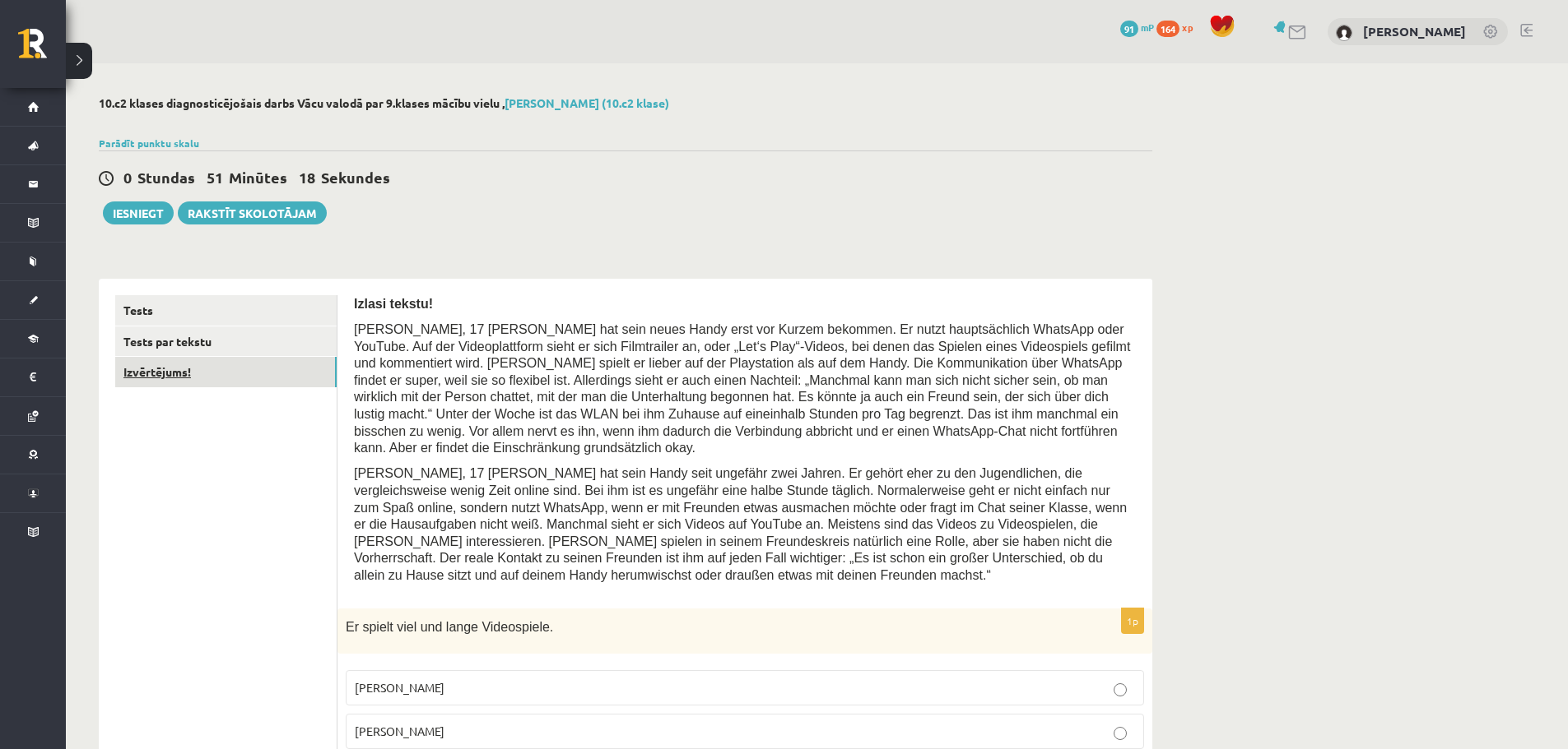
click at [209, 377] on link "Izvērtējums!" at bounding box center [226, 372] width 222 height 31
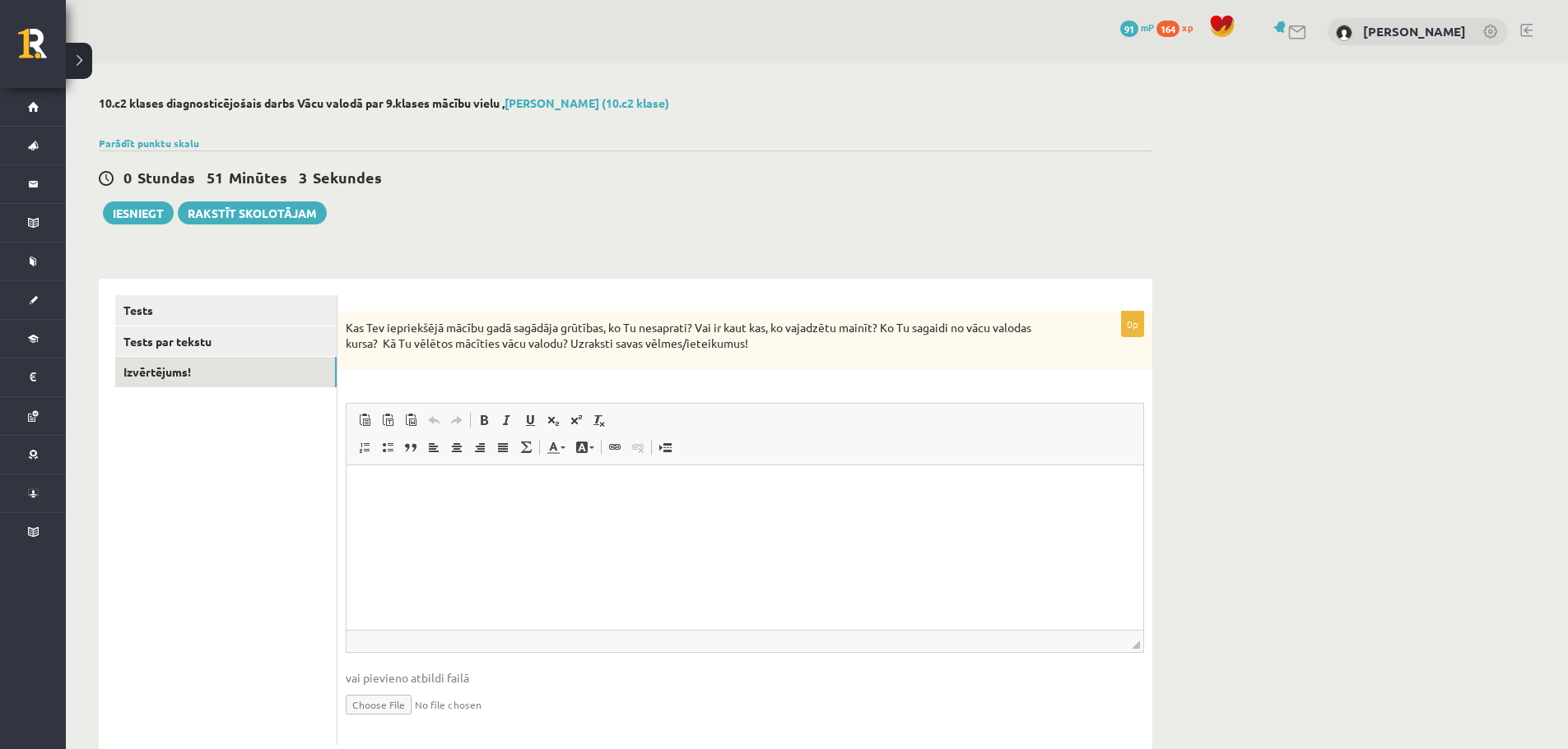
click at [706, 504] on html at bounding box center [745, 490] width 796 height 51
click at [1356, 556] on div "**********" at bounding box center [817, 429] width 1502 height 731
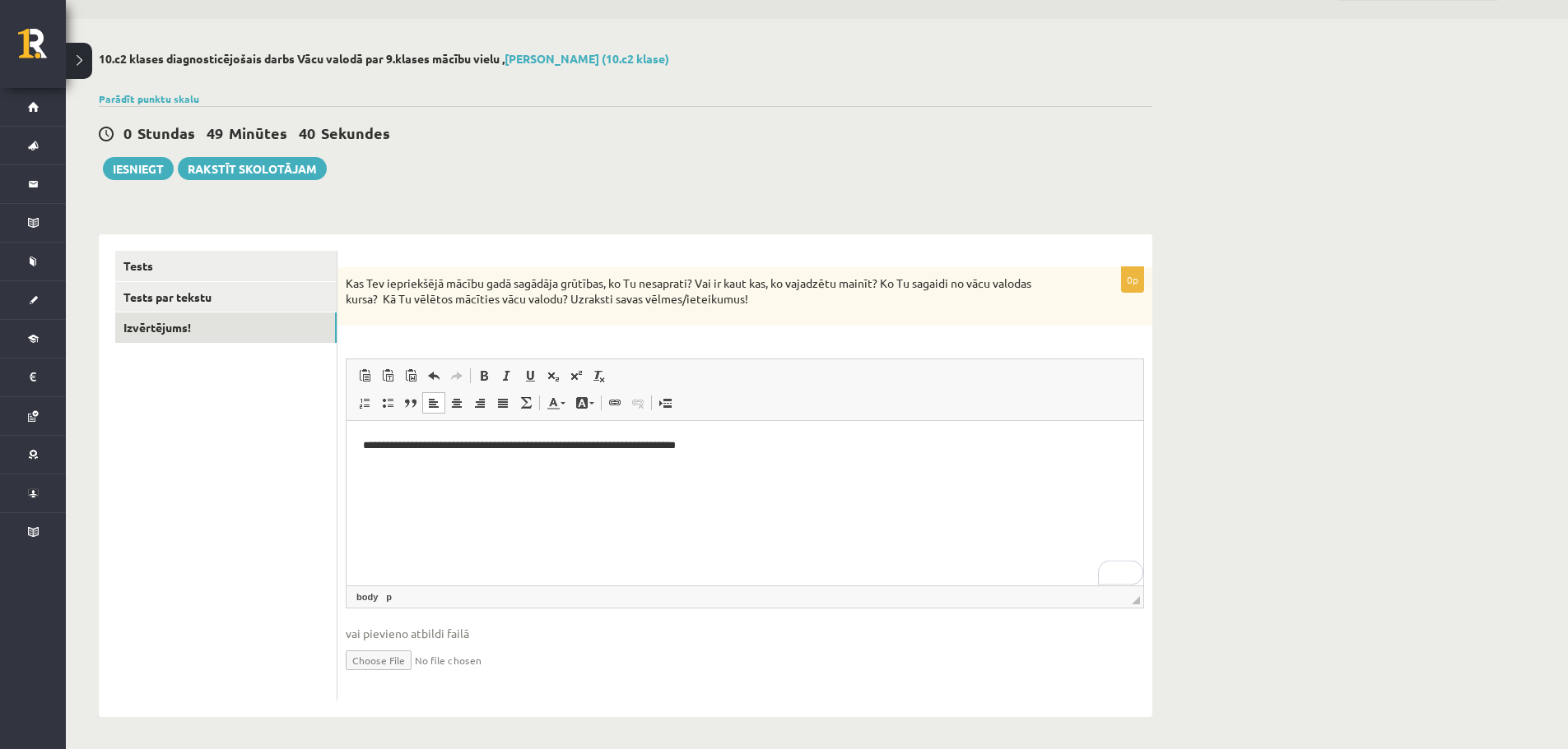
scroll to position [47, 0]
click at [135, 173] on button "Iesniegt" at bounding box center [138, 167] width 71 height 23
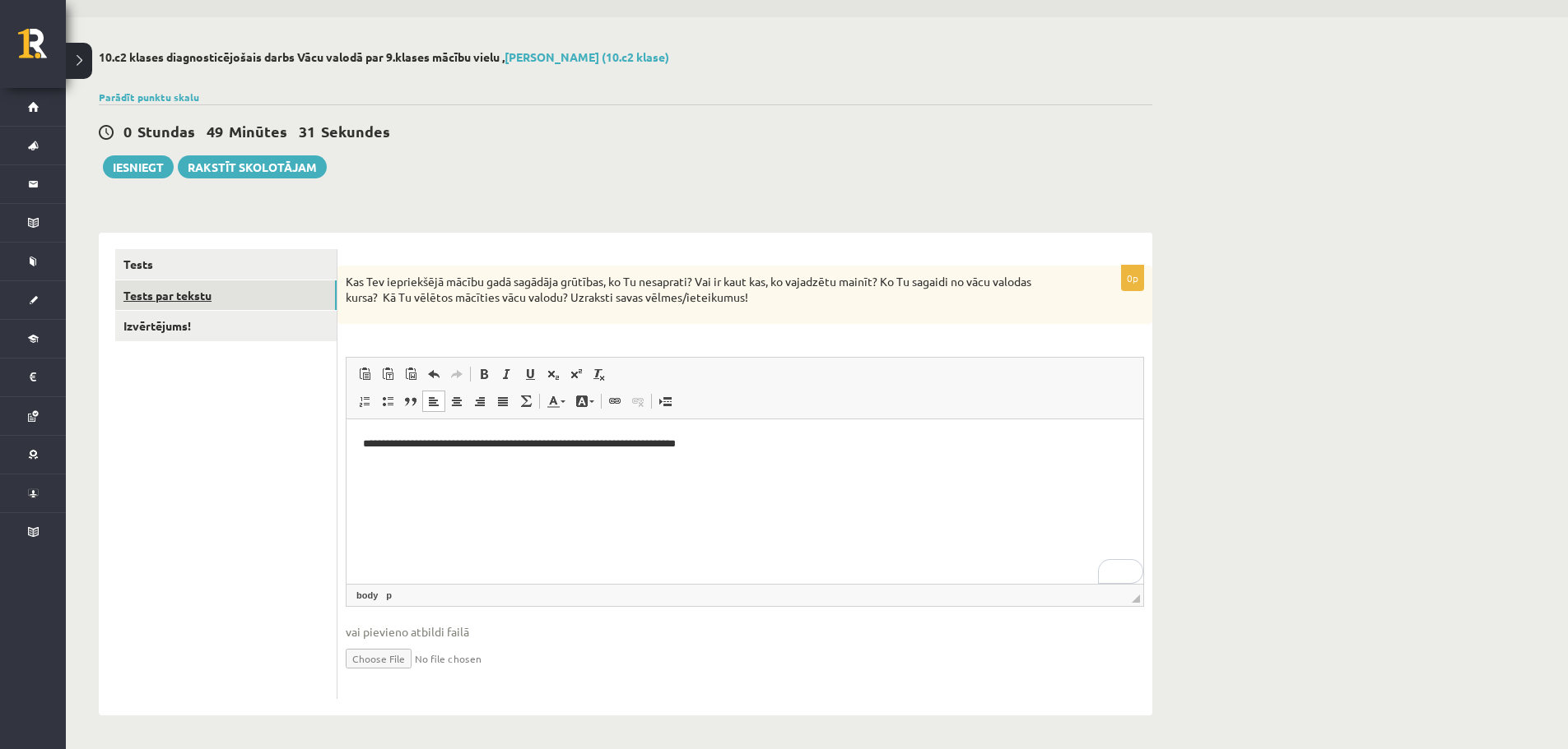
click at [167, 293] on link "Tests par tekstu" at bounding box center [226, 296] width 222 height 31
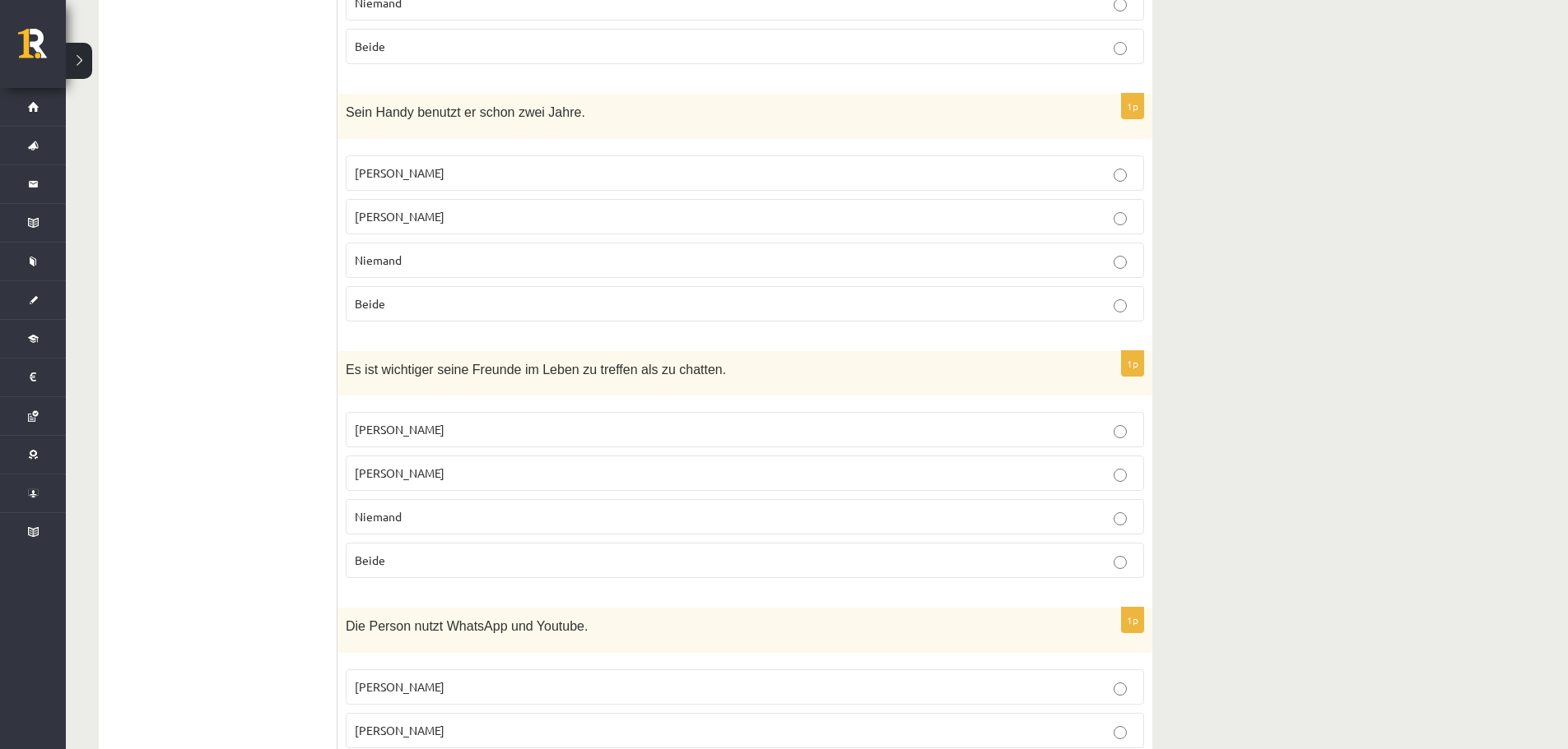
scroll to position [1281, 0]
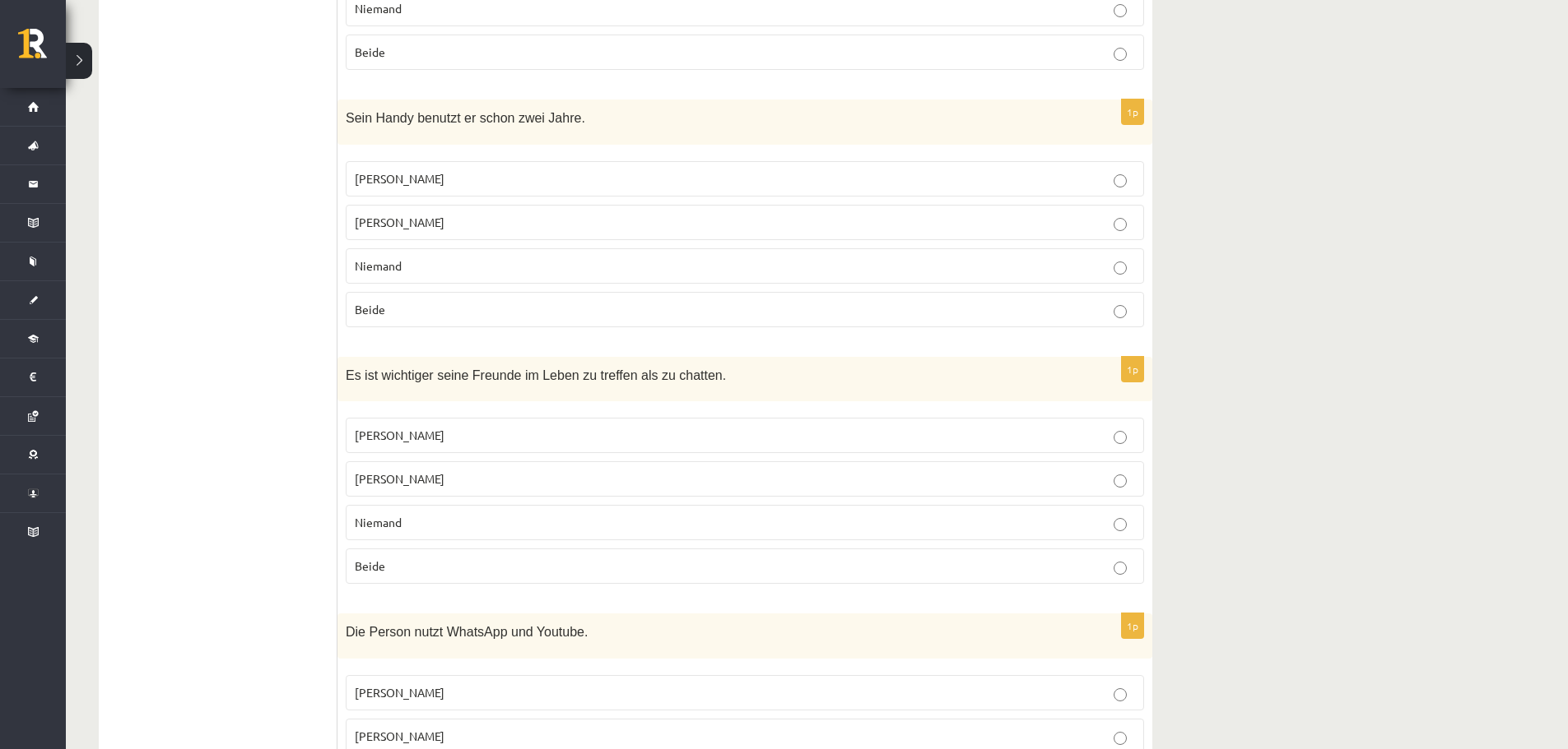
click at [426, 248] on label "Niemand" at bounding box center [745, 265] width 798 height 35
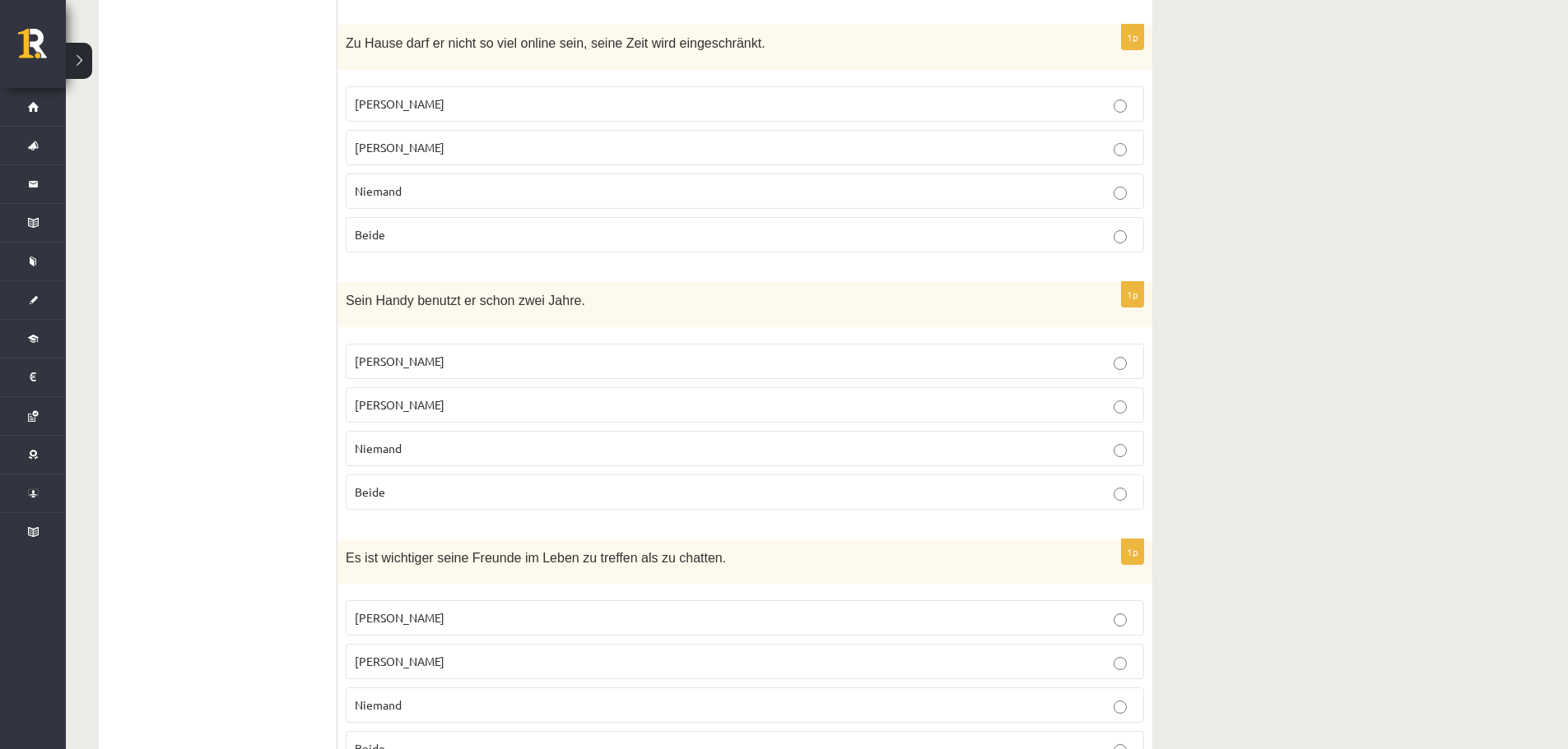
scroll to position [1116, 0]
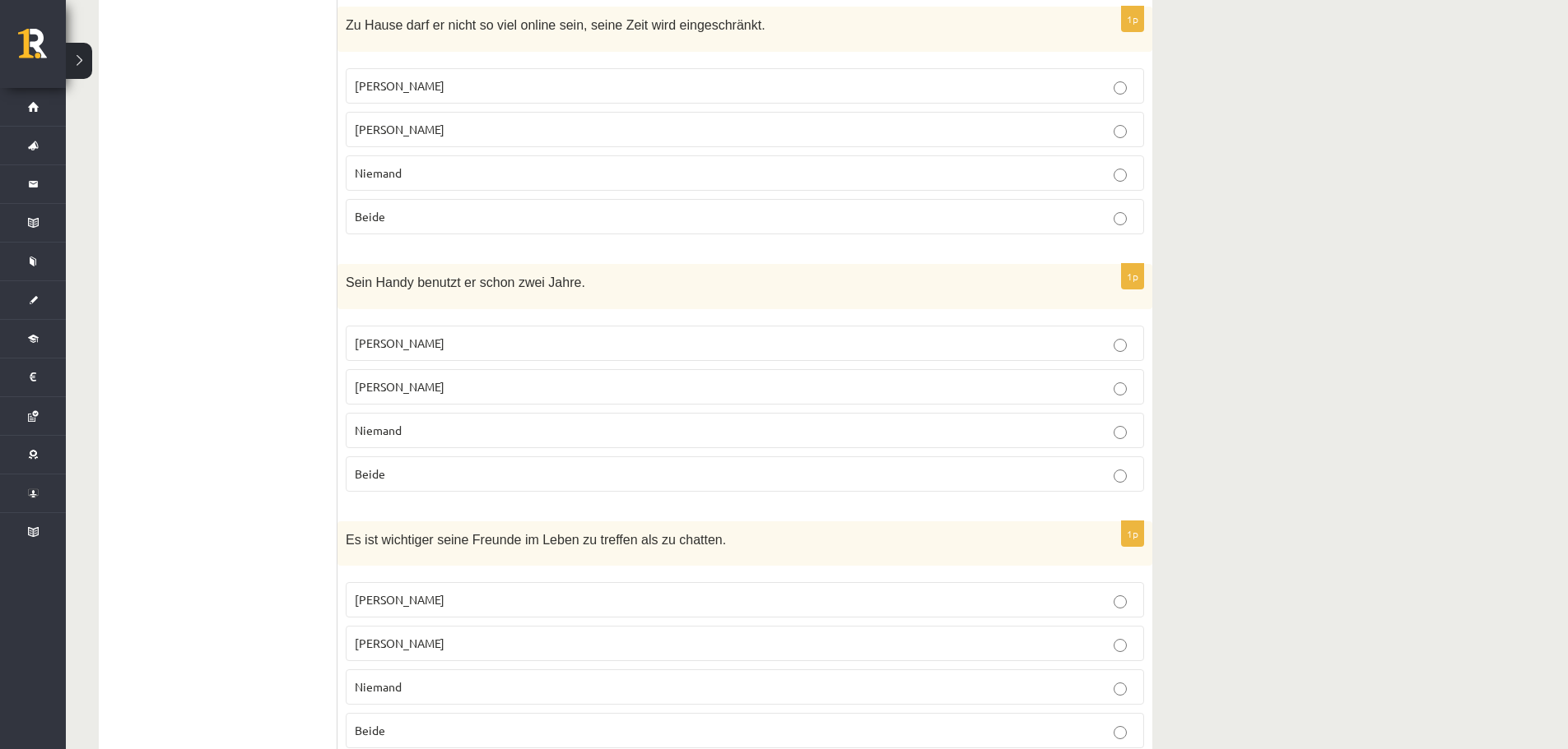
click at [396, 636] on span "Jonathan" at bounding box center [399, 643] width 90 height 15
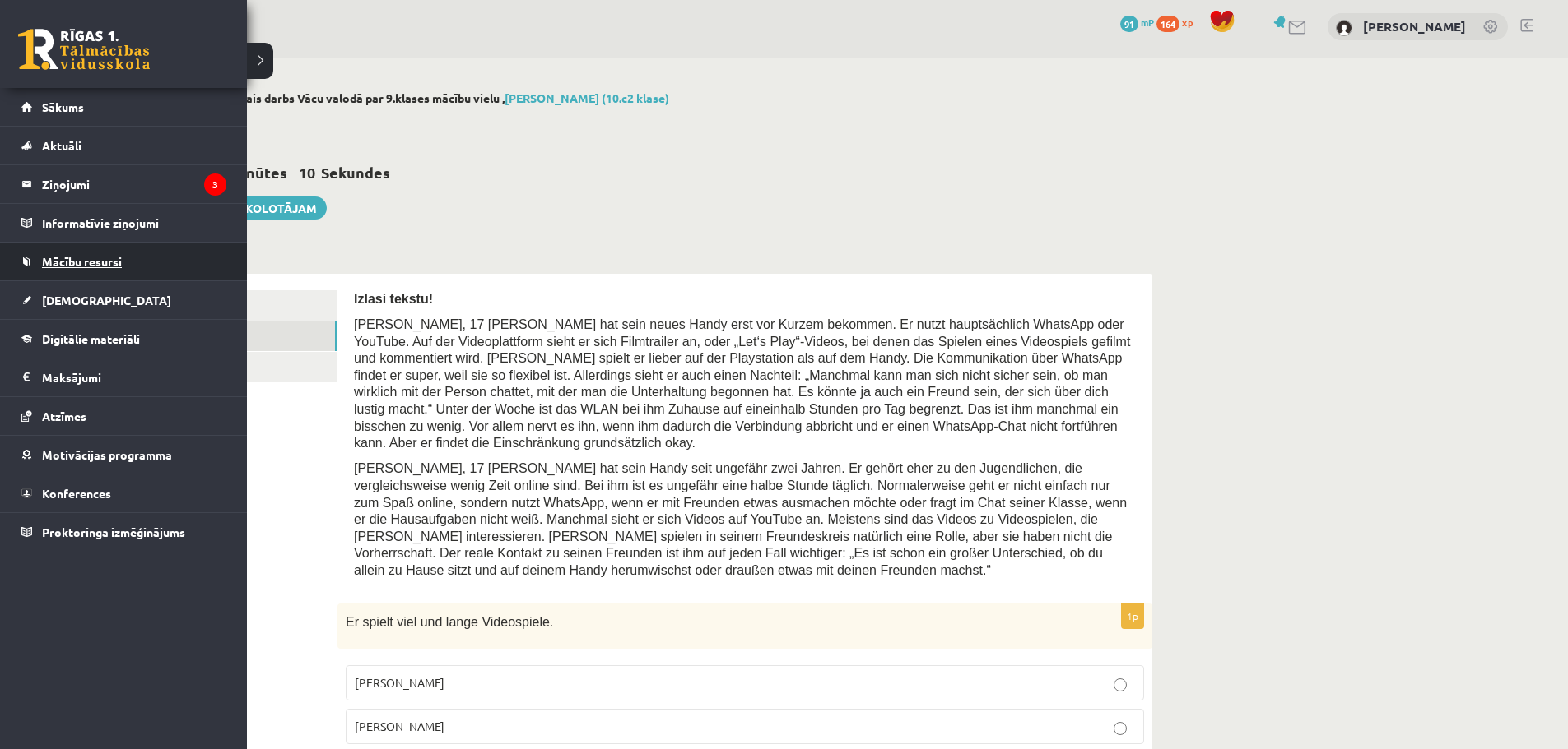
scroll to position [0, 0]
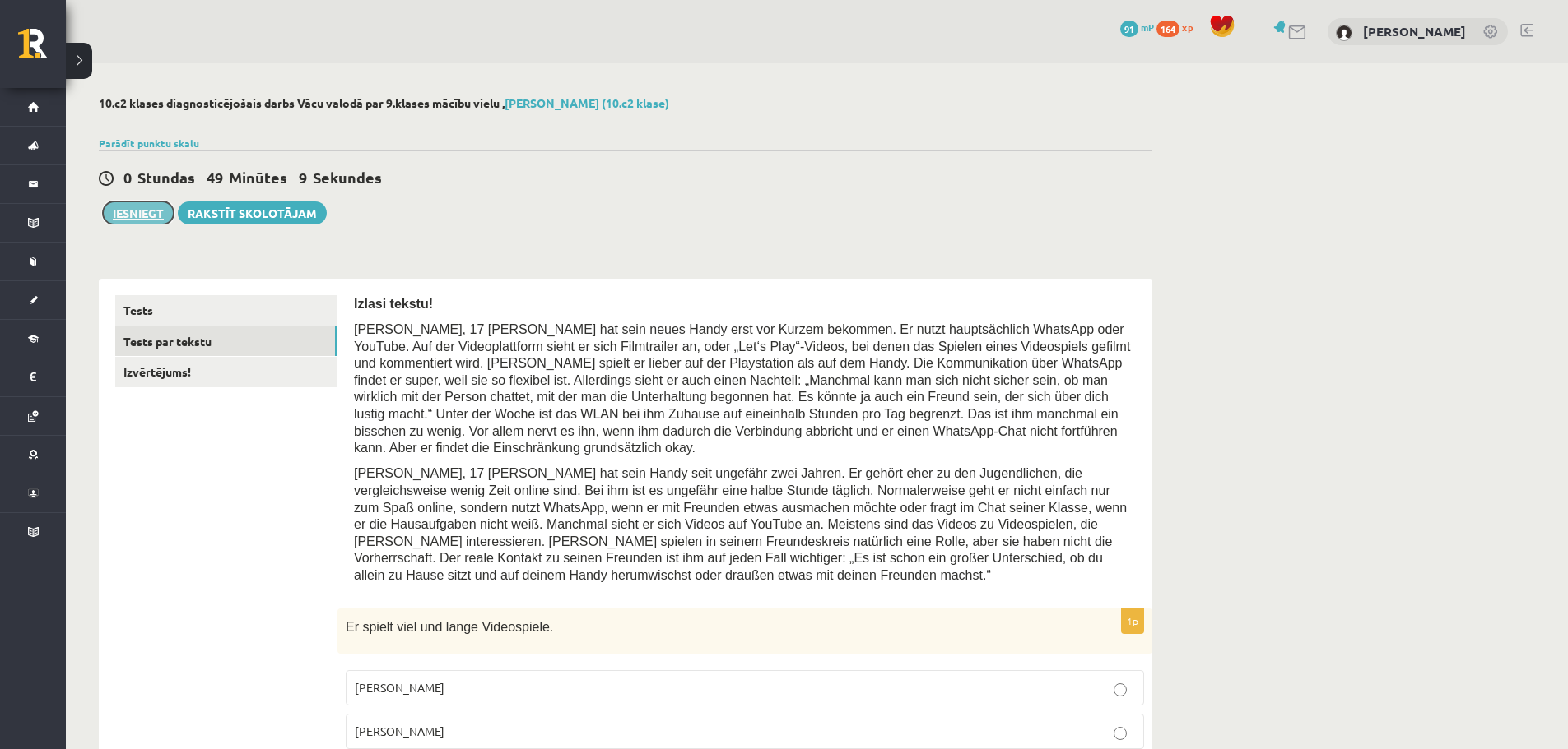
click at [129, 220] on button "Iesniegt" at bounding box center [138, 212] width 71 height 23
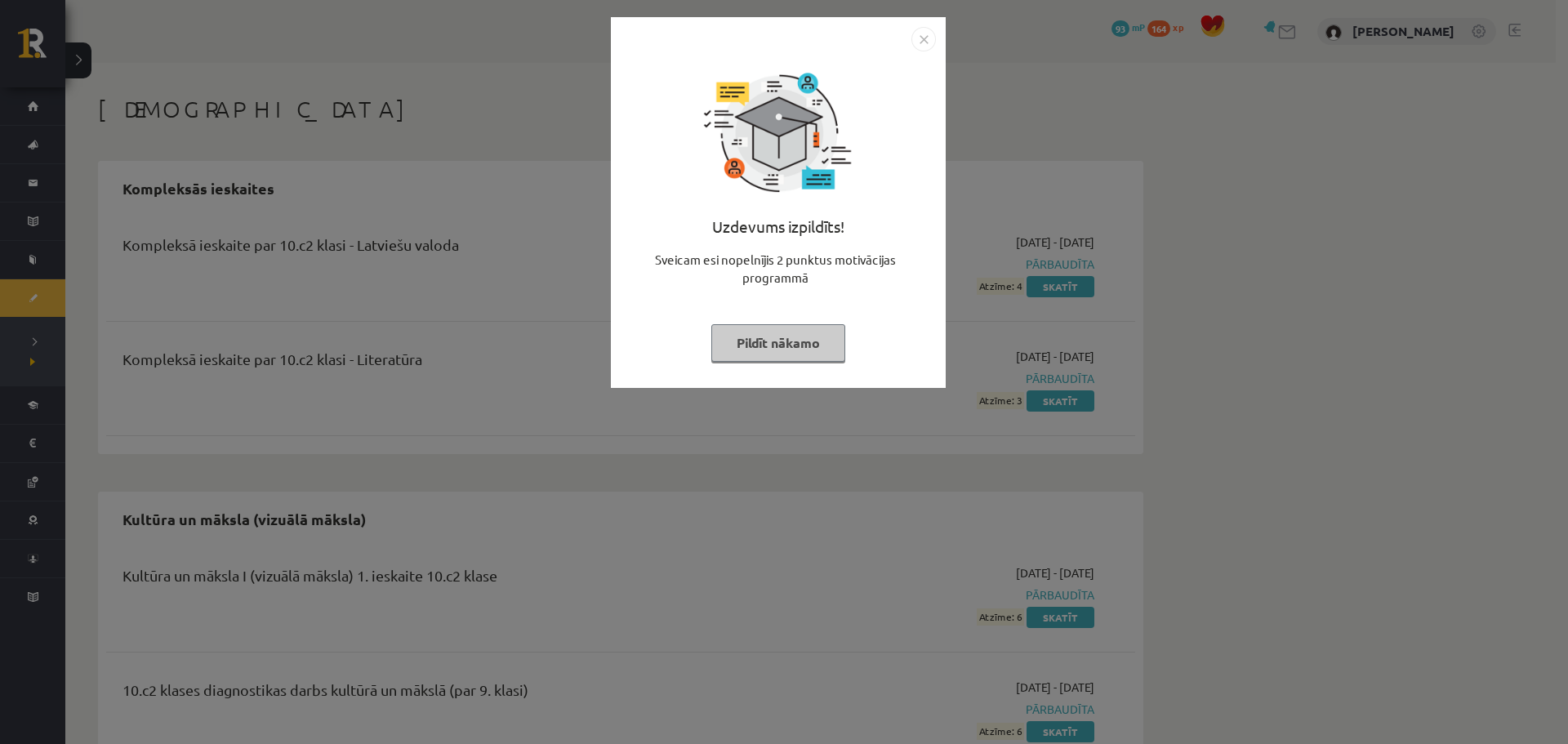
click at [922, 45] on img "Close" at bounding box center [923, 39] width 25 height 25
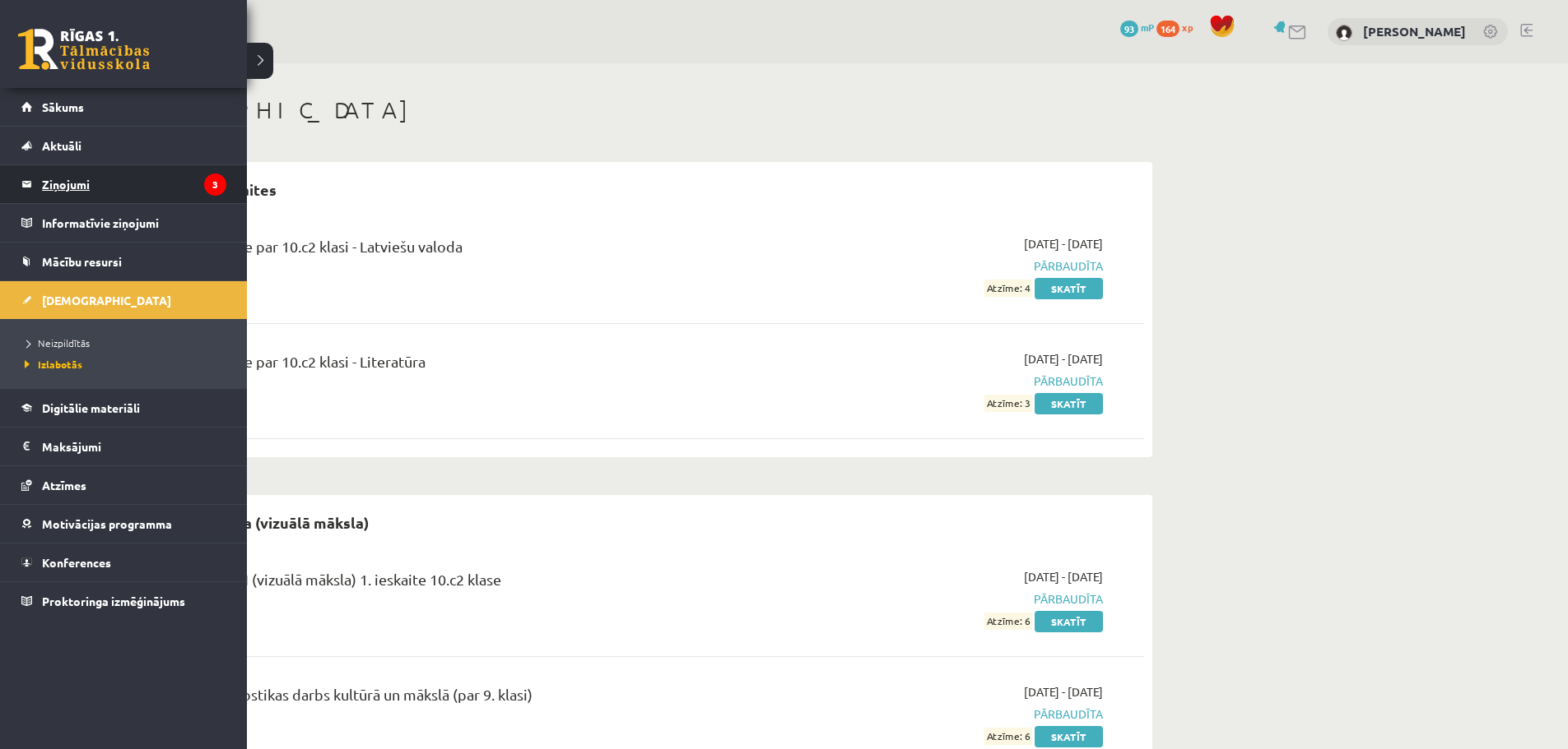
click at [55, 177] on legend "Ziņojumi 3" at bounding box center [134, 184] width 184 height 38
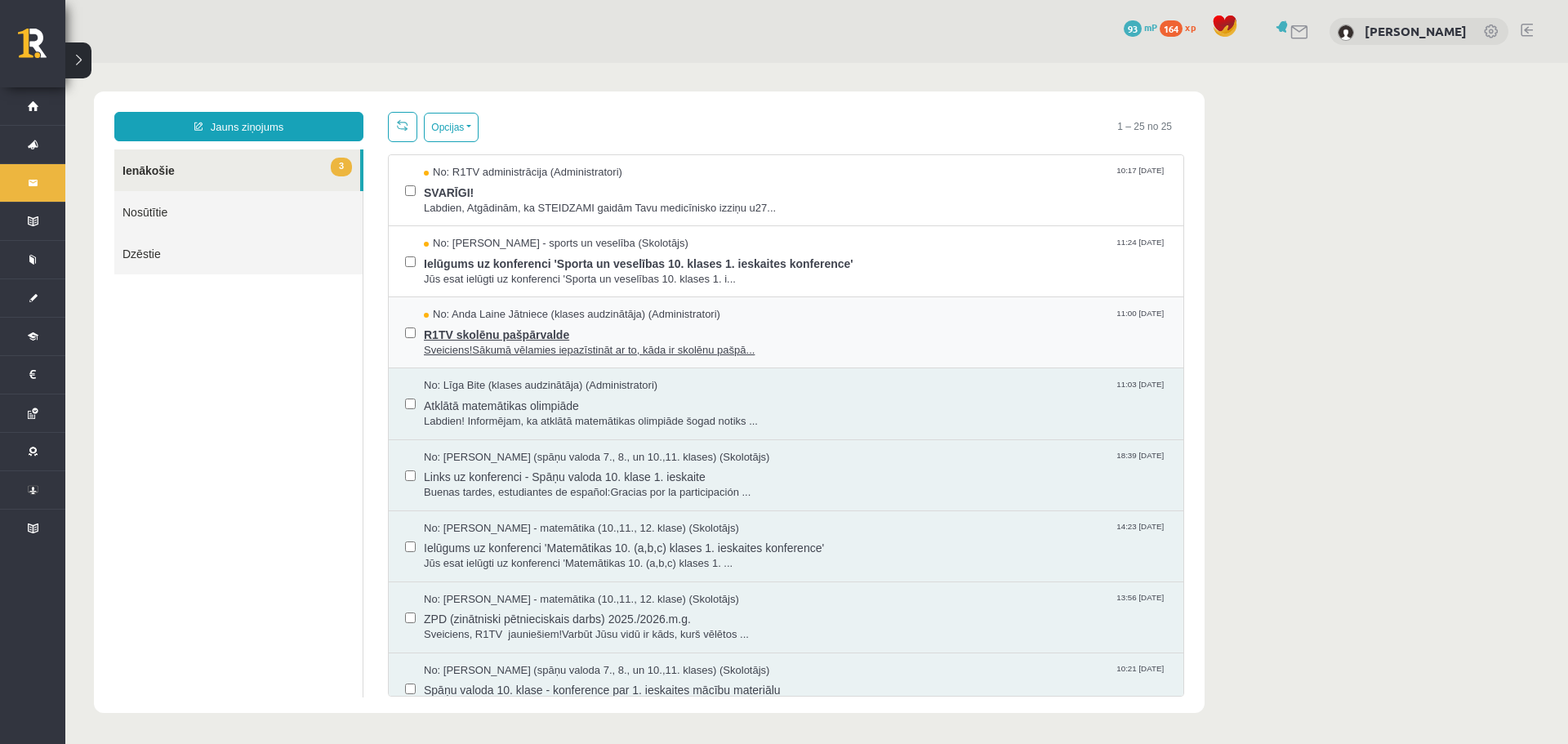
click at [538, 333] on span "R1TV skolēnu pašpārvalde" at bounding box center [795, 333] width 743 height 20
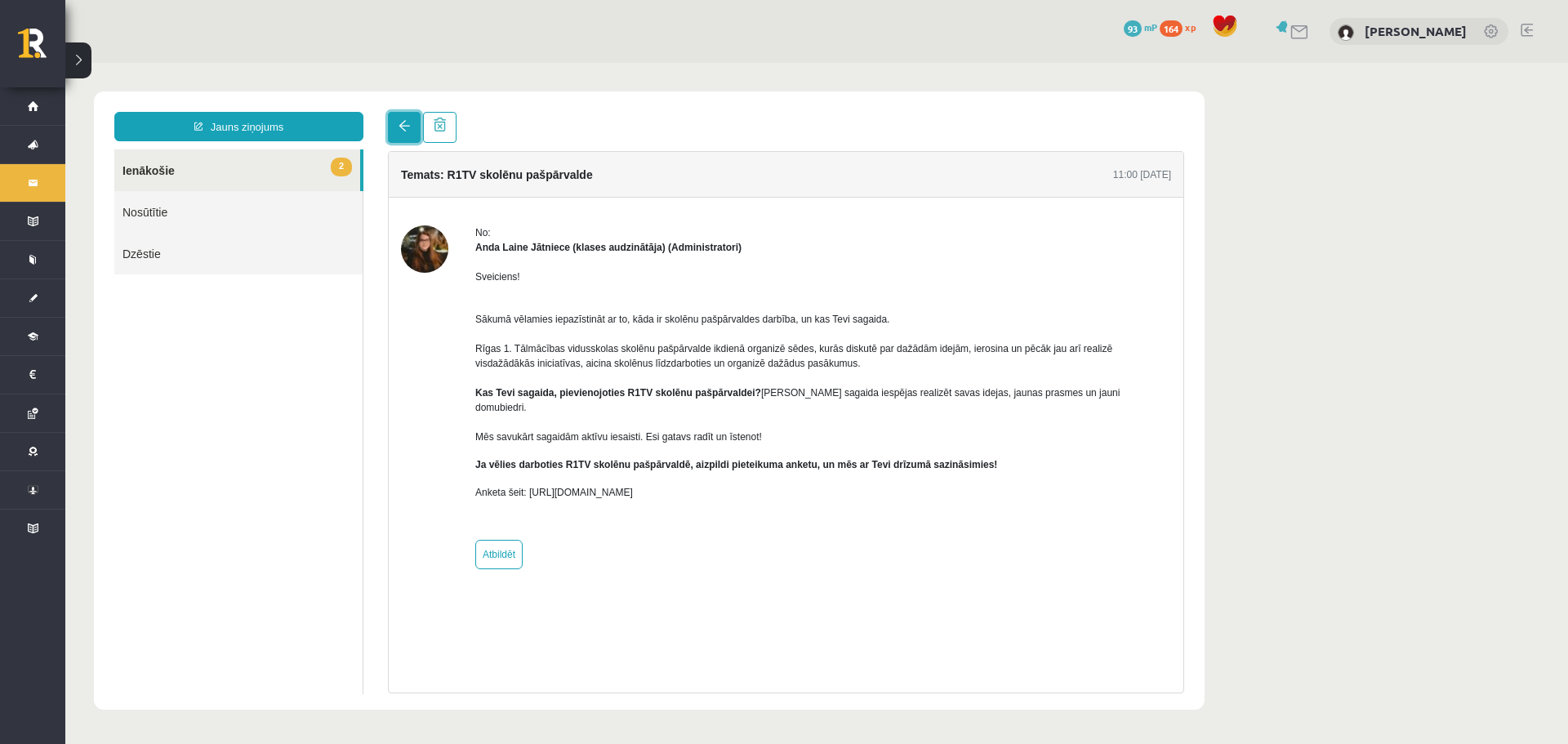
click at [400, 127] on span at bounding box center [404, 125] width 11 height 11
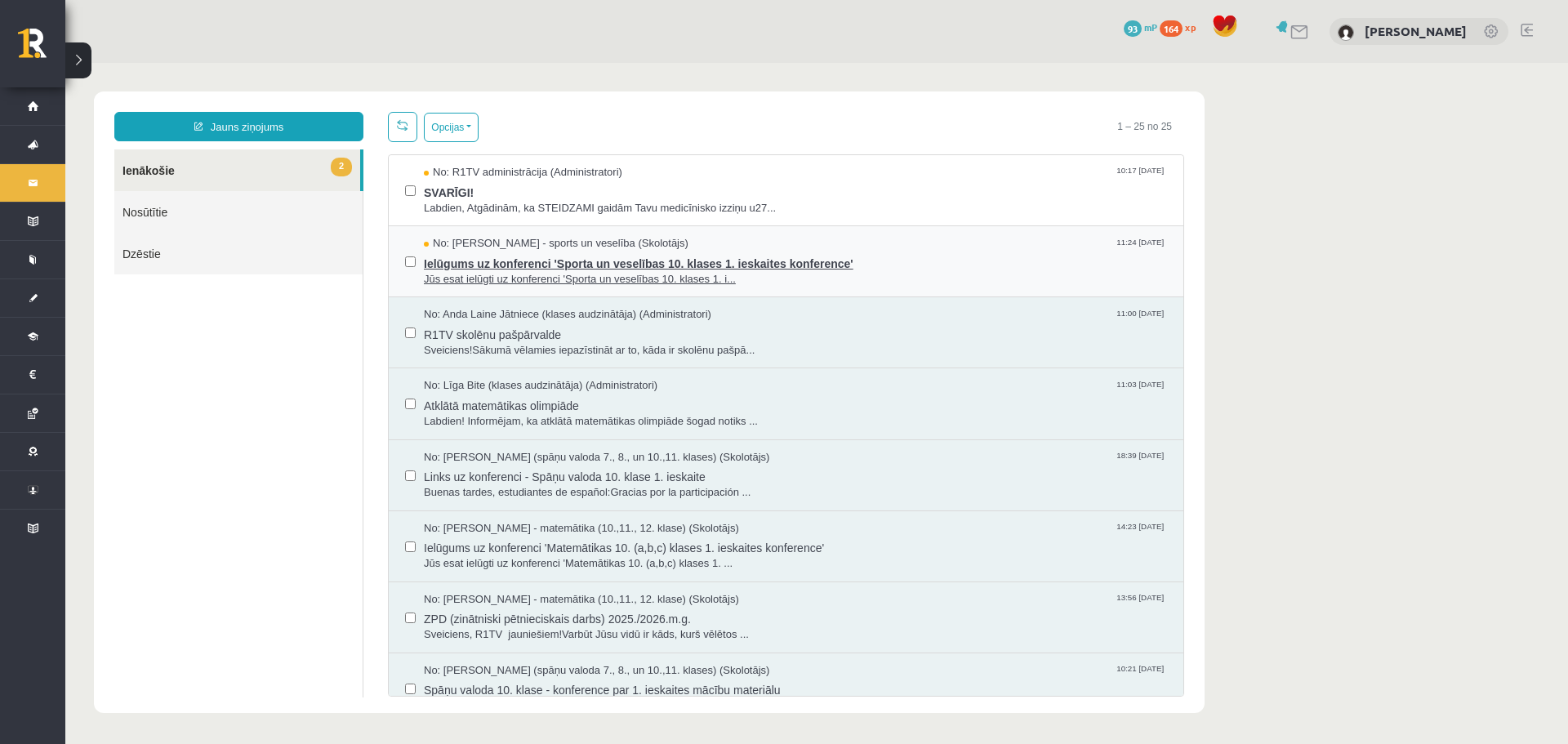
click at [465, 268] on span "Ielūgums uz konferenci 'Sporta un veselības 10. klases 1. ieskaites konference'" at bounding box center [795, 262] width 743 height 20
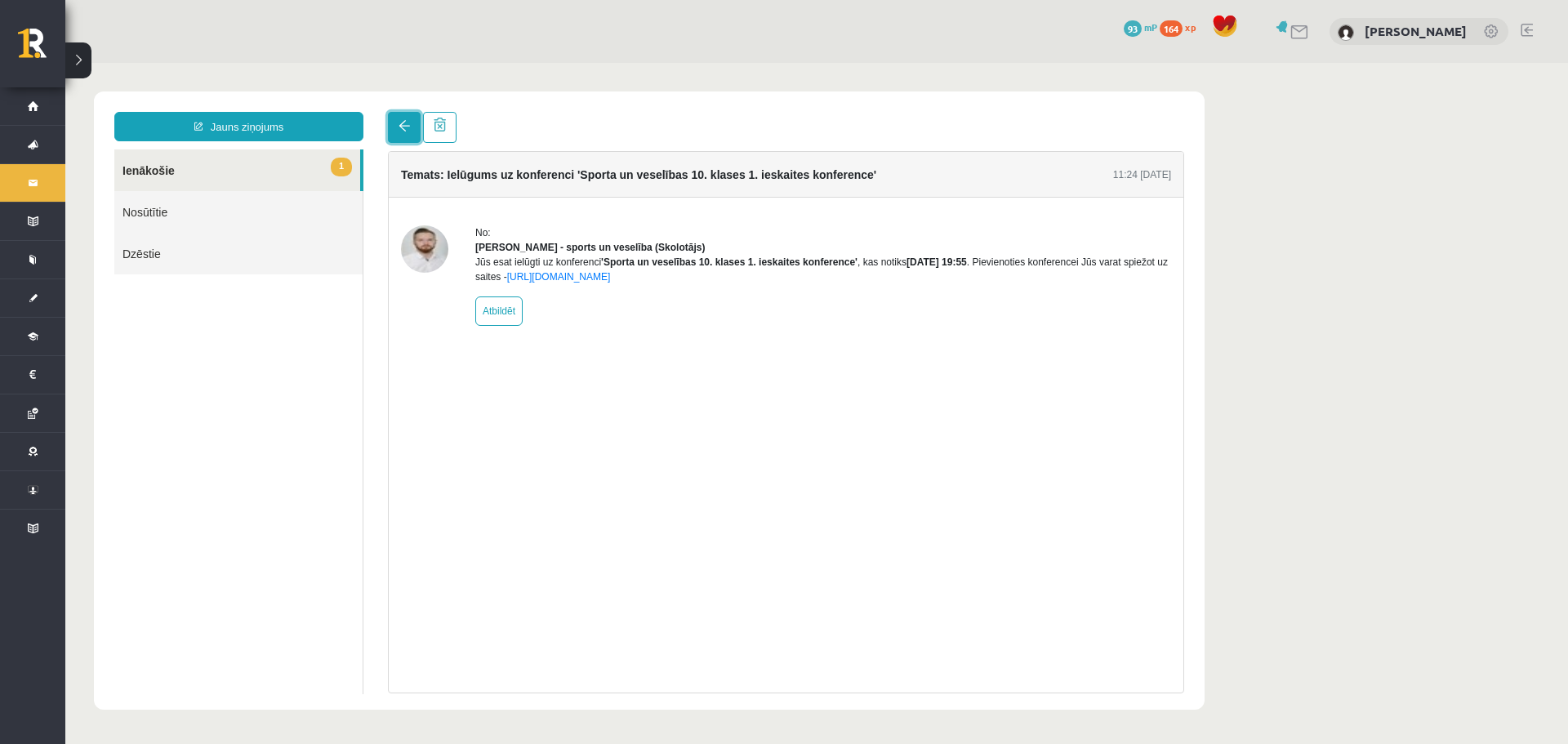
click at [407, 126] on span at bounding box center [404, 125] width 11 height 11
